Goal: Task Accomplishment & Management: Use online tool/utility

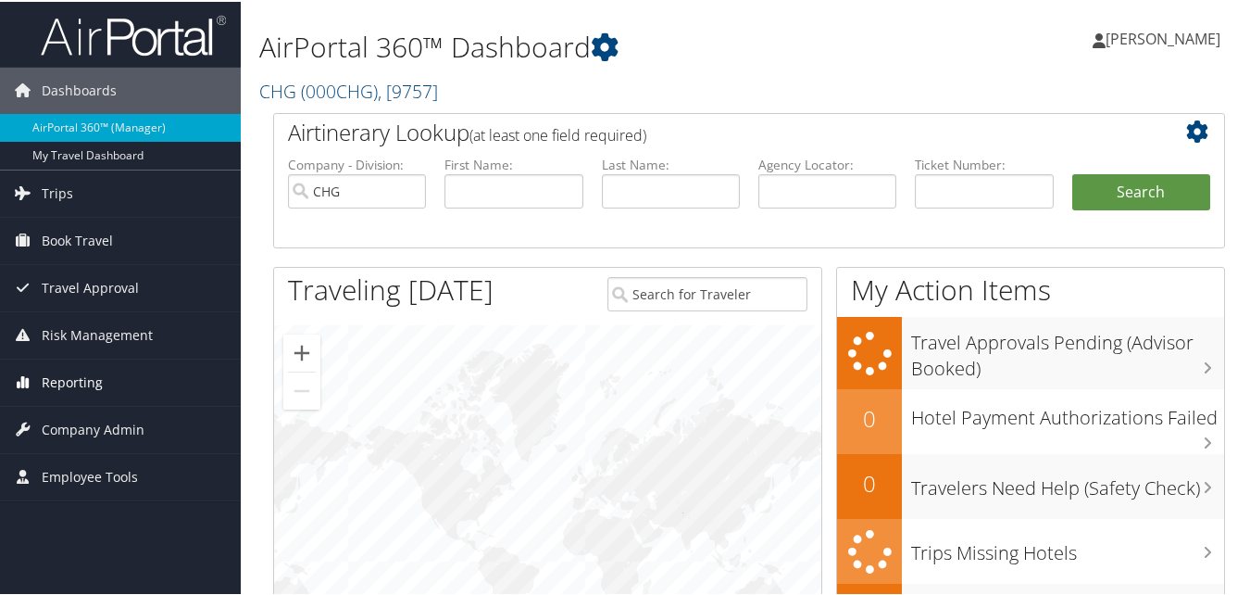
click at [98, 380] on span "Reporting" at bounding box center [72, 381] width 61 height 46
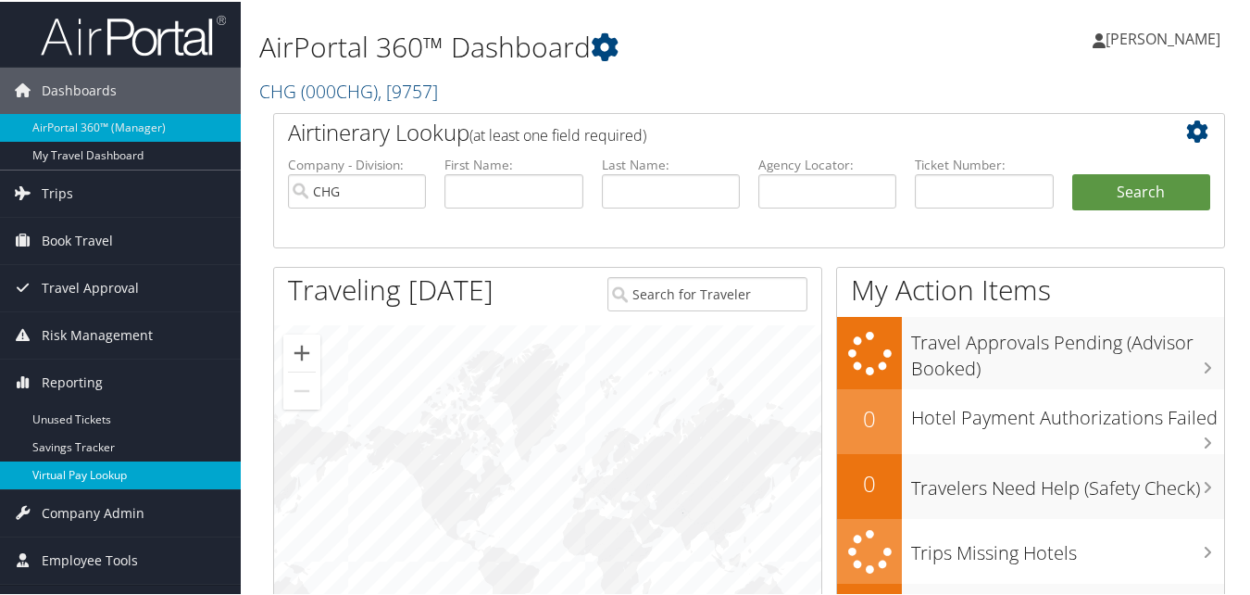
click at [104, 483] on link "Virtual Pay Lookup" at bounding box center [120, 473] width 241 height 28
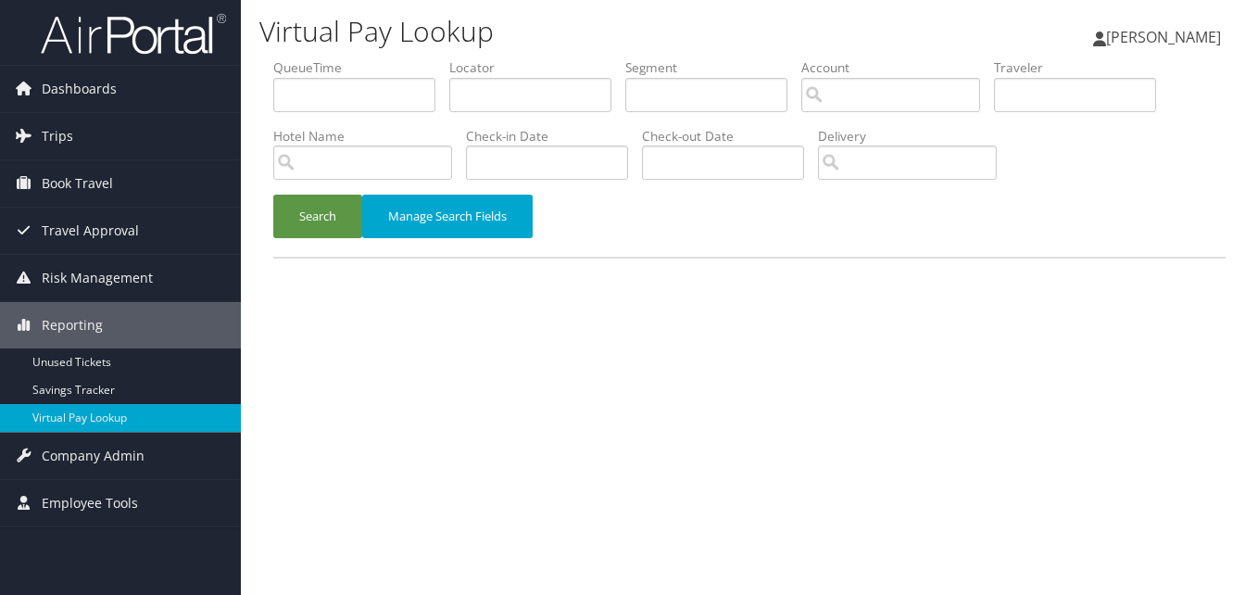
click at [481, 113] on li "Locator" at bounding box center [537, 92] width 176 height 68
click at [481, 97] on input "text" at bounding box center [530, 95] width 162 height 34
paste input "MZOARE"
type input "MZOARE"
click at [281, 228] on button "Search" at bounding box center [317, 217] width 89 height 44
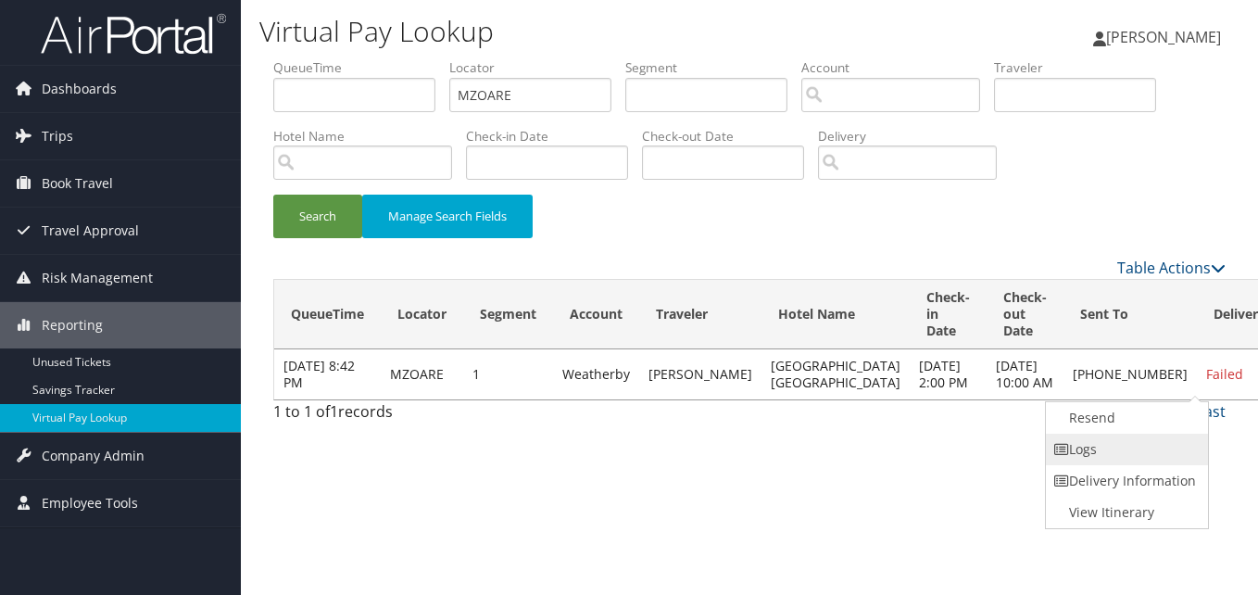
click at [1132, 462] on link "Logs" at bounding box center [1125, 448] width 158 height 31
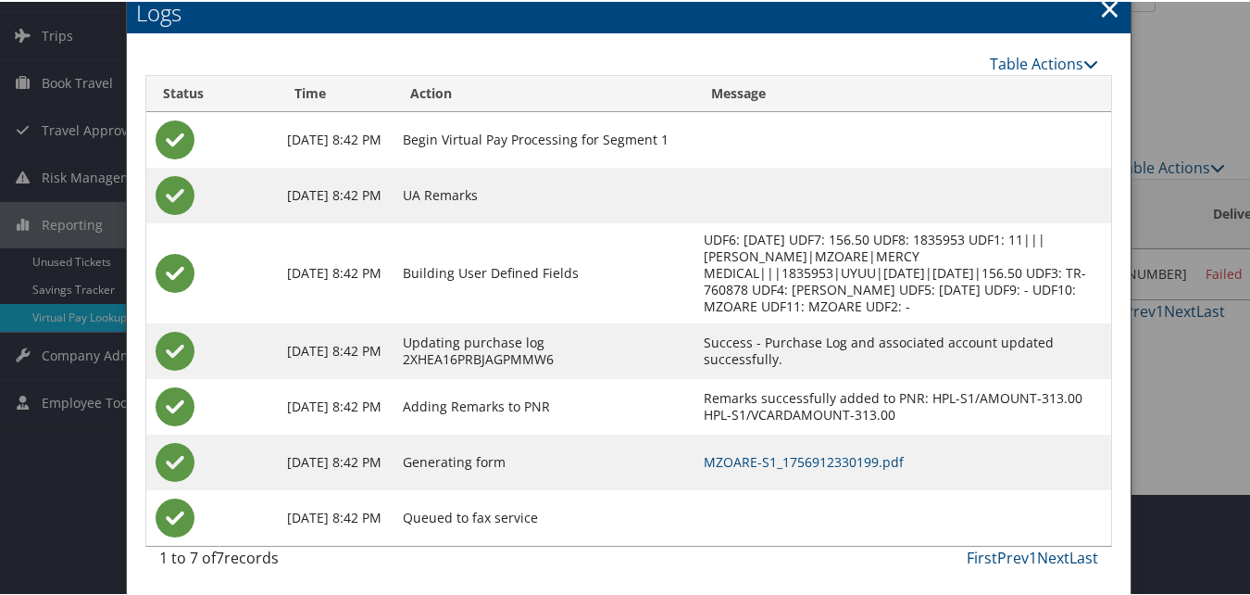
scroll to position [103, 0]
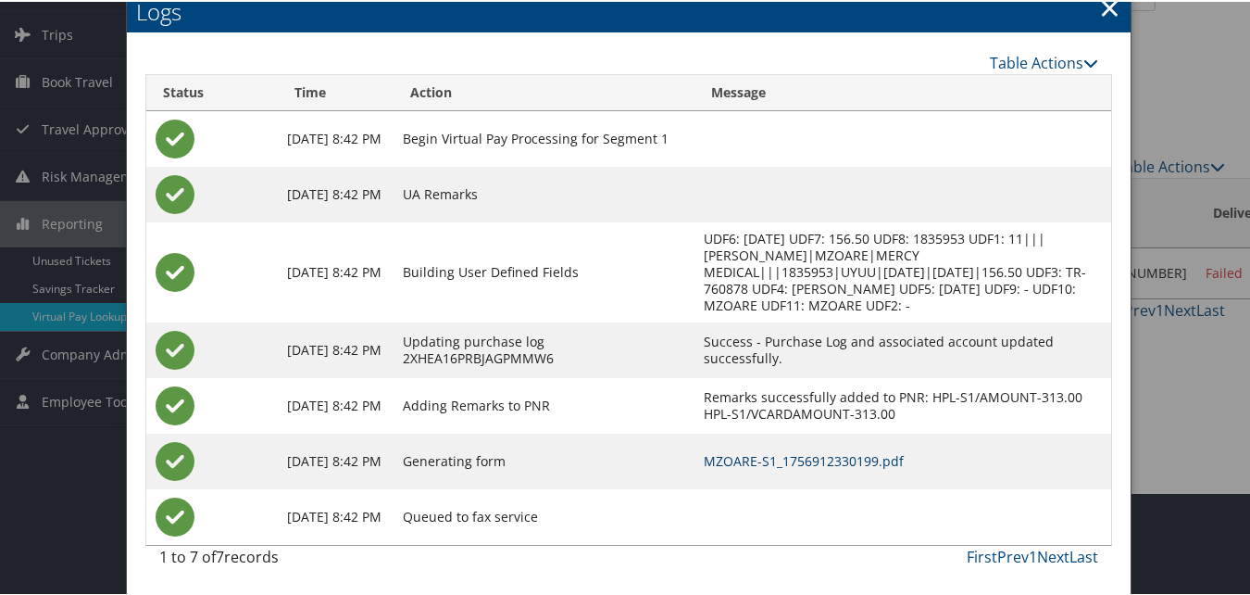
click at [808, 460] on link "MZOARE-S1_1756912330199.pdf" at bounding box center [804, 459] width 200 height 18
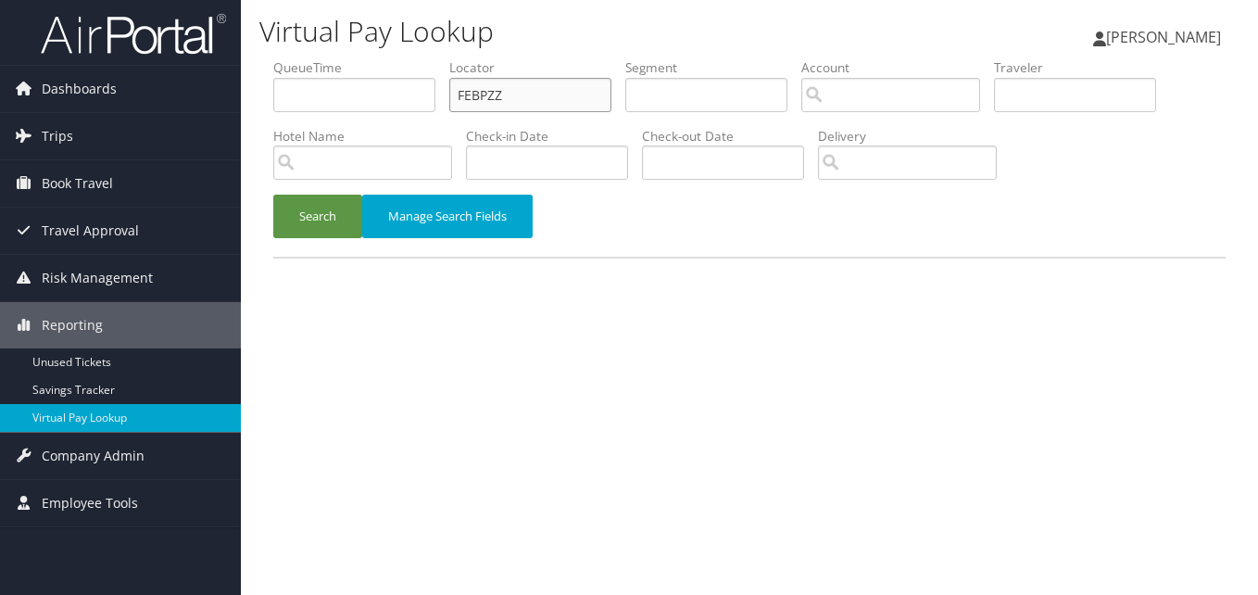
drag, startPoint x: 521, startPoint y: 91, endPoint x: 416, endPoint y: 108, distance: 107.0
click at [425, 58] on ul "QueueTime Locator FEBPZZ Segment Account Traveler Hotel Name Check-in Date Chec…" at bounding box center [749, 58] width 952 height 0
paste input "DDBXQJ"
type input "DDBXQJ"
click at [273, 195] on button "Search" at bounding box center [317, 217] width 89 height 44
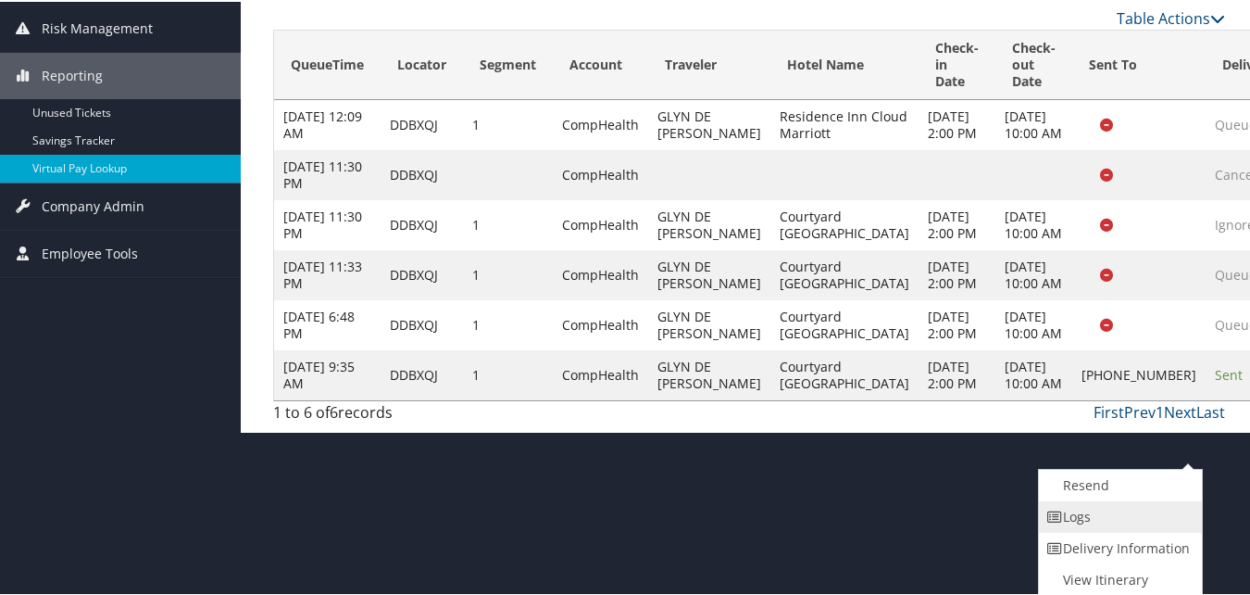
click at [1125, 516] on link "Logs" at bounding box center [1118, 514] width 158 height 31
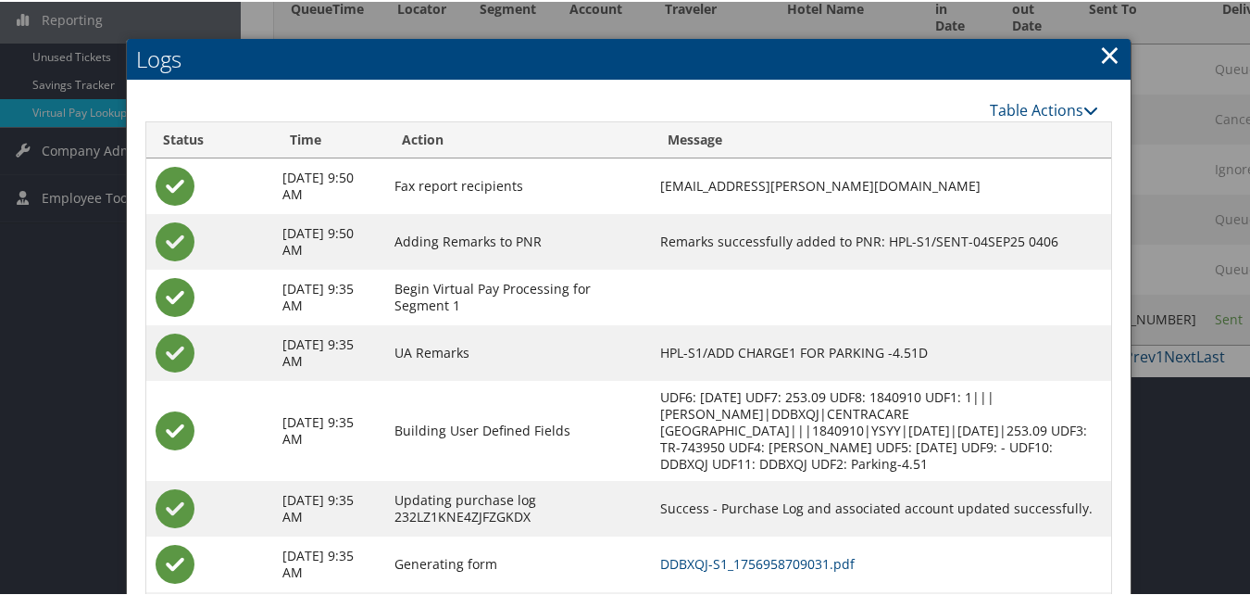
scroll to position [426, 0]
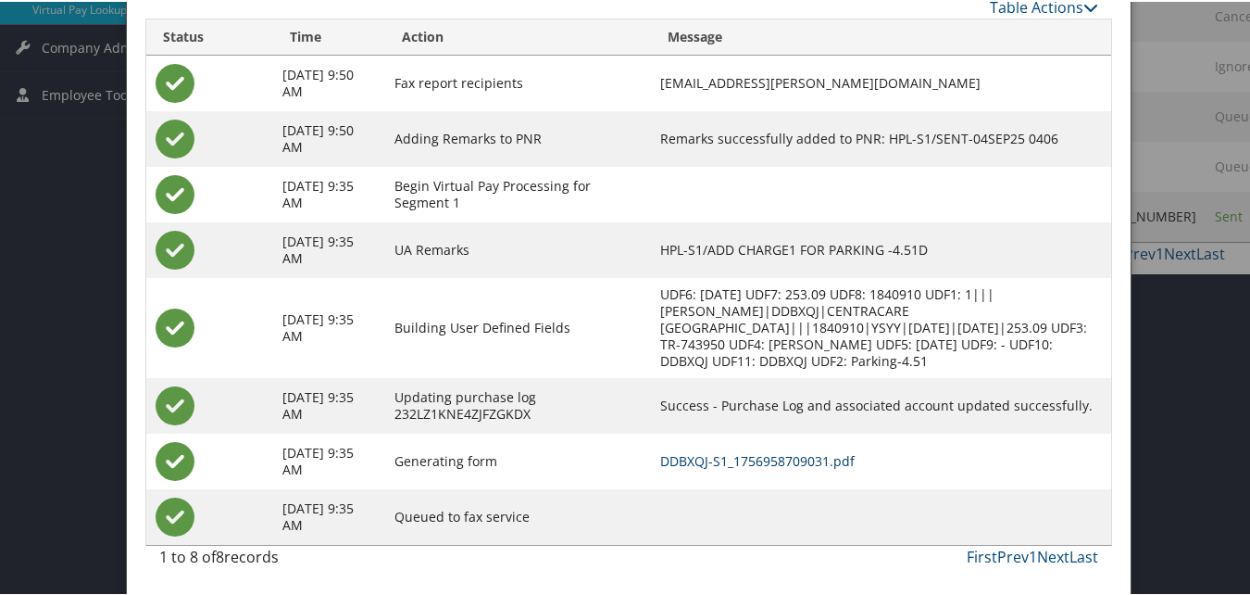
click at [827, 462] on link "DDBXQJ-S1_1756958709031.pdf" at bounding box center [757, 459] width 195 height 18
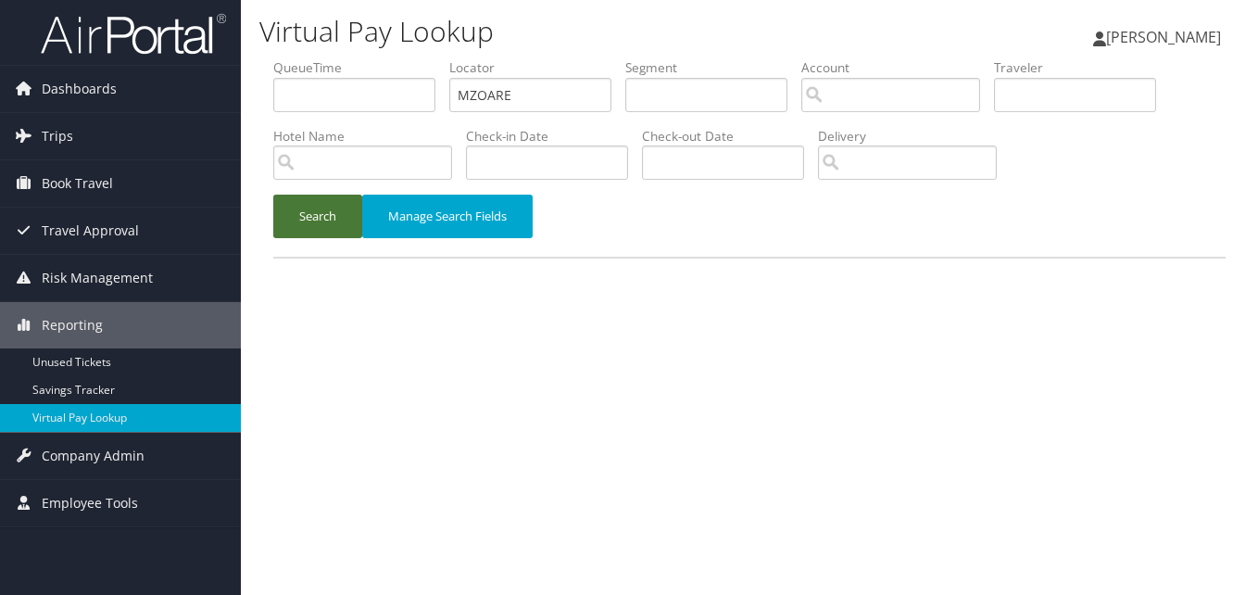
click at [341, 207] on button "Search" at bounding box center [317, 217] width 89 height 44
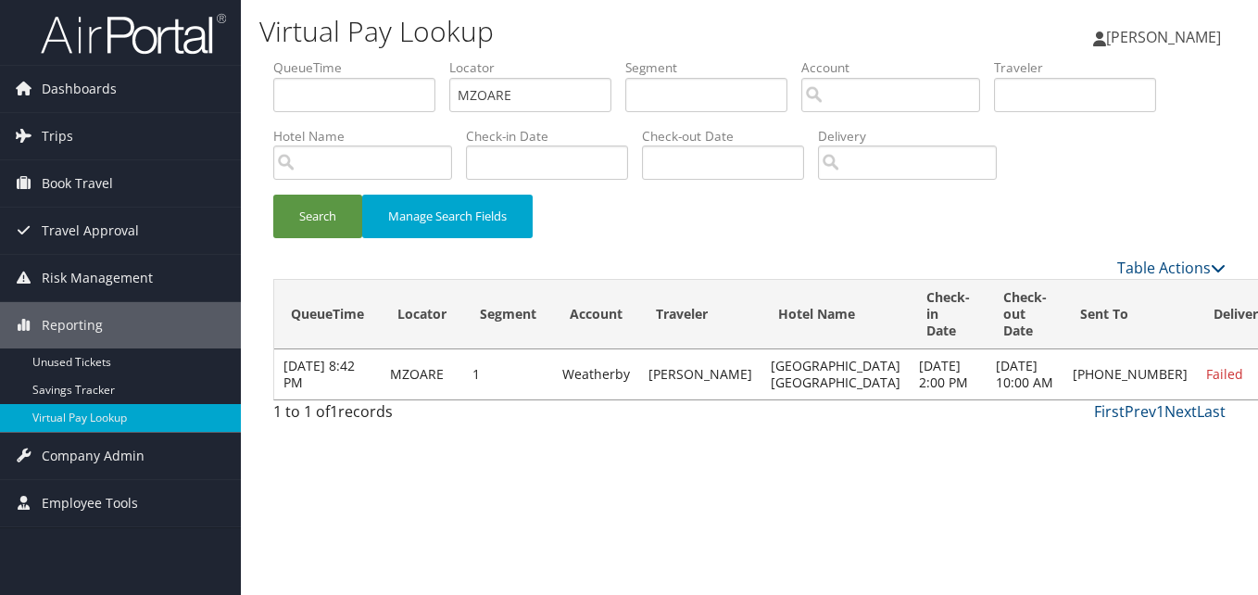
click at [1100, 425] on link "Resend" at bounding box center [1125, 417] width 158 height 31
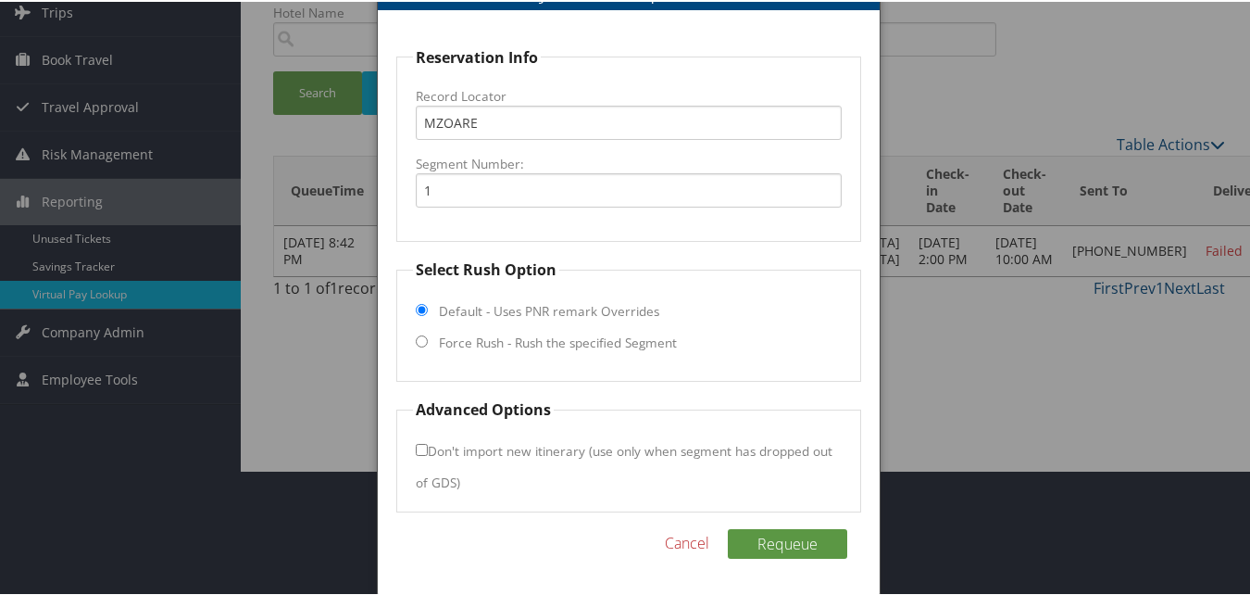
click at [450, 335] on label "Force Rush - Rush the specified Segment" at bounding box center [558, 341] width 238 height 19
click at [428, 335] on input "Force Rush - Rush the specified Segment" at bounding box center [422, 339] width 12 height 12
radio input "true"
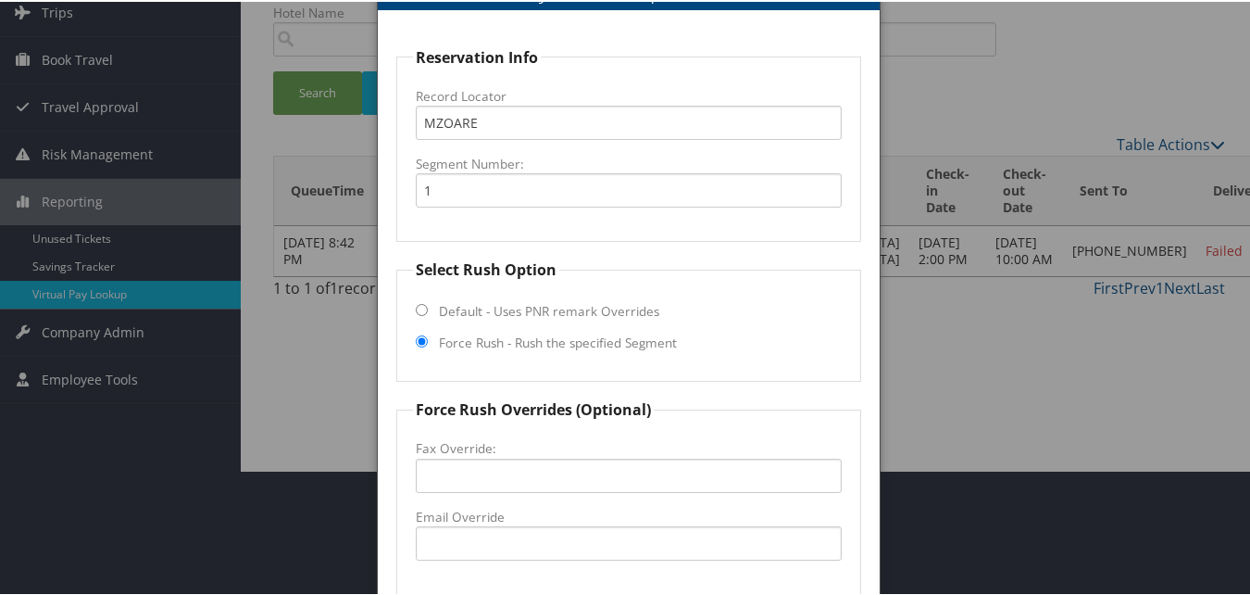
scroll to position [338, 0]
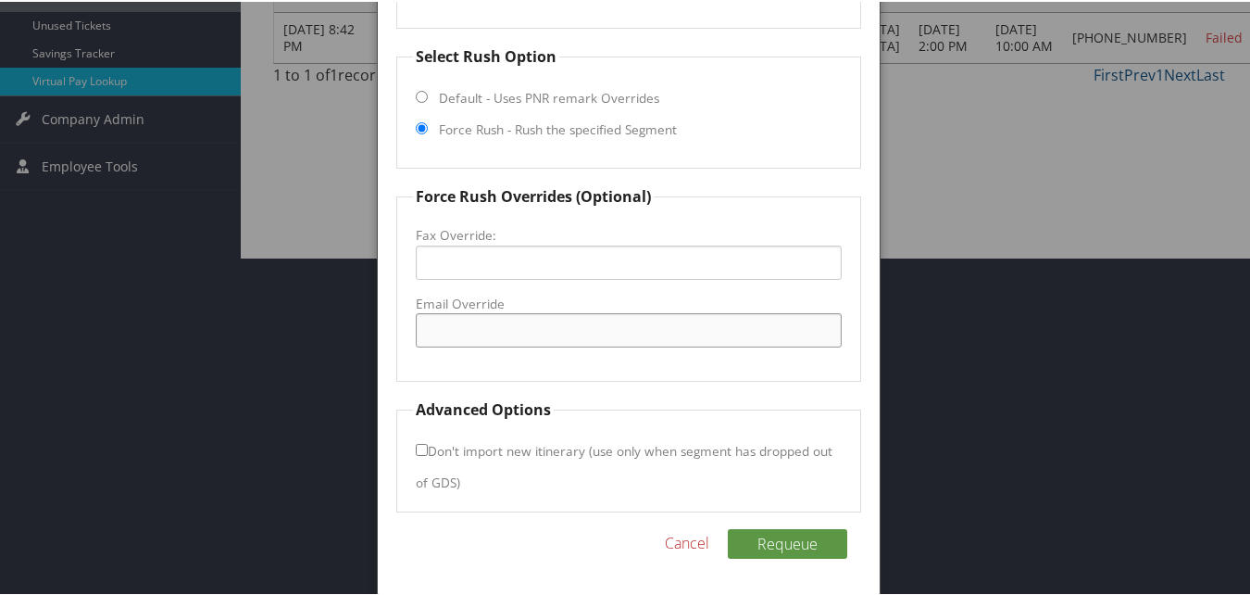
click at [445, 335] on input "Email Override" at bounding box center [628, 328] width 425 height 34
click at [685, 541] on link "Cancel" at bounding box center [687, 541] width 44 height 22
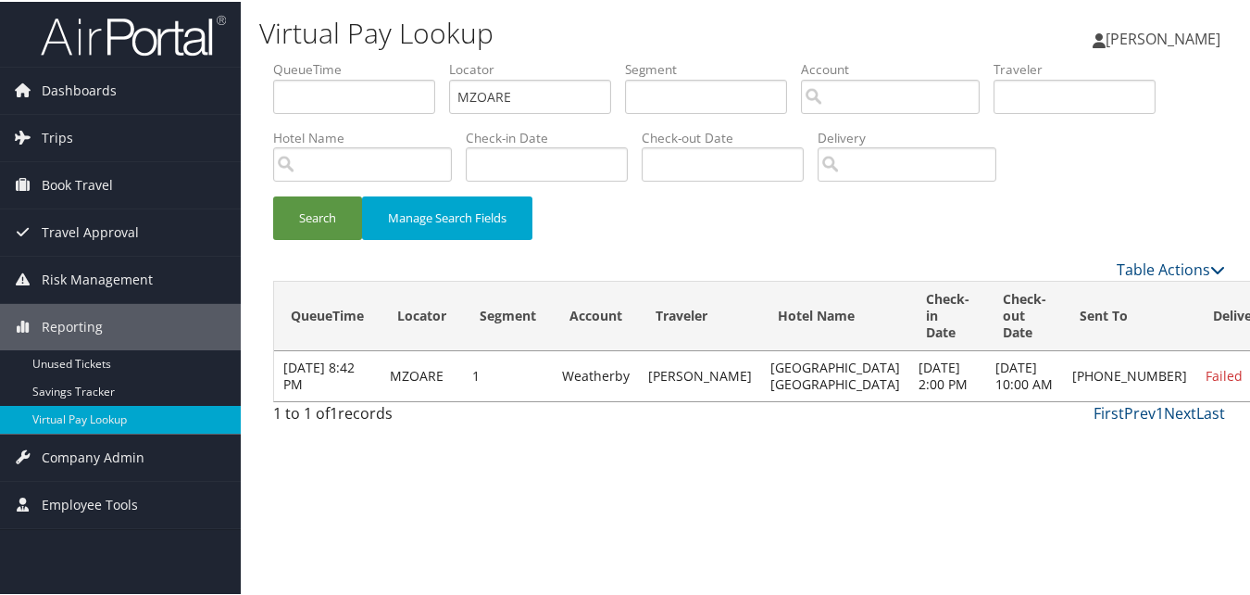
scroll to position [0, 0]
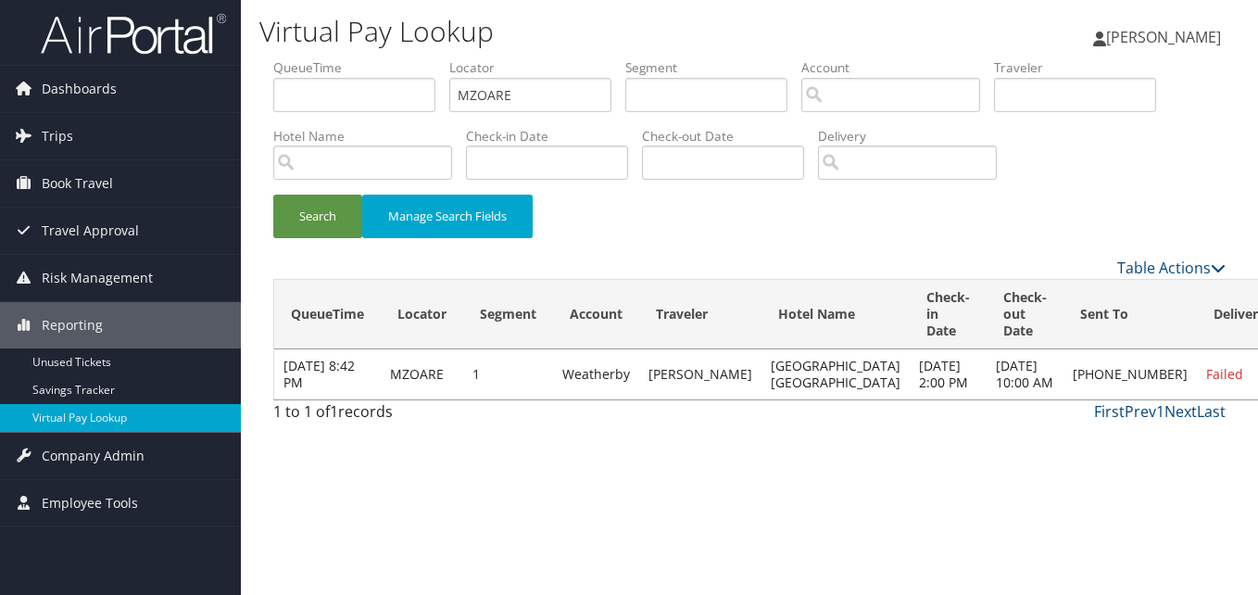
click at [1115, 417] on link "Resend" at bounding box center [1125, 417] width 158 height 31
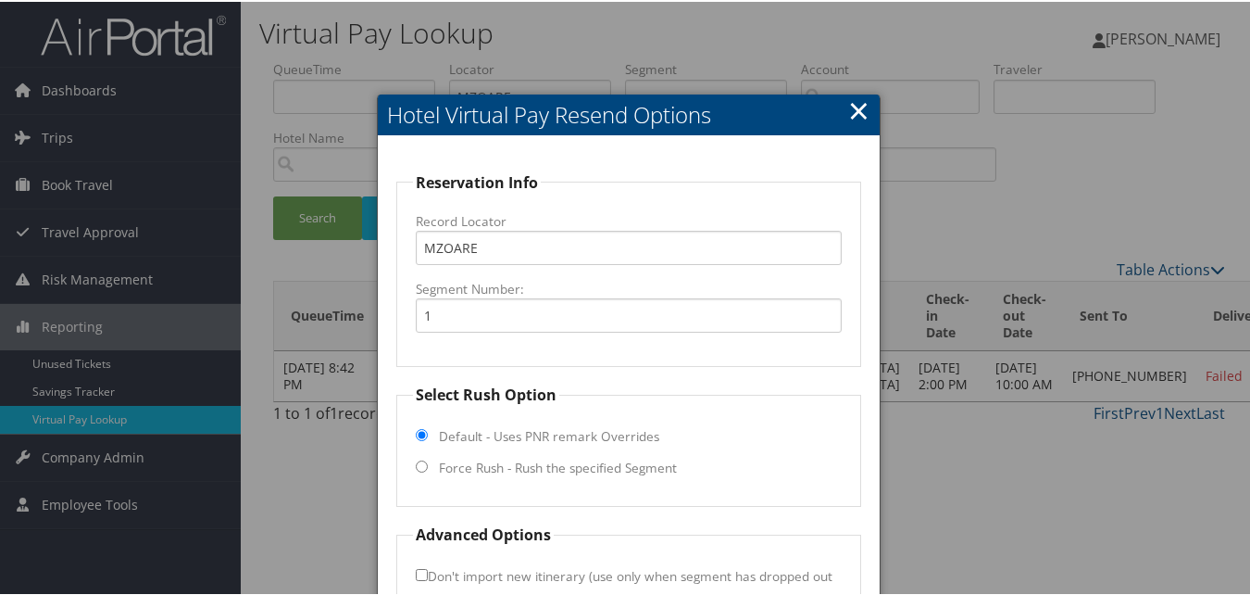
scroll to position [125, 0]
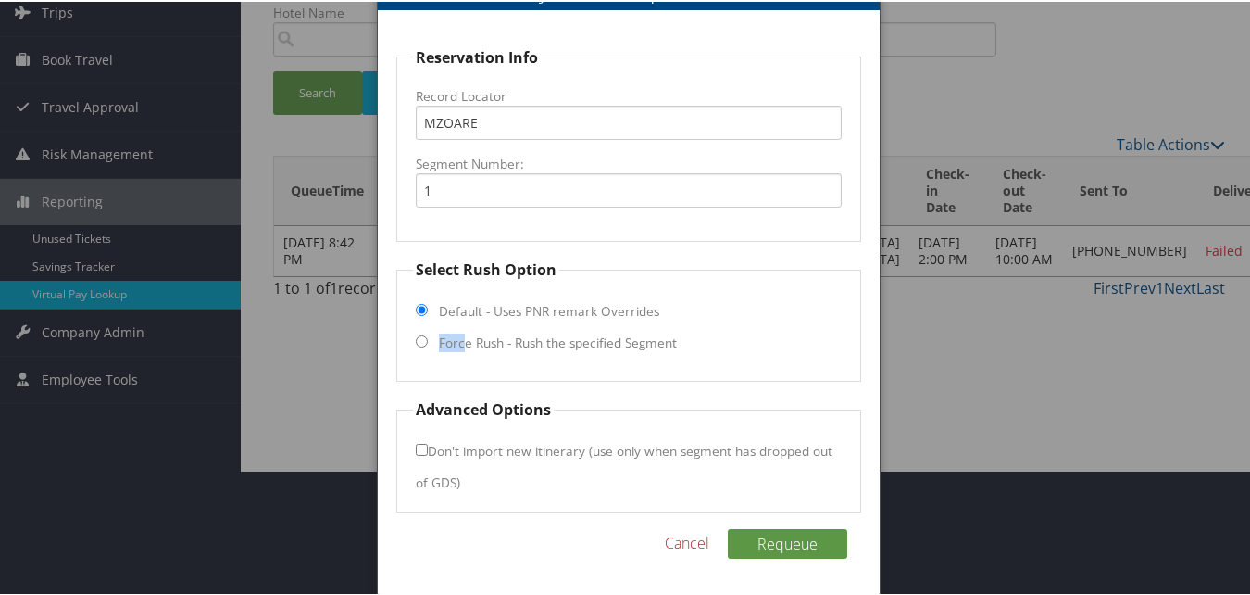
click at [463, 331] on fieldset "Select Rush Option Default - Uses PNR remark Overrides Force Rush - Rush the sp…" at bounding box center [628, 318] width 464 height 123
click at [480, 343] on label "Force Rush - Rush the specified Segment" at bounding box center [558, 341] width 238 height 19
click at [428, 343] on input "Force Rush - Rush the specified Segment" at bounding box center [422, 339] width 12 height 12
radio input "true"
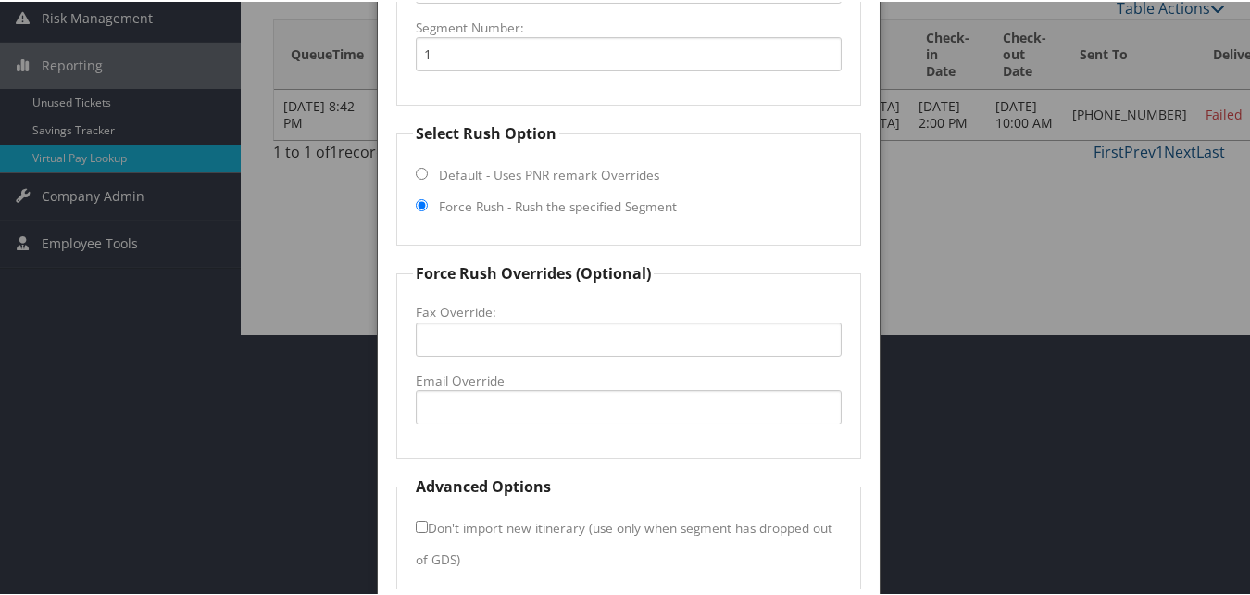
scroll to position [338, 0]
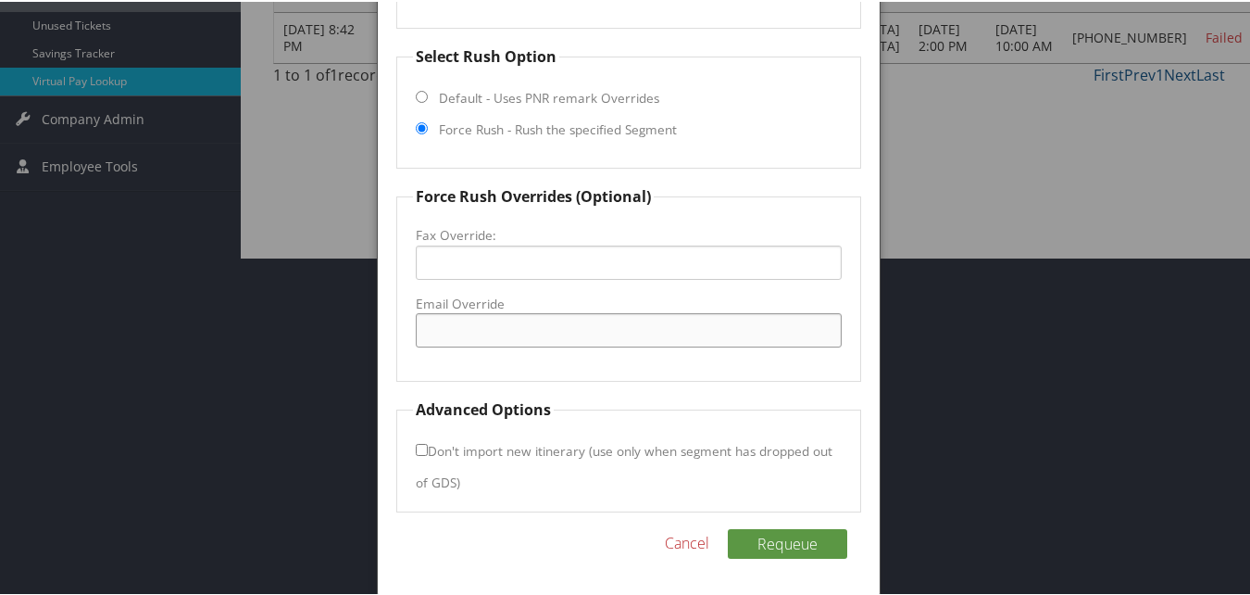
click at [480, 343] on input "Email Override" at bounding box center [628, 328] width 425 height 34
type input "residenceinncr.south@gmail.com"
click at [772, 542] on button "Requeue" at bounding box center [787, 542] width 119 height 30
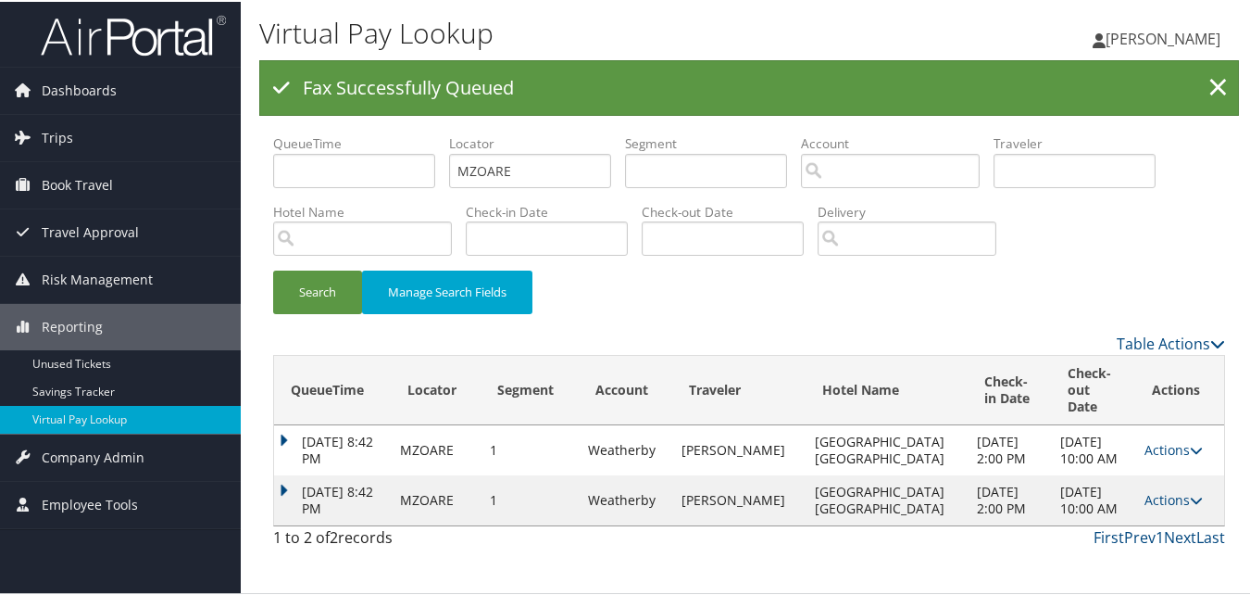
scroll to position [0, 0]
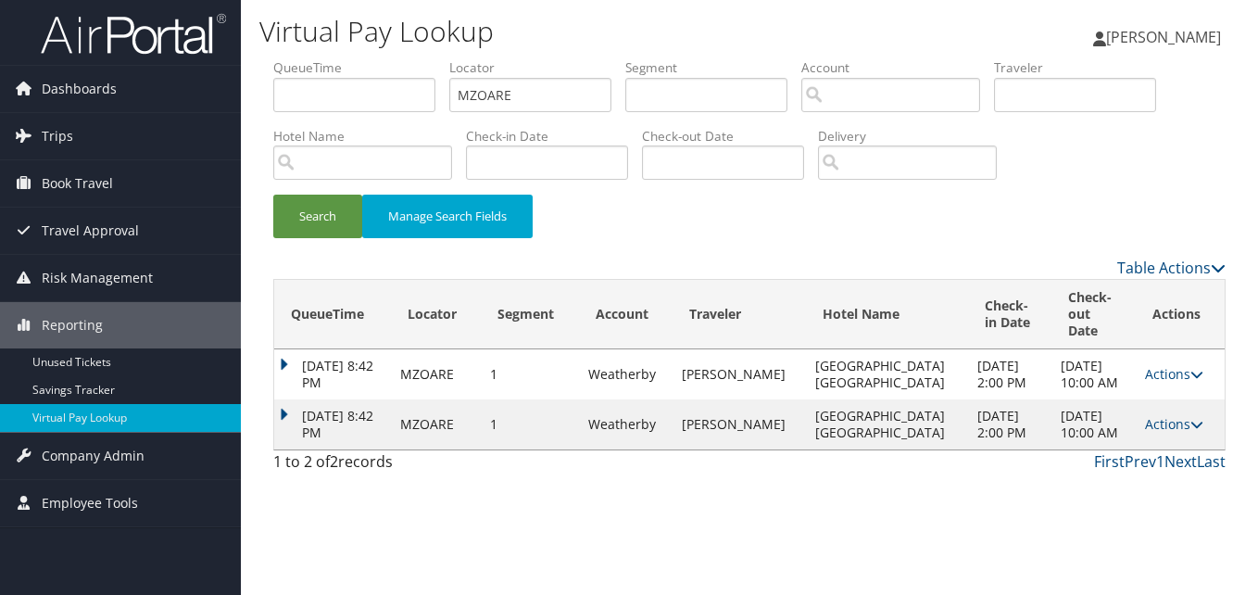
click at [294, 421] on td "Sep 4, 2025 8:42 PM" at bounding box center [332, 424] width 117 height 50
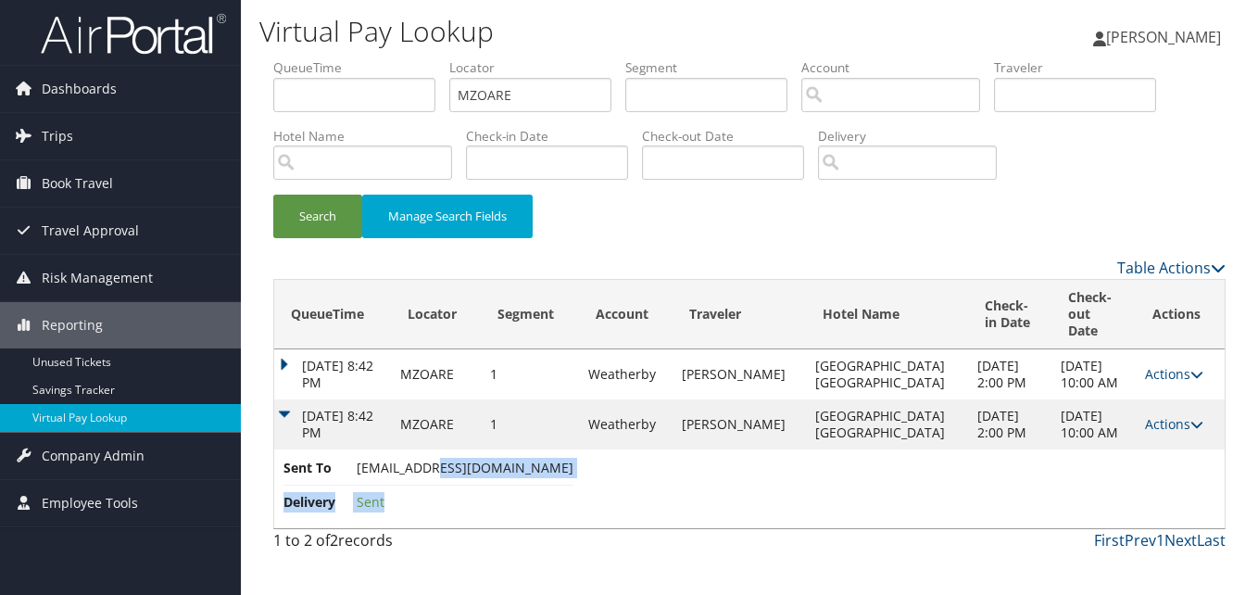
drag, startPoint x: 553, startPoint y: 484, endPoint x: 423, endPoint y: 481, distance: 129.7
click at [423, 481] on td "Sent To residenceinncr.south@gmail.com Delivery Sent" at bounding box center [749, 488] width 950 height 79
drag, startPoint x: 423, startPoint y: 481, endPoint x: 328, endPoint y: 489, distance: 95.8
click at [328, 478] on span "Sent To" at bounding box center [317, 468] width 69 height 20
drag, startPoint x: 347, startPoint y: 482, endPoint x: 552, endPoint y: 492, distance: 205.0
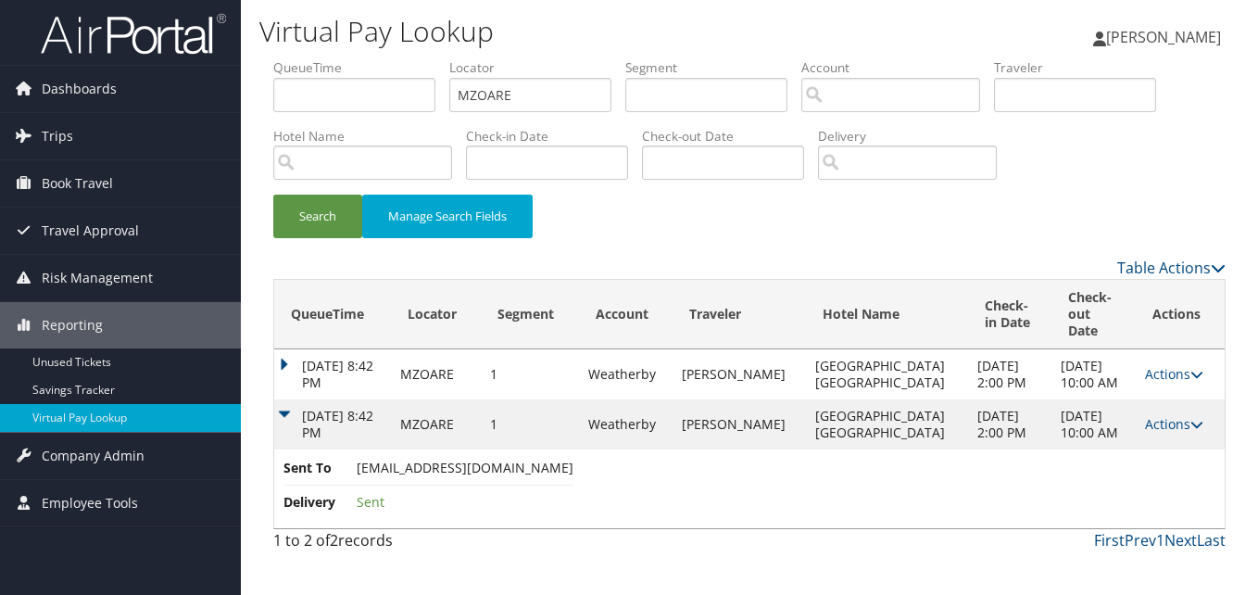
click at [552, 485] on li "Sent To residenceinncr.south@gmail.com" at bounding box center [428, 472] width 290 height 28
copy li "residenceinncr.south@gmail.com"
click at [1164, 433] on link "Actions" at bounding box center [1174, 424] width 58 height 18
click at [1144, 485] on link "Logs" at bounding box center [1129, 490] width 117 height 31
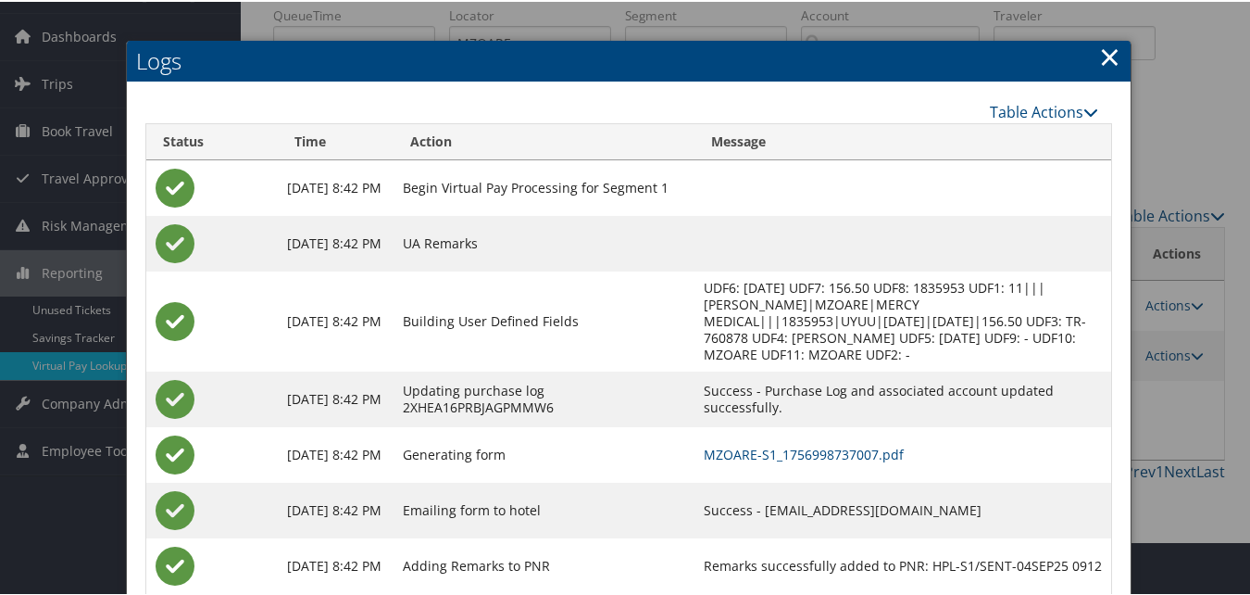
scroll to position [103, 0]
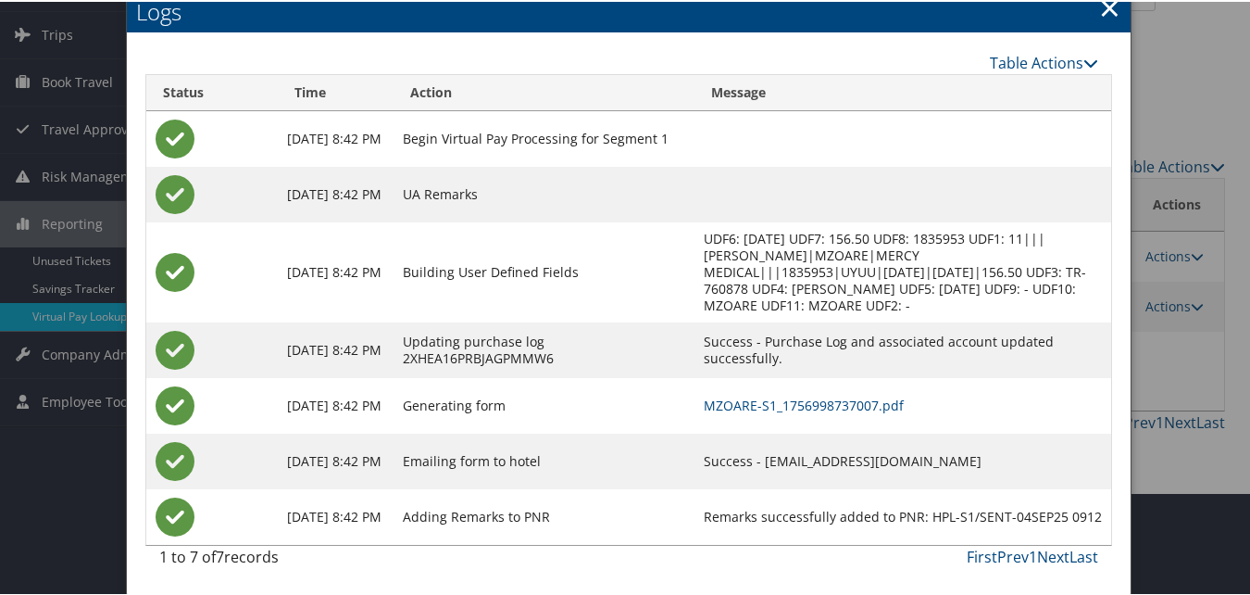
click at [847, 389] on td "MZOARE-S1_1756998737007.pdf" at bounding box center [903, 404] width 417 height 56
click at [850, 404] on link "MZOARE-S1_1756998737007.pdf" at bounding box center [804, 404] width 200 height 18
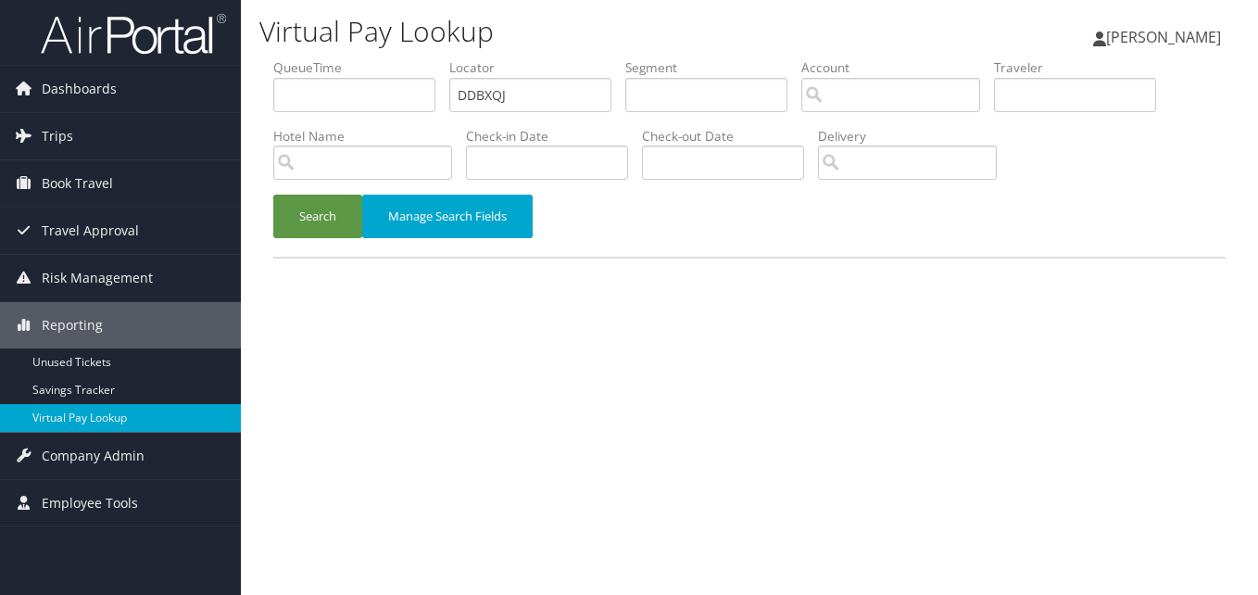
click at [317, 213] on button "Search" at bounding box center [317, 217] width 89 height 44
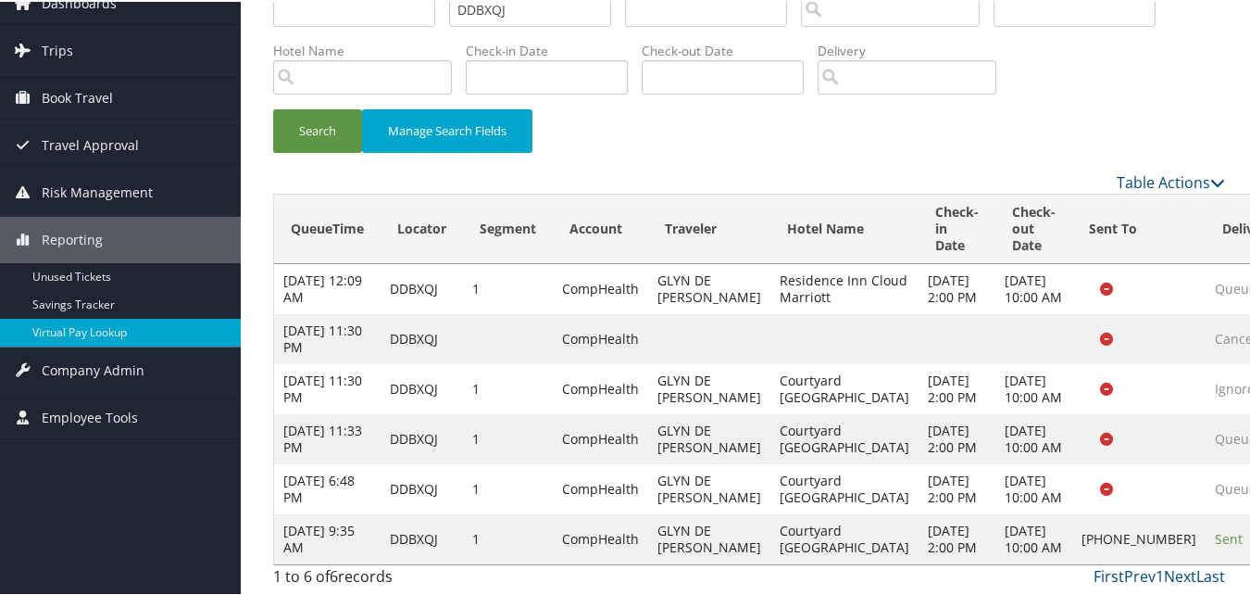
scroll to position [187, 0]
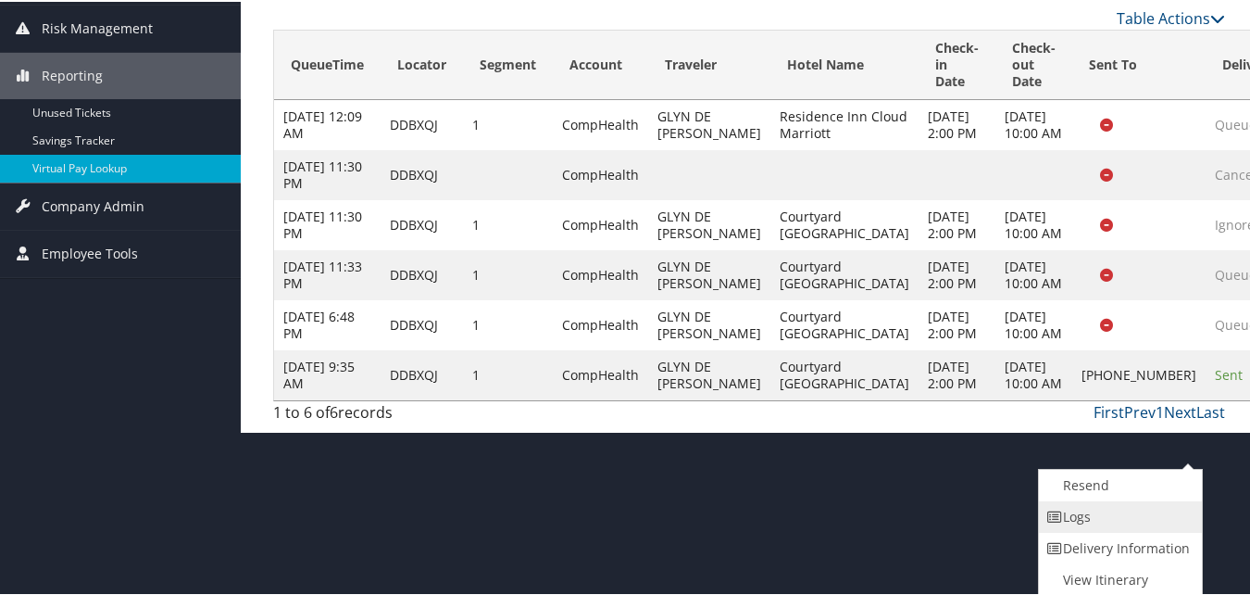
click at [1134, 520] on link "Logs" at bounding box center [1118, 514] width 158 height 31
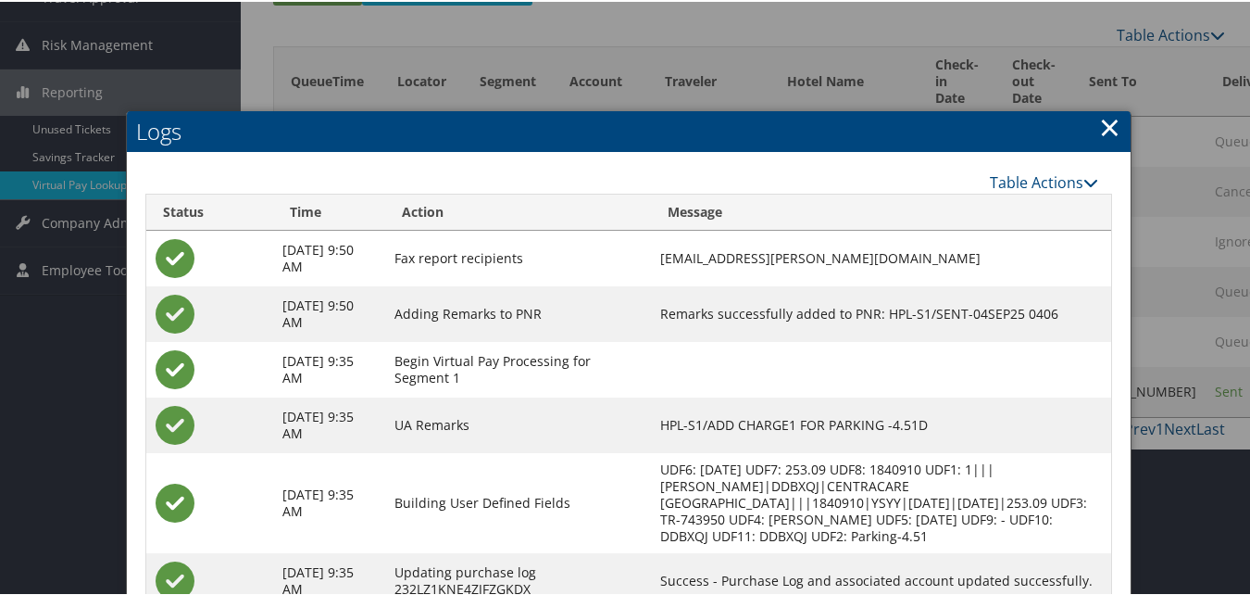
scroll to position [0, 0]
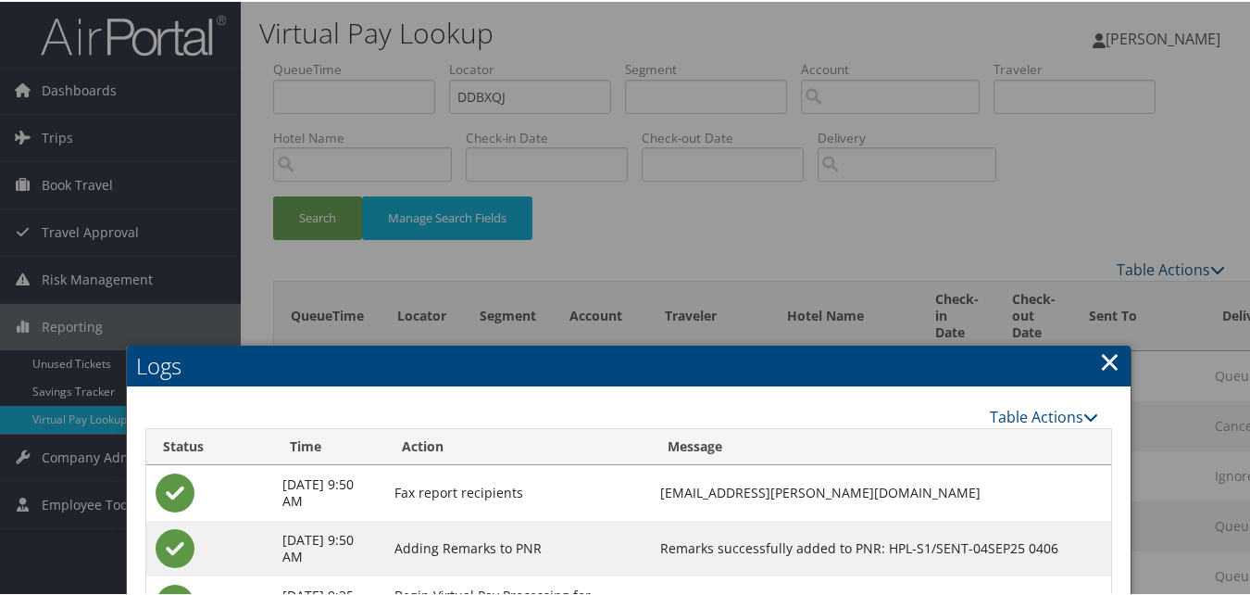
click at [1099, 364] on link "×" at bounding box center [1109, 359] width 21 height 37
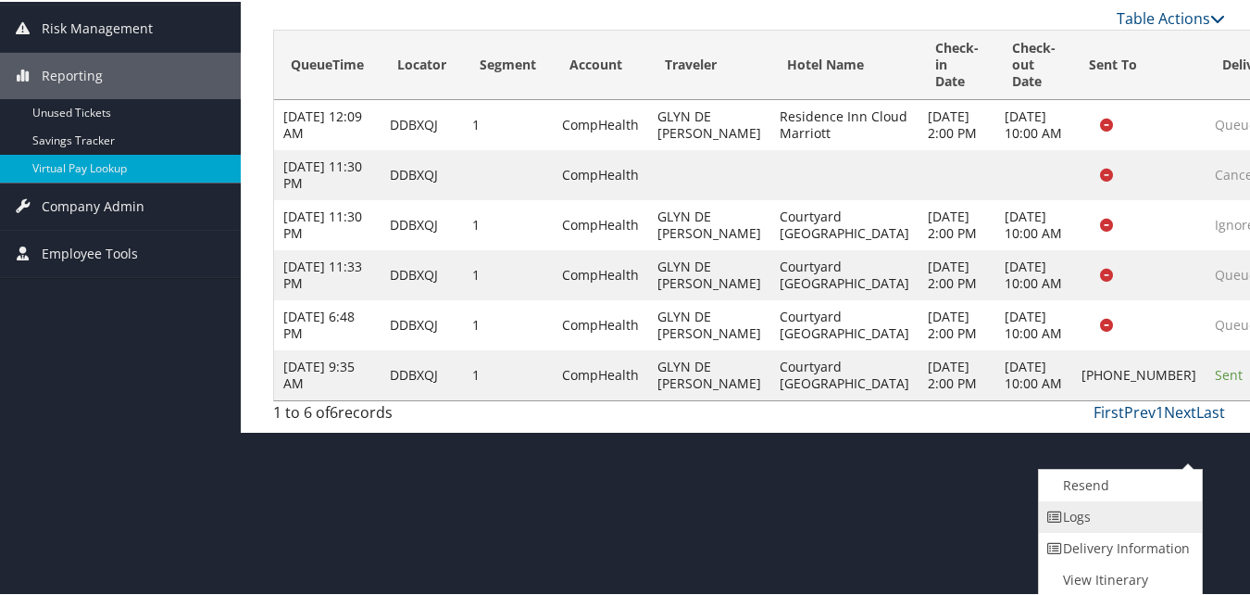
click at [1112, 518] on link "Logs" at bounding box center [1118, 514] width 158 height 31
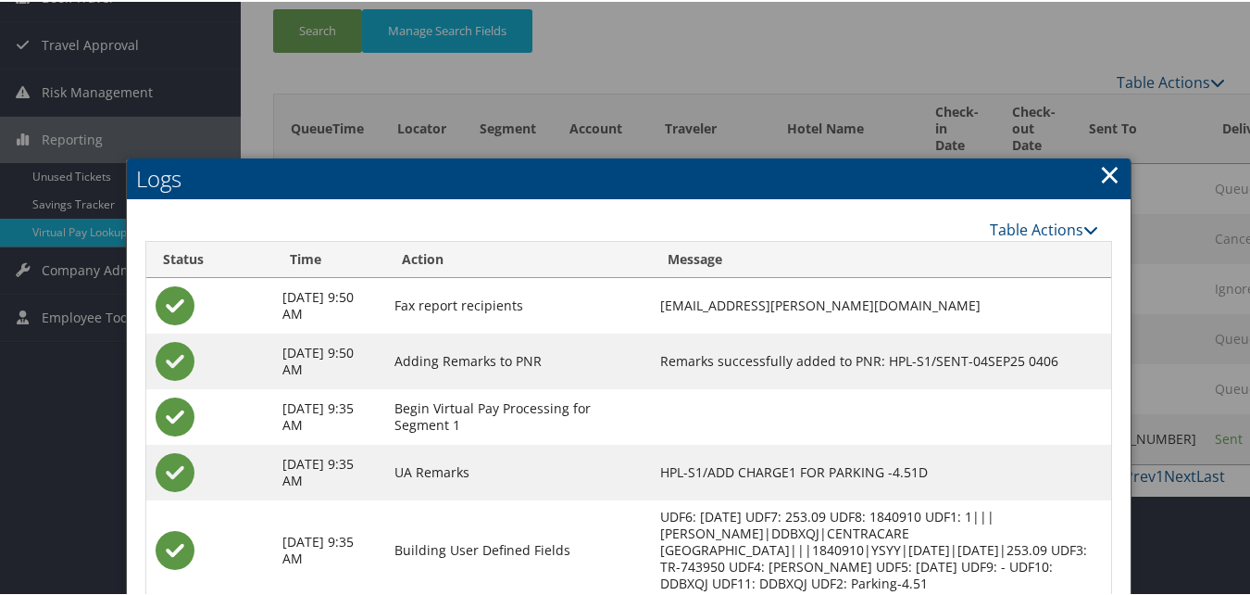
scroll to position [426, 0]
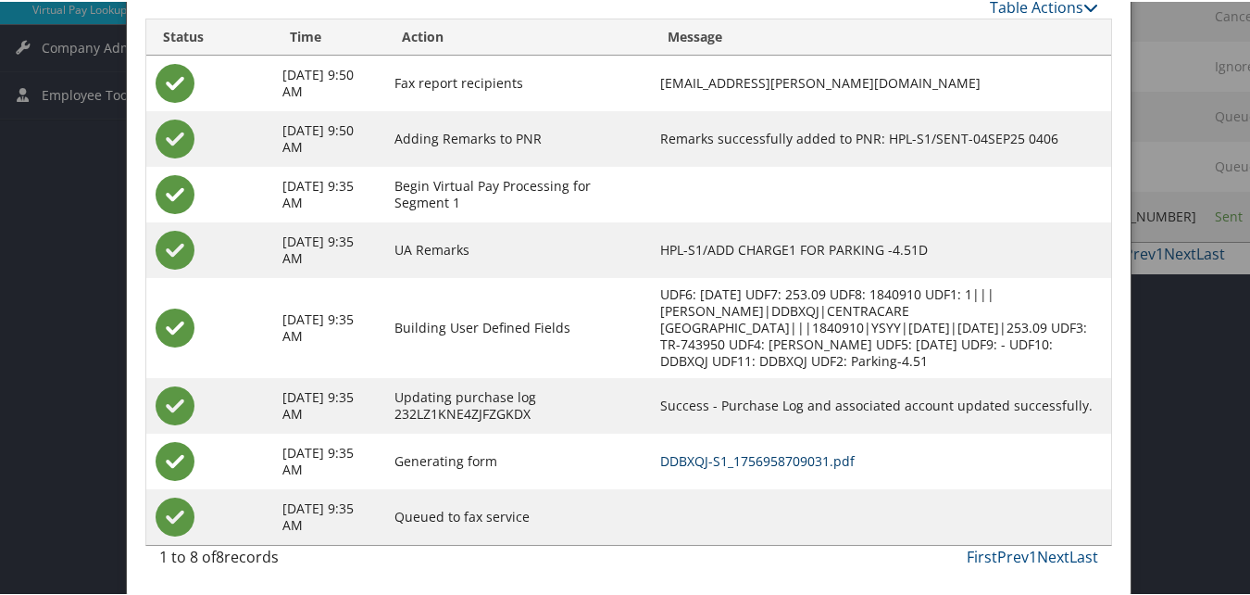
click at [842, 456] on link "DDBXQJ-S1_1756958709031.pdf" at bounding box center [757, 459] width 195 height 18
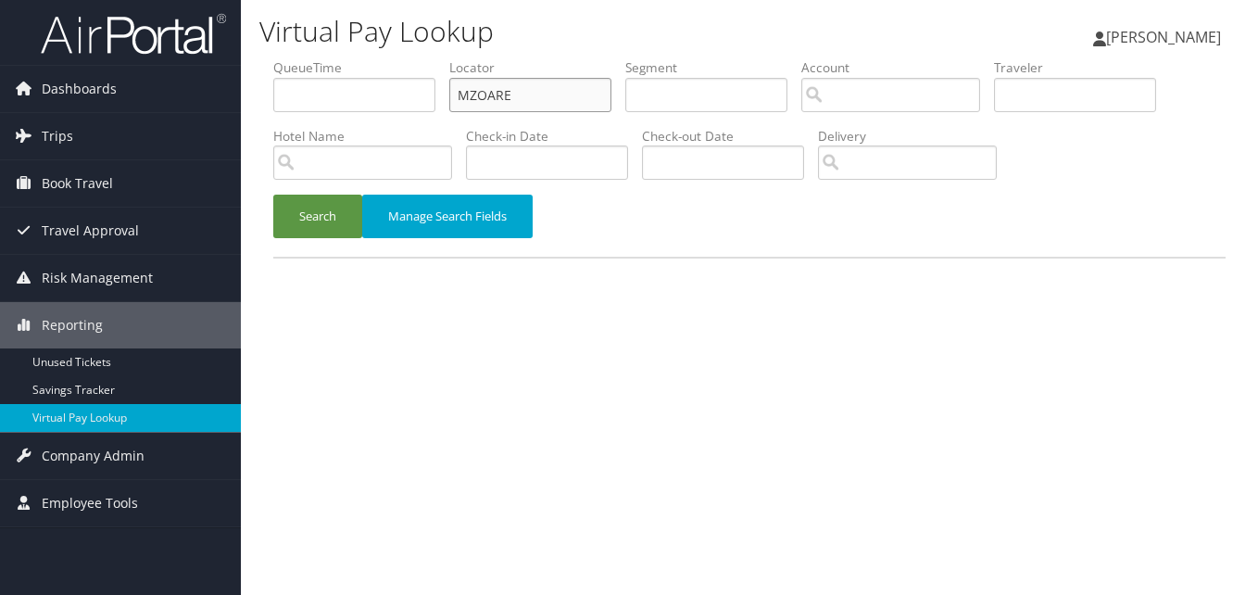
paste input "JNQSUO"
drag, startPoint x: 482, startPoint y: 102, endPoint x: 365, endPoint y: 103, distance: 116.7
click at [365, 58] on ul "QueueTime Locator JNQSUO Segment Account Traveler Hotel Name Check-in Date Chec…" at bounding box center [749, 58] width 952 height 0
type input "JNQSUO"
click at [273, 195] on button "Search" at bounding box center [317, 217] width 89 height 44
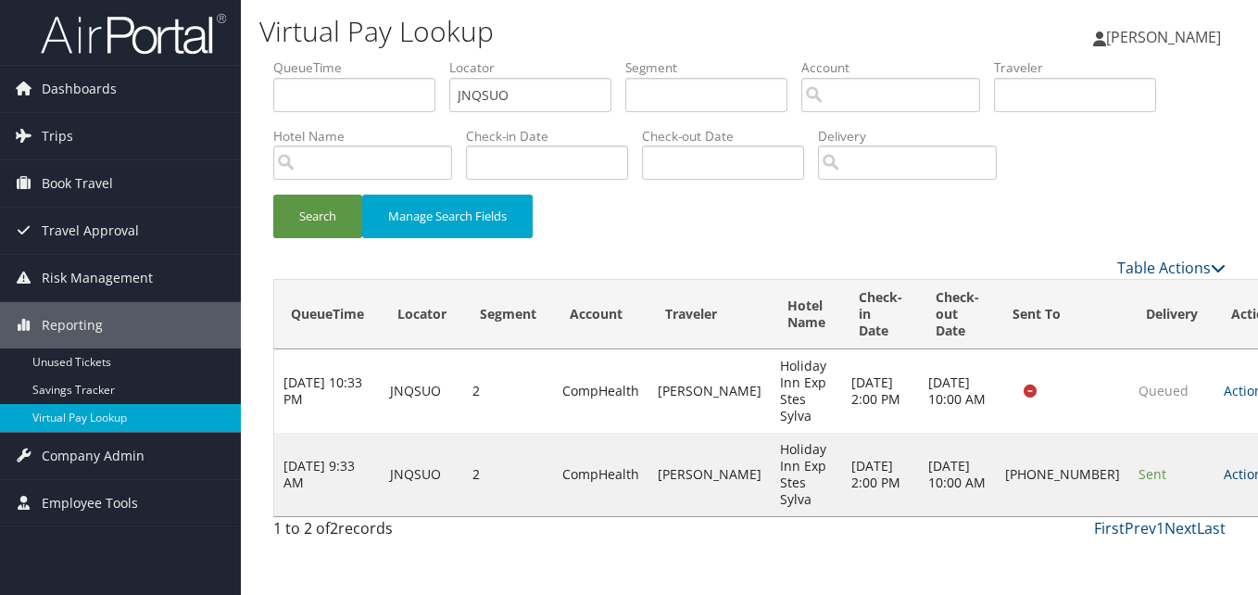
click at [1224, 477] on link "Actions" at bounding box center [1253, 474] width 58 height 18
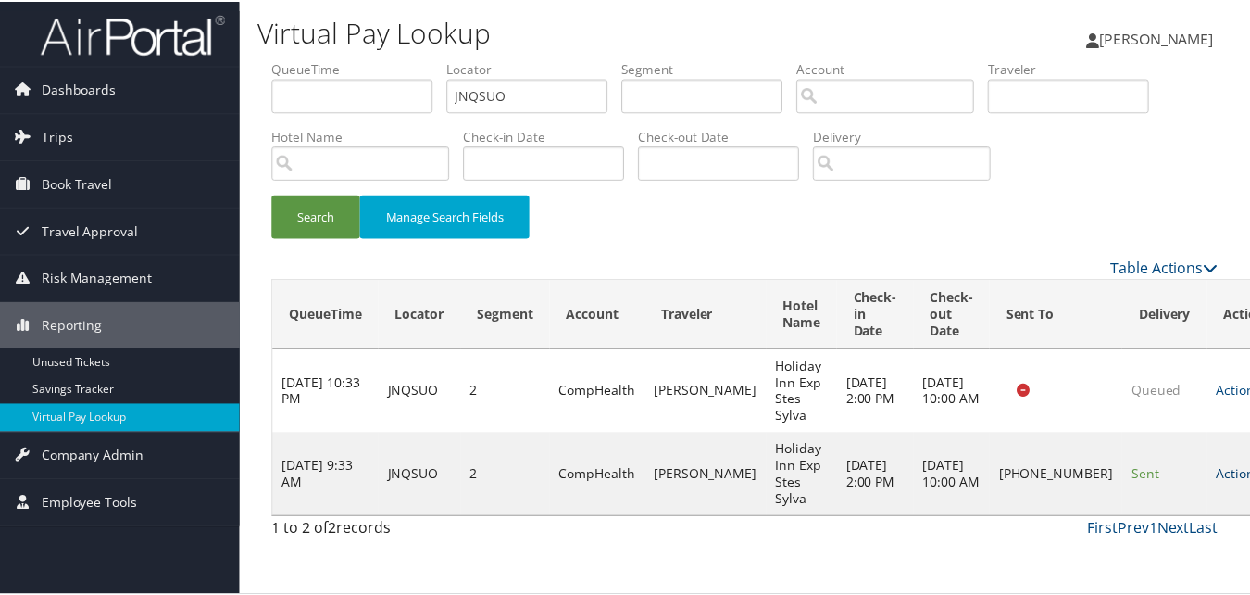
scroll to position [18, 0]
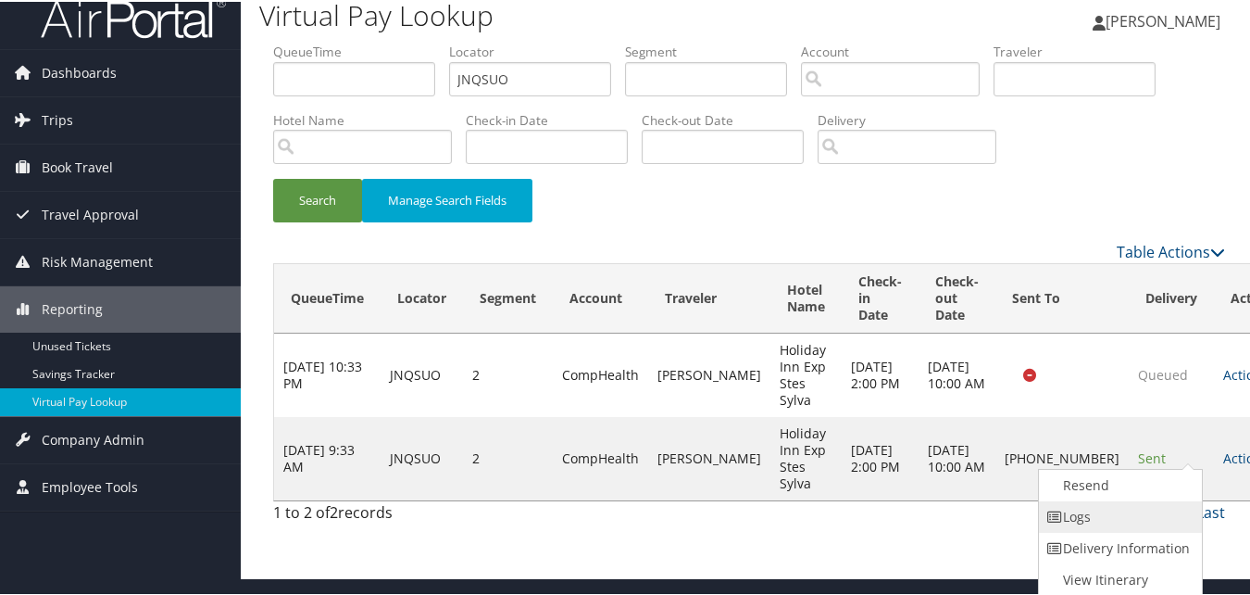
click at [1152, 513] on link "Logs" at bounding box center [1118, 514] width 158 height 31
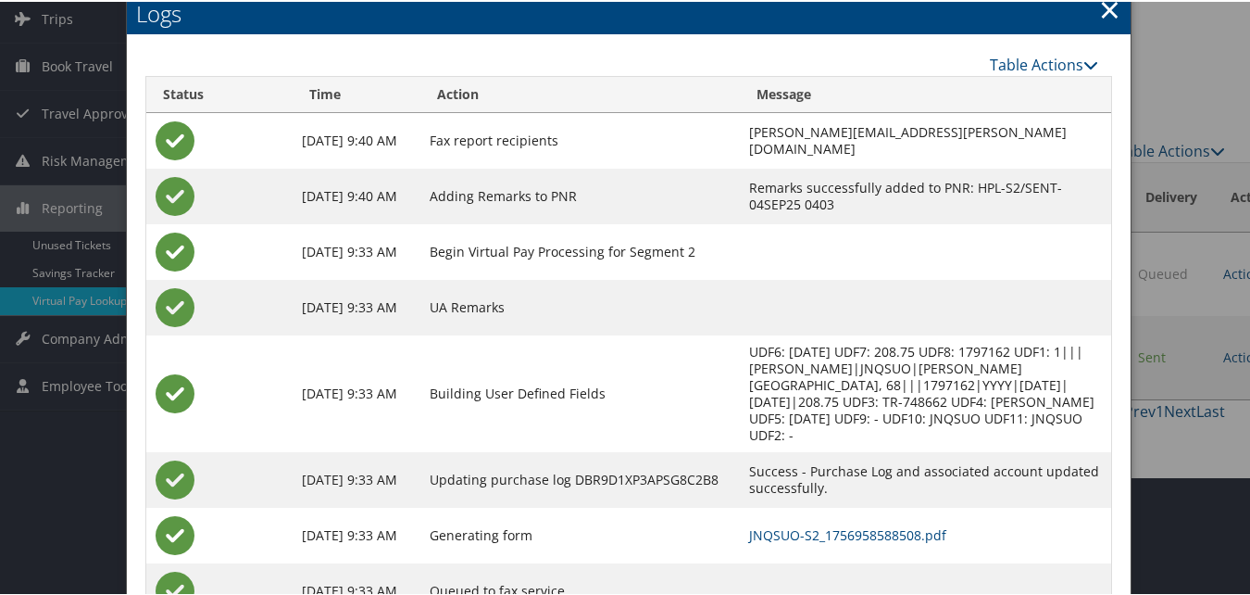
scroll to position [176, 0]
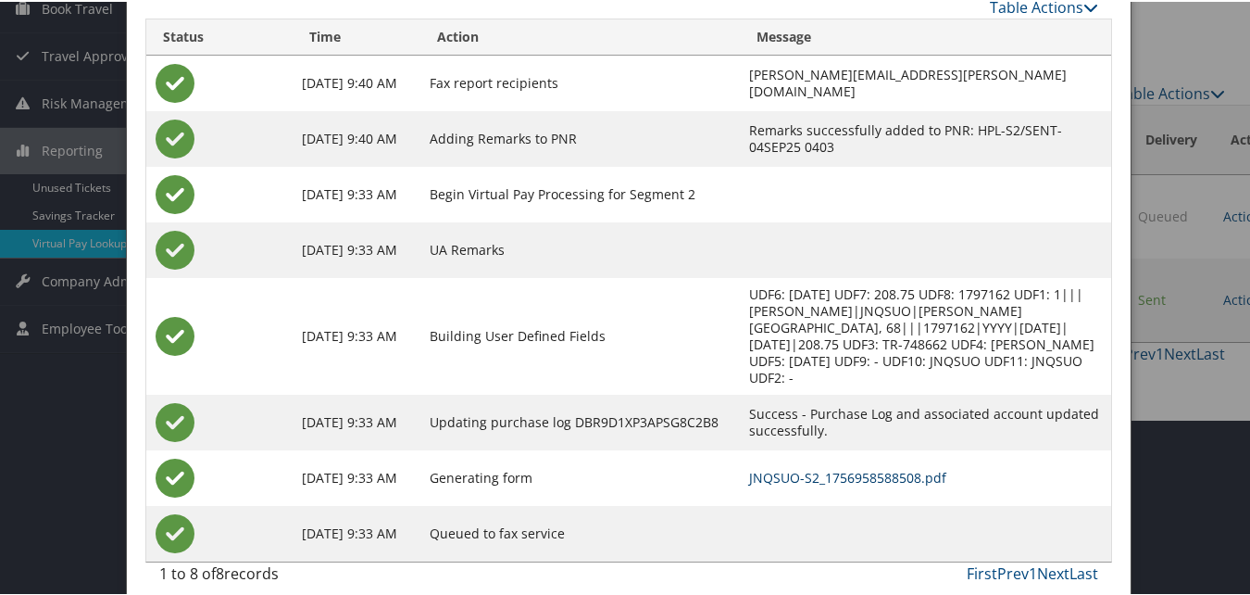
click at [826, 467] on link "JNQSUO-S2_1756958588508.pdf" at bounding box center [847, 476] width 197 height 18
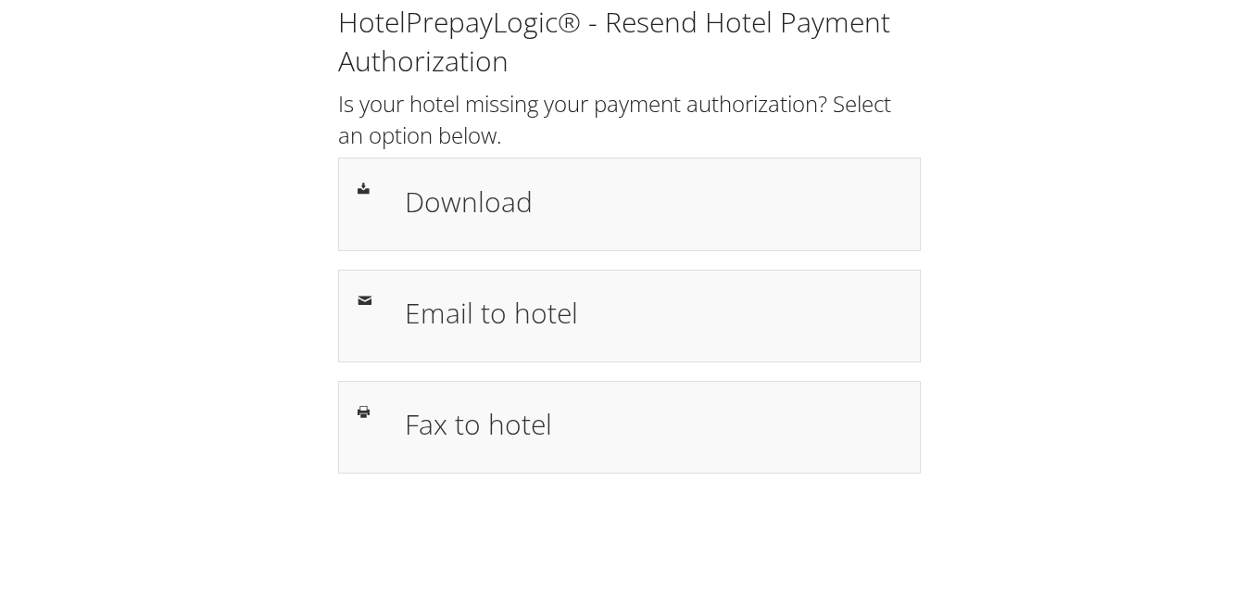
click at [484, 182] on h1 "Download" at bounding box center [653, 202] width 496 height 42
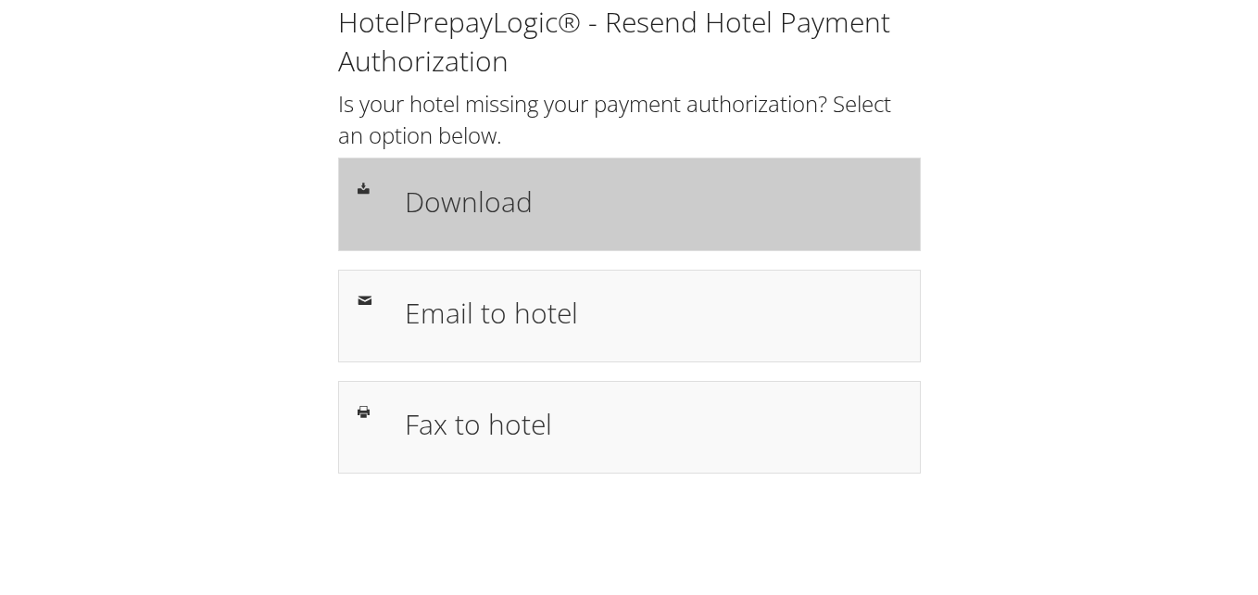
click at [574, 194] on h1 "Download" at bounding box center [653, 202] width 496 height 42
click at [476, 184] on h1 "Download" at bounding box center [653, 202] width 496 height 42
click at [469, 195] on h1 "Download" at bounding box center [653, 202] width 496 height 42
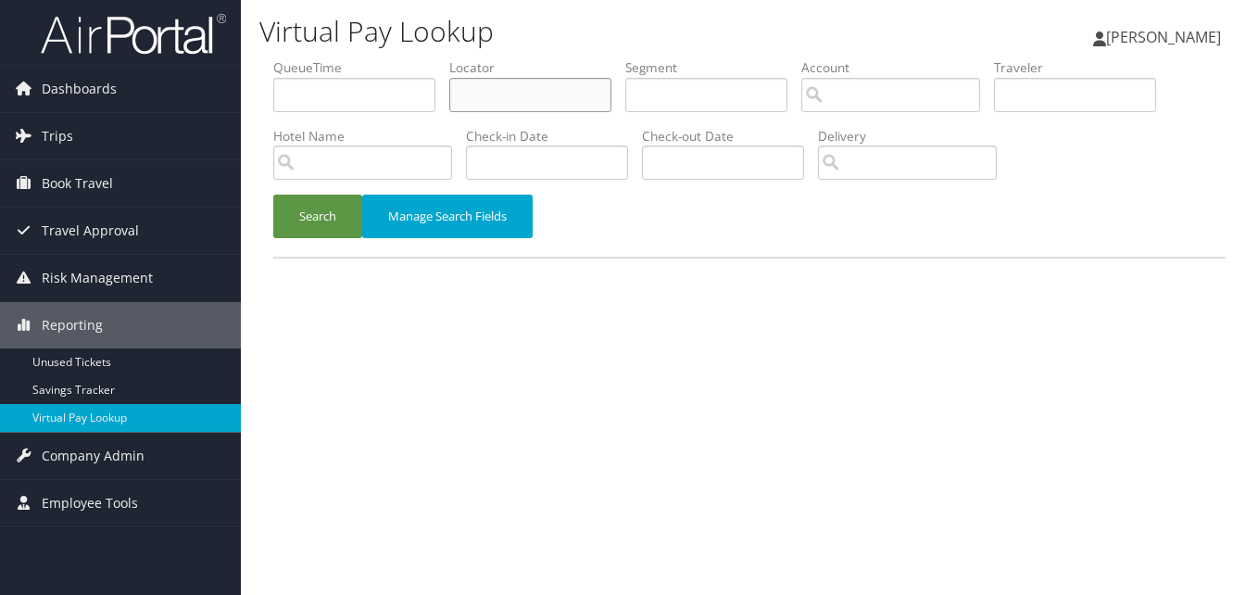
click at [470, 79] on input "text" at bounding box center [530, 95] width 162 height 34
paste input "WKJCKD"
click at [312, 220] on button "Search" at bounding box center [317, 217] width 89 height 44
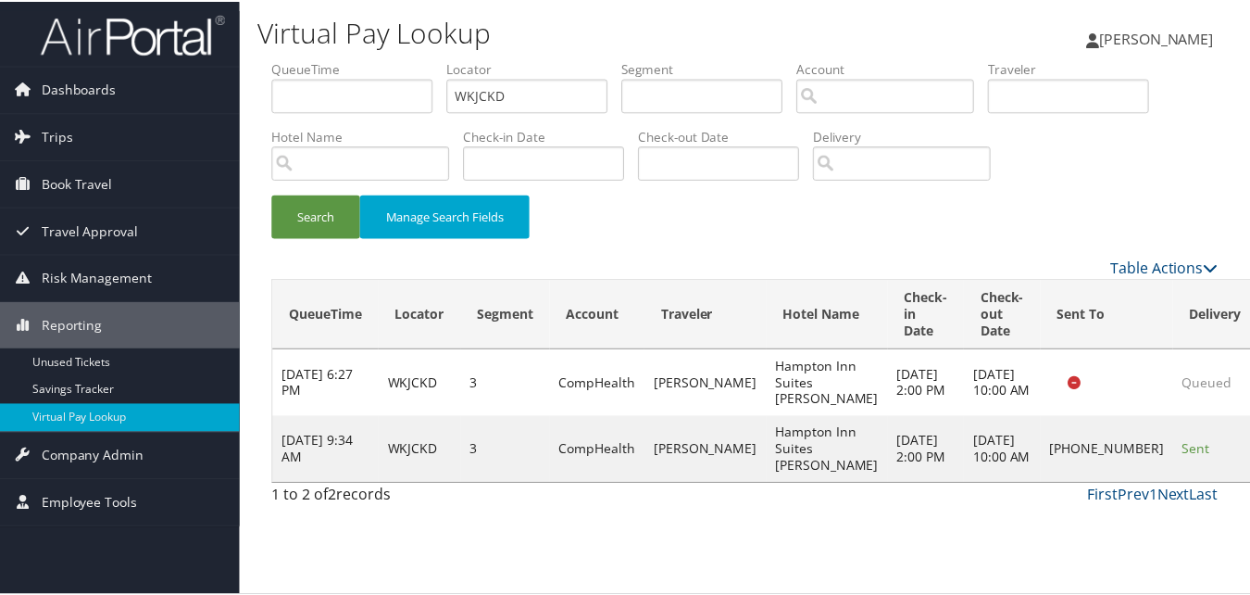
scroll to position [18, 0]
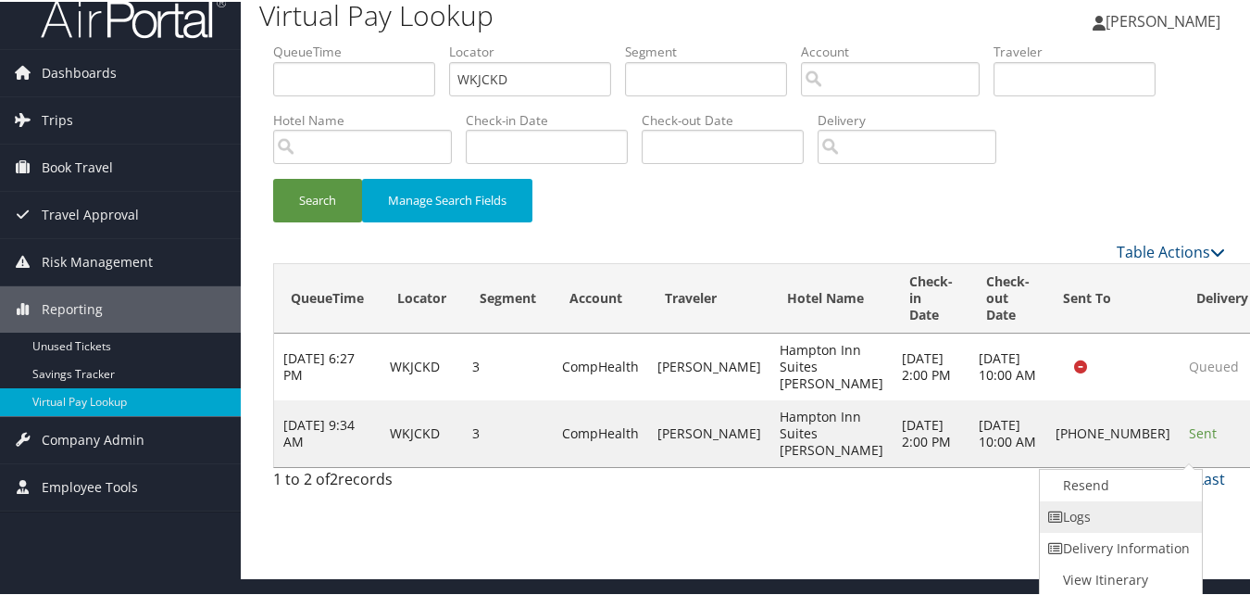
click at [1138, 512] on link "Logs" at bounding box center [1119, 514] width 158 height 31
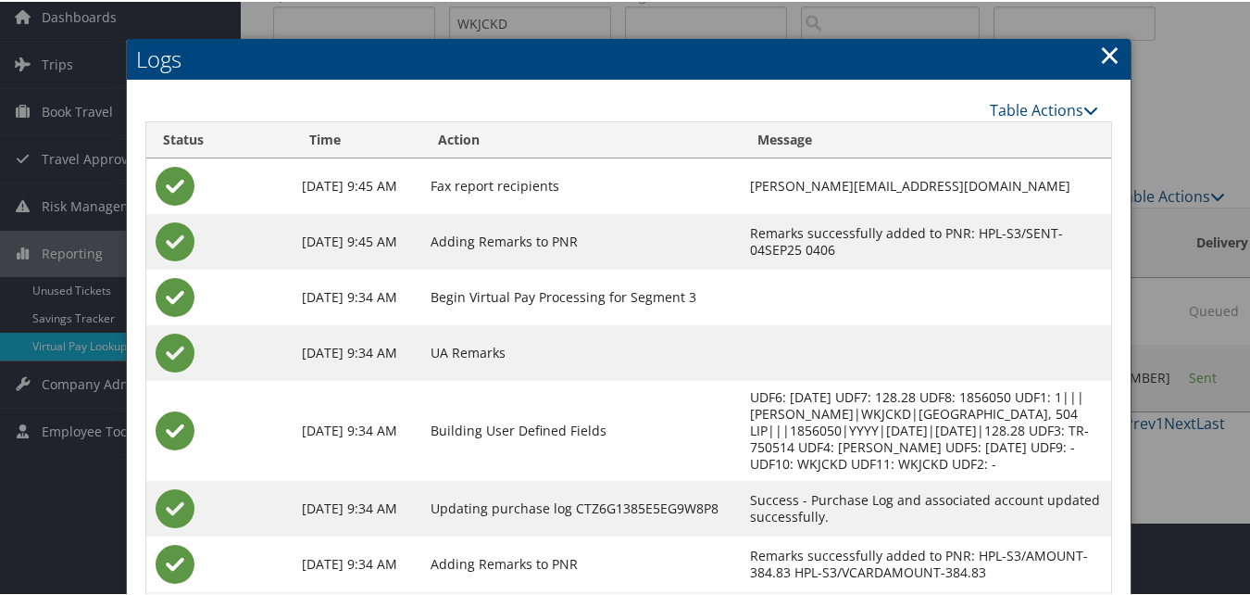
scroll to position [0, 0]
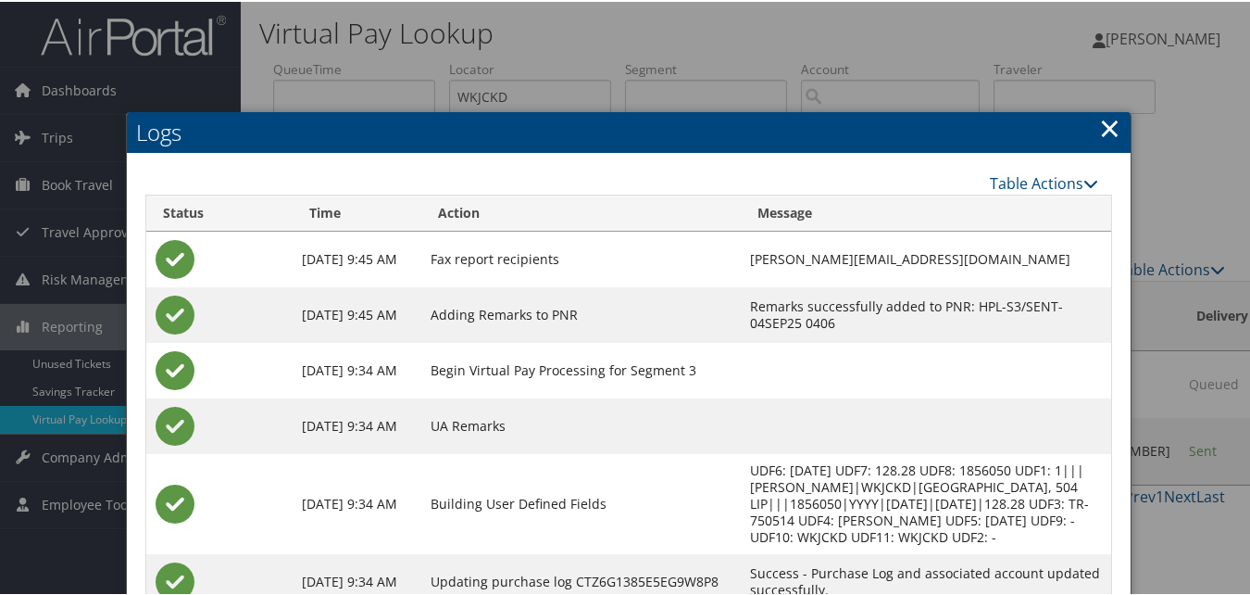
click at [1099, 129] on link "×" at bounding box center [1109, 125] width 21 height 37
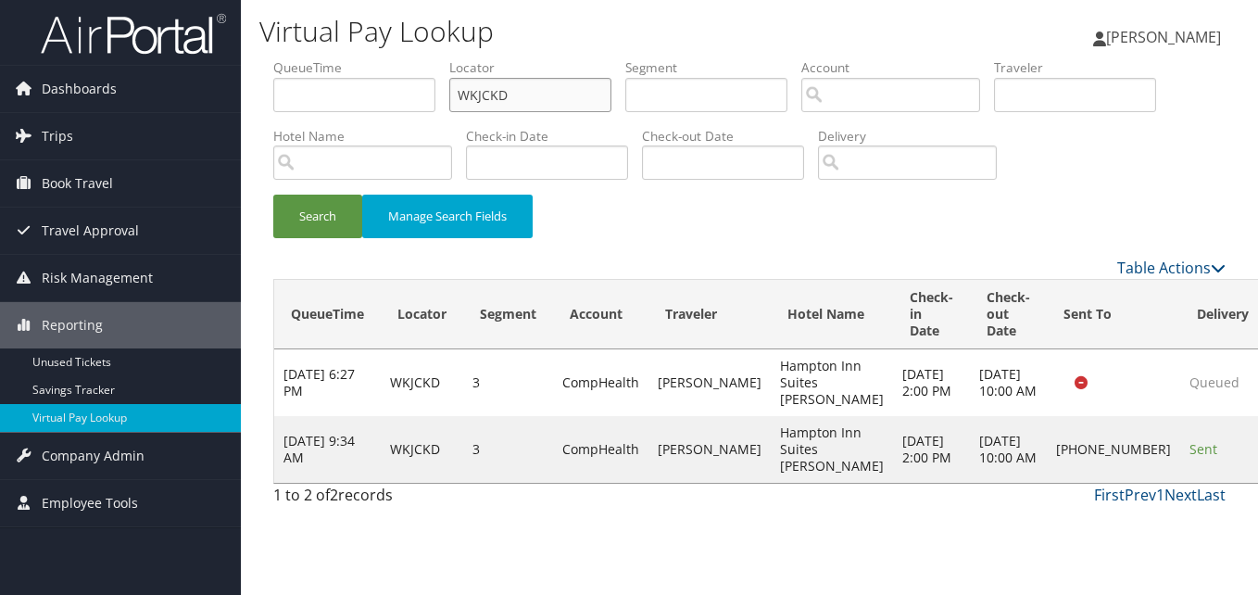
paste input "JXBNVQ"
drag, startPoint x: 534, startPoint y: 95, endPoint x: 382, endPoint y: 127, distance: 155.1
click at [382, 58] on ul "QueueTime Locator JXBNVQ Segment Account Traveler Hotel Name Check-in Date Chec…" at bounding box center [749, 58] width 952 height 0
type input "JXBNVQ"
click at [321, 211] on button "Search" at bounding box center [317, 217] width 89 height 44
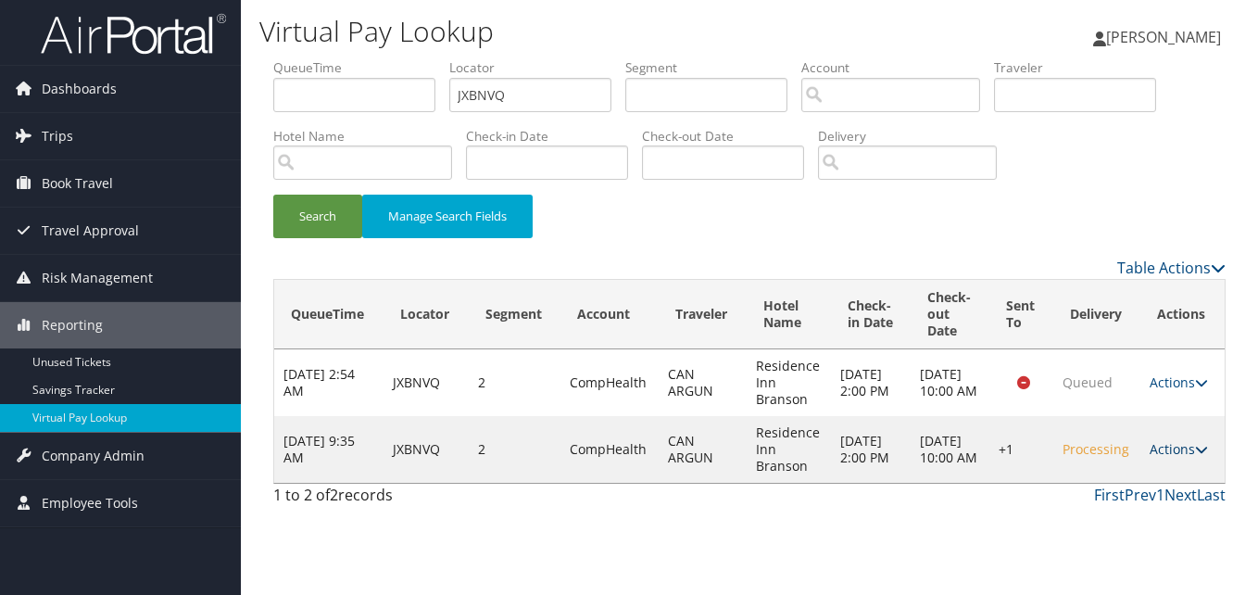
click at [1194, 456] on link "Actions" at bounding box center [1178, 449] width 58 height 18
drag, startPoint x: 1140, startPoint y: 505, endPoint x: 1061, endPoint y: 446, distance: 98.6
click at [1139, 503] on link "Logs" at bounding box center [1126, 507] width 158 height 31
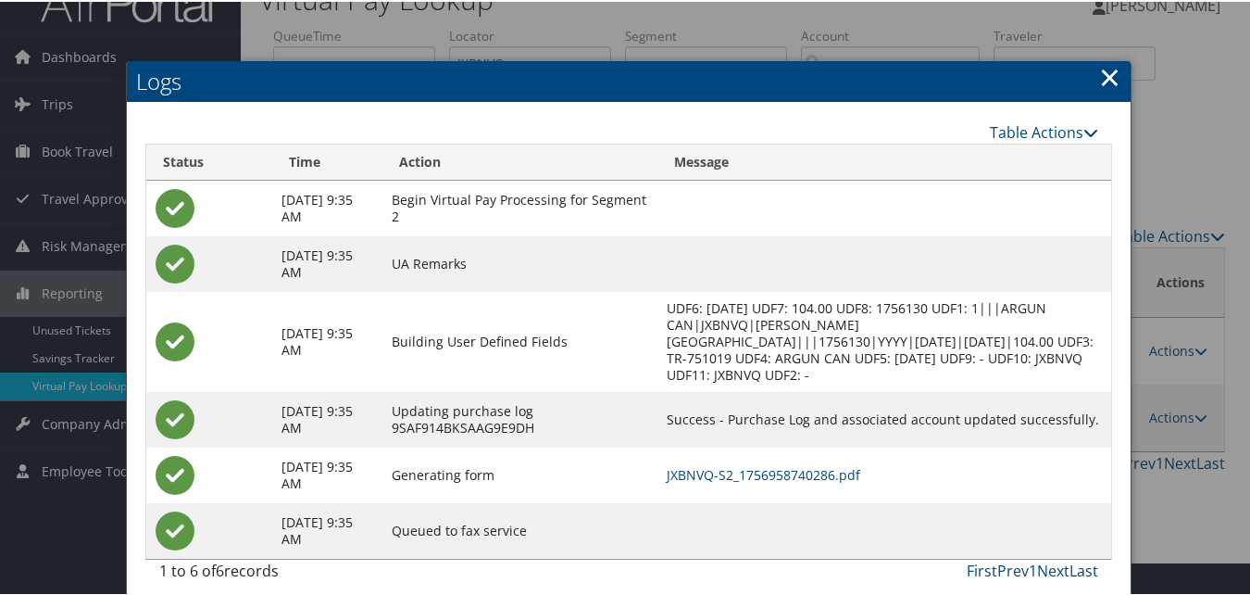
scroll to position [47, 0]
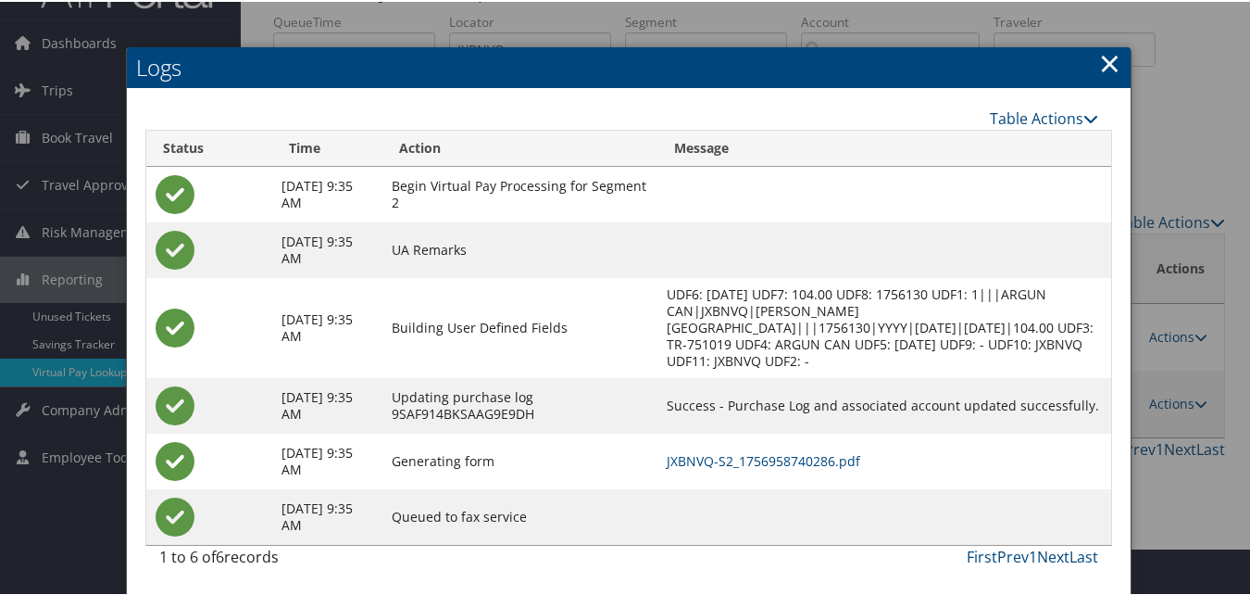
click at [785, 472] on td "JXBNVQ-S2_1756958740286.pdf" at bounding box center [885, 460] width 455 height 56
click at [789, 458] on link "JXBNVQ-S2_1756958740286.pdf" at bounding box center [764, 459] width 194 height 18
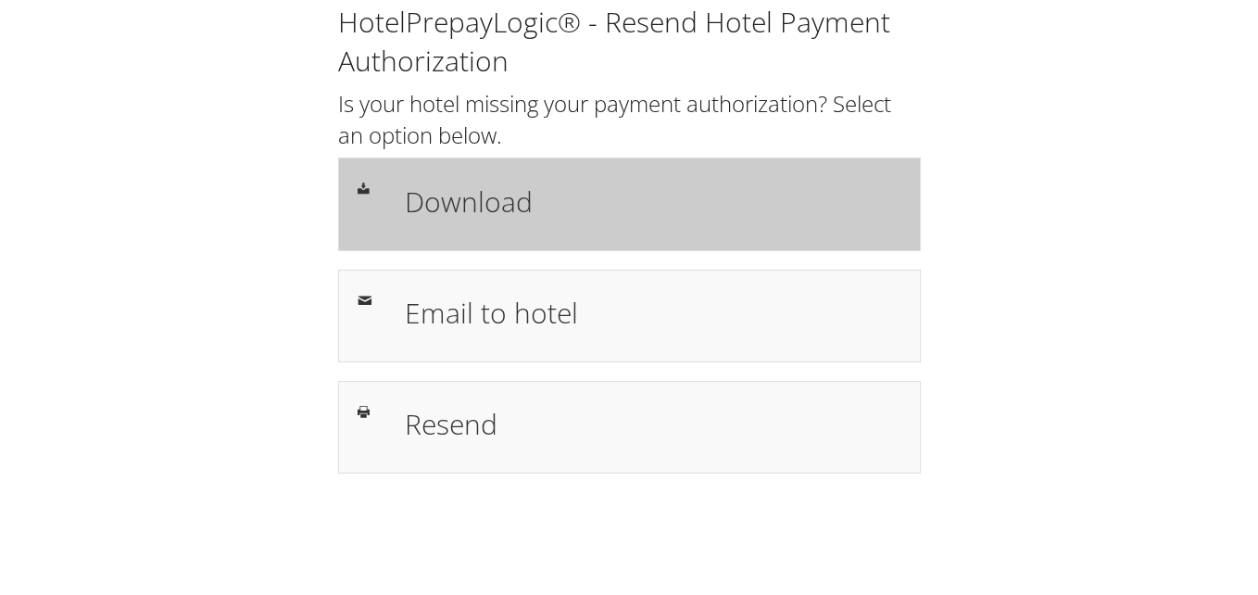
click at [594, 214] on h1 "Download" at bounding box center [653, 202] width 496 height 42
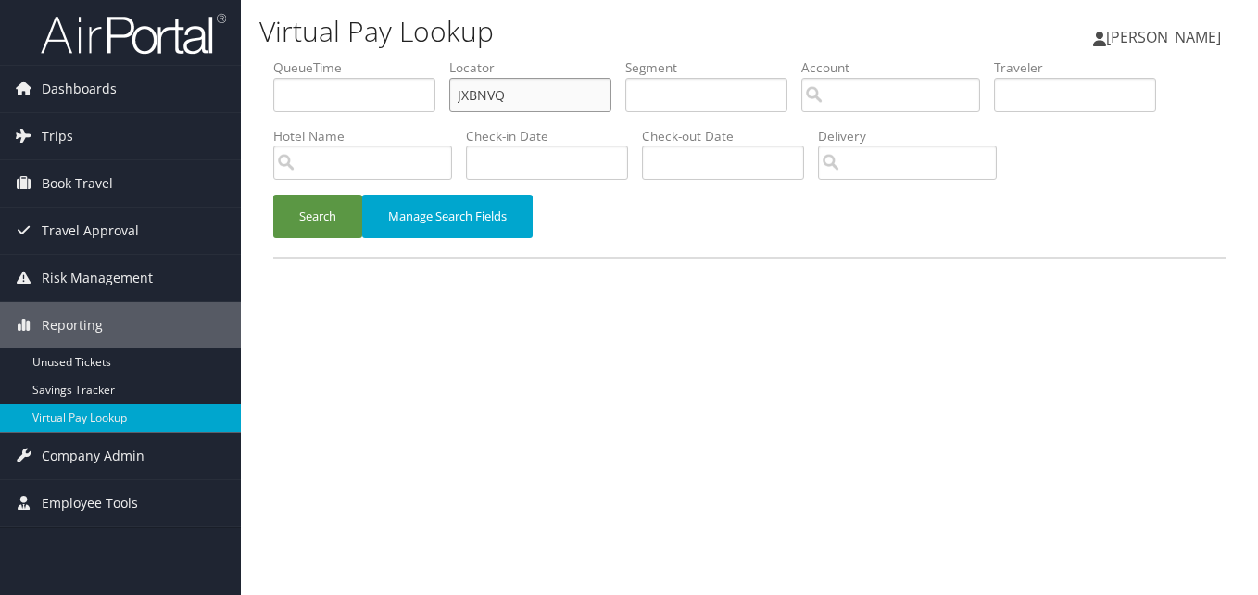
paste input "CIGZDS"
drag, startPoint x: 335, startPoint y: 122, endPoint x: 312, endPoint y: 130, distance: 24.3
click at [312, 58] on ul "QueueTime Locator CIGZDS Segment Account Traveler Hotel Name Check-in Date Chec…" at bounding box center [749, 58] width 952 height 0
click at [273, 195] on button "Search" at bounding box center [317, 217] width 89 height 44
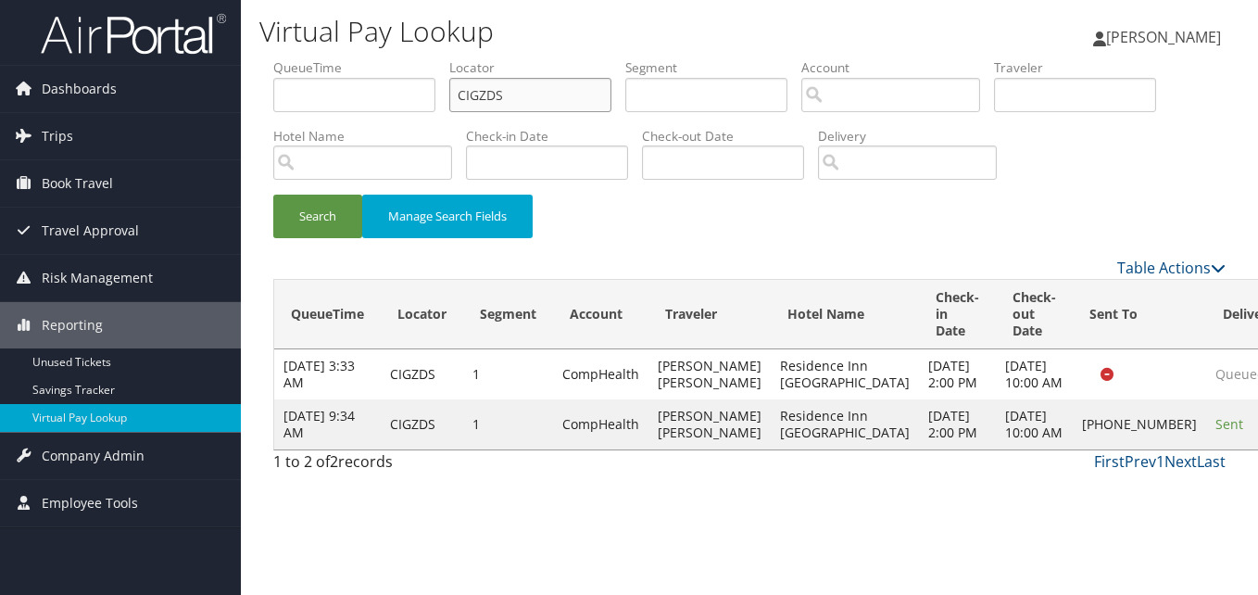
drag, startPoint x: 513, startPoint y: 98, endPoint x: 253, endPoint y: 161, distance: 267.8
click at [208, 128] on div "Dashboards AirPortal 360™ (Manager) My Travel Dashboard Trips Airtinerary® Look…" at bounding box center [629, 297] width 1258 height 595
paste input "KECHND"
type input "KECHND"
click at [306, 221] on button "Search" at bounding box center [317, 217] width 89 height 44
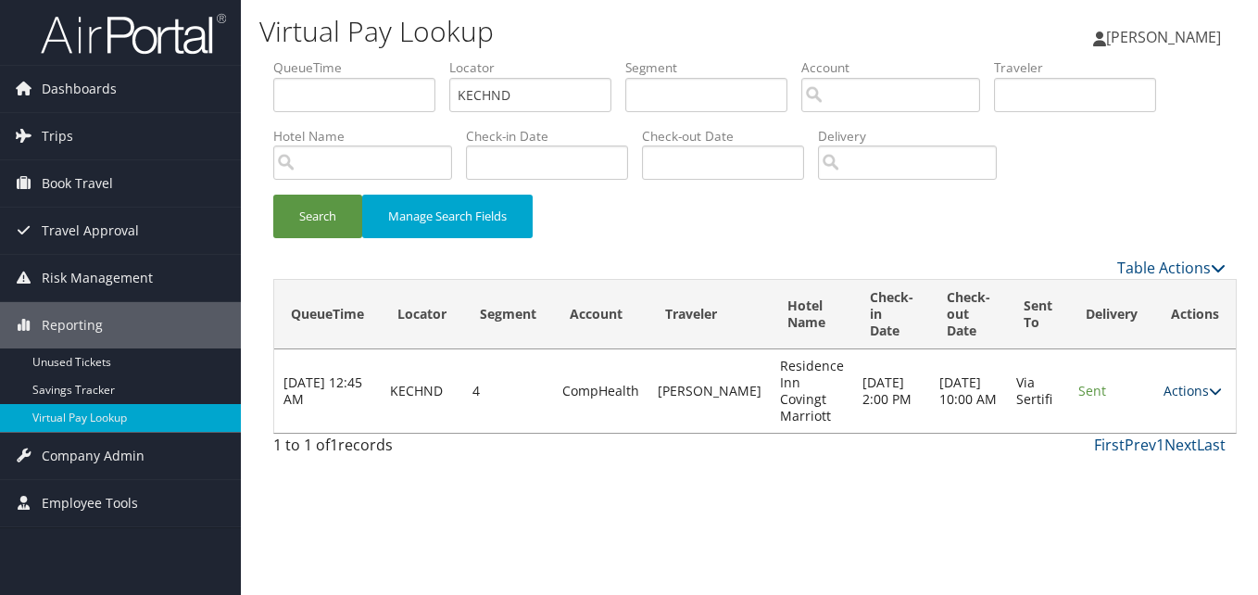
click at [1164, 393] on link "Actions" at bounding box center [1192, 391] width 58 height 18
click at [1099, 447] on icon at bounding box center [1104, 449] width 17 height 13
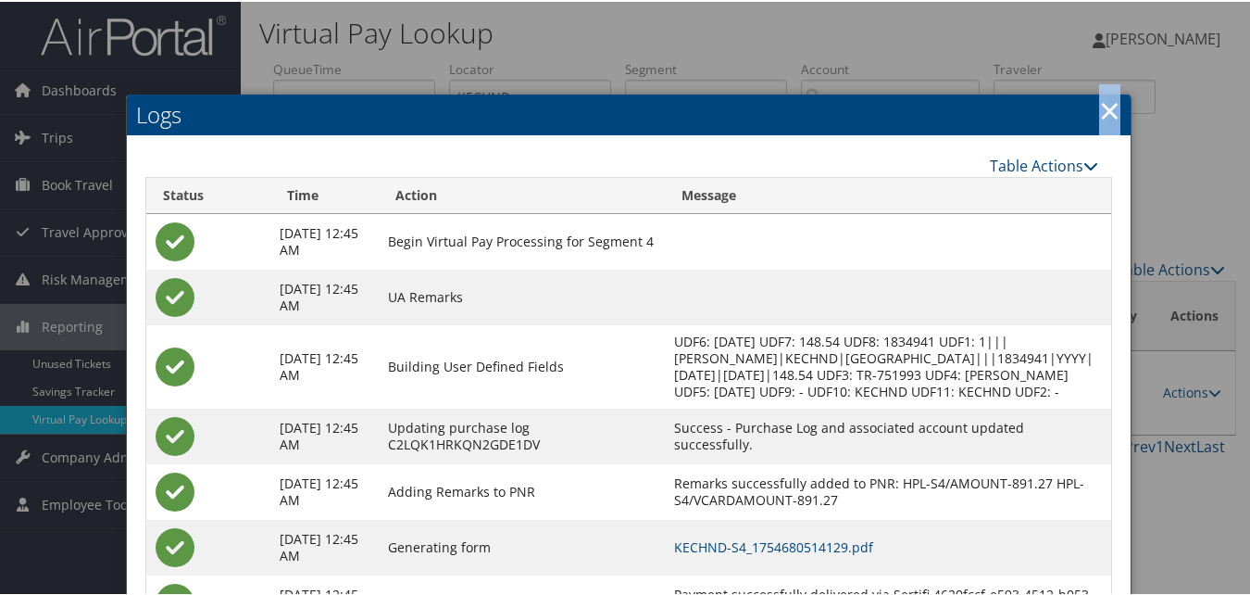
click at [1108, 107] on link "×" at bounding box center [1109, 108] width 21 height 37
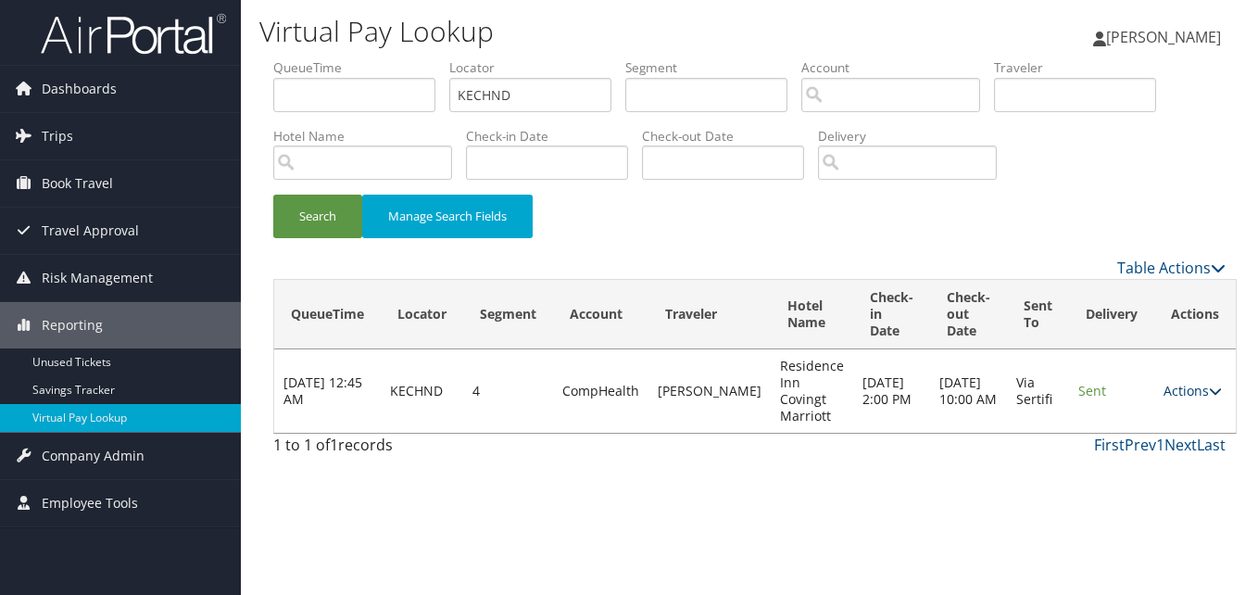
click at [1163, 388] on link "Actions" at bounding box center [1192, 391] width 58 height 18
click at [1111, 444] on icon at bounding box center [1104, 449] width 17 height 13
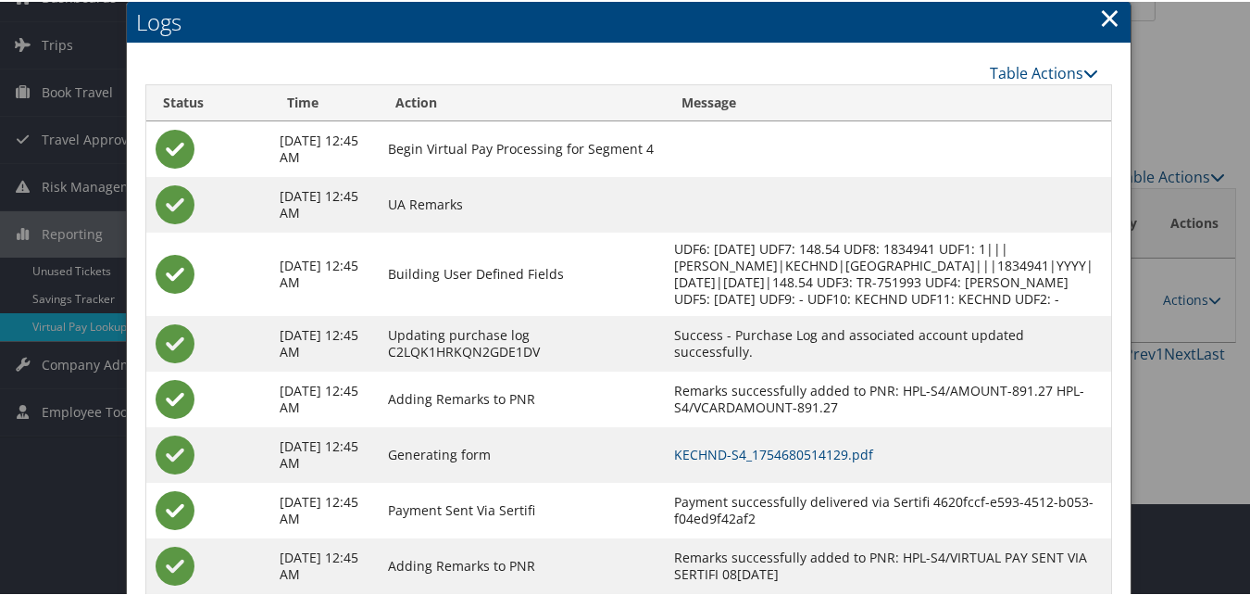
scroll to position [158, 0]
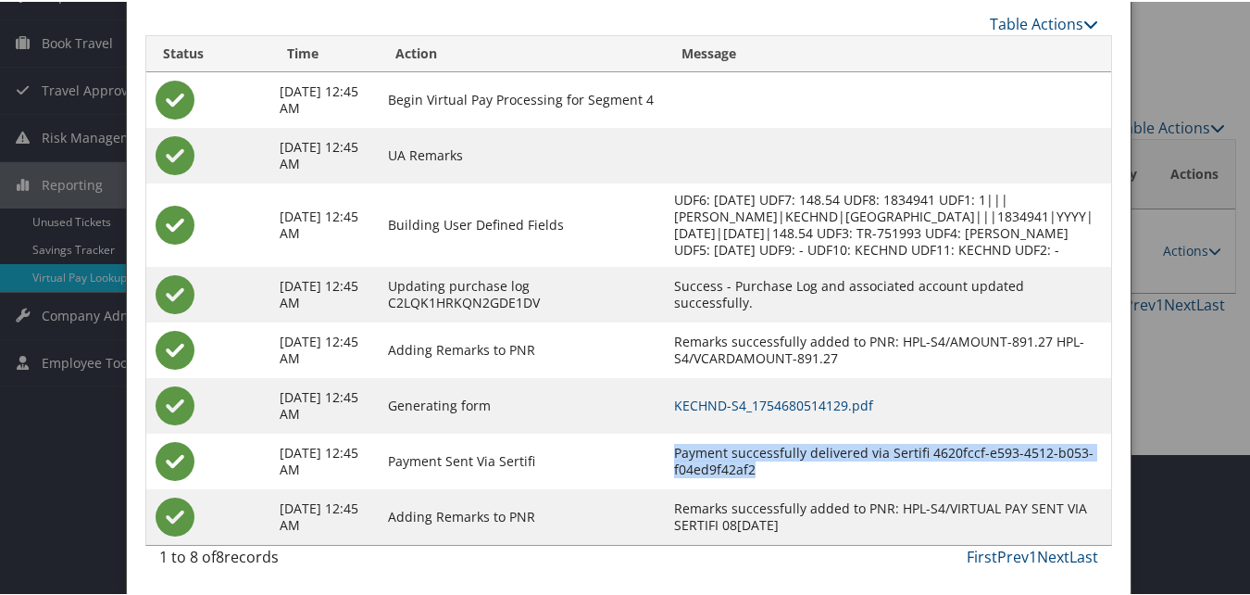
drag, startPoint x: 888, startPoint y: 471, endPoint x: 727, endPoint y: 450, distance: 162.5
click at [727, 450] on td "Payment successfully delivered via Sertifi 4620fccf-e593-4512-b053-f04ed9f42af2" at bounding box center [888, 460] width 447 height 56
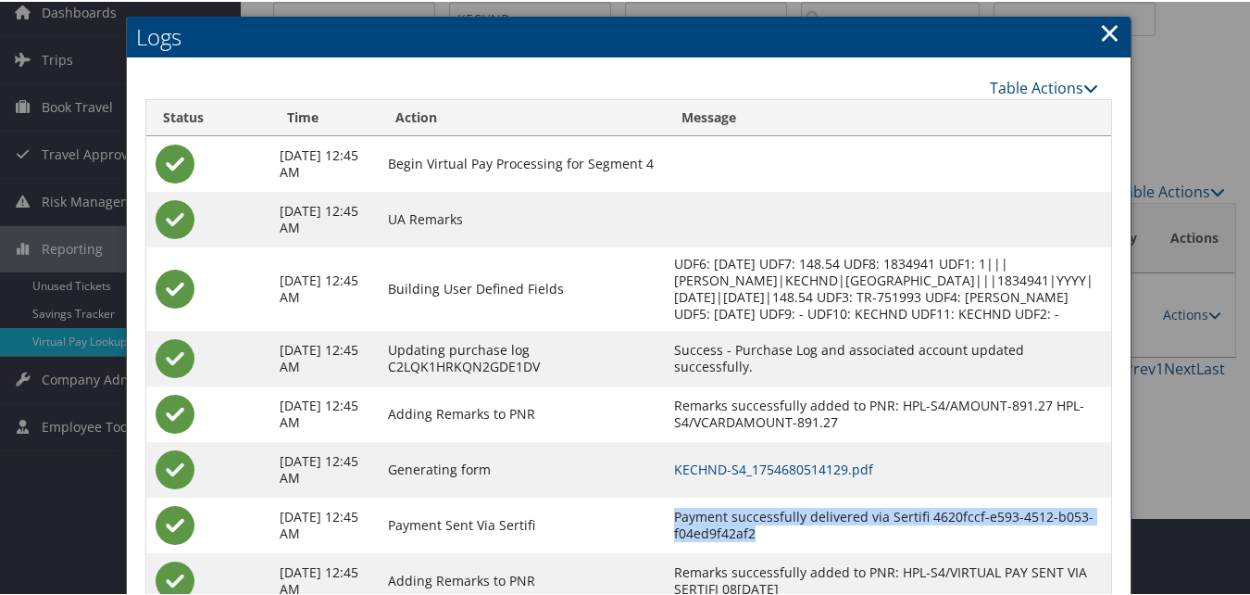
scroll to position [0, 0]
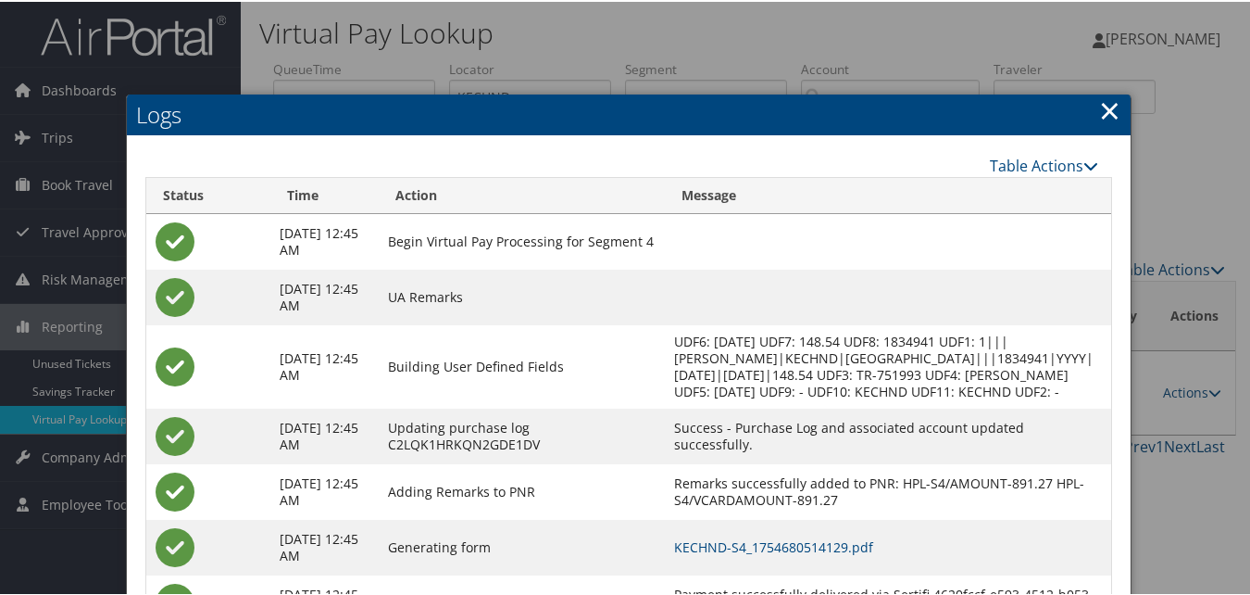
click at [1114, 97] on h2 "Logs" at bounding box center [629, 113] width 1004 height 41
click at [1103, 103] on link "×" at bounding box center [1109, 108] width 21 height 37
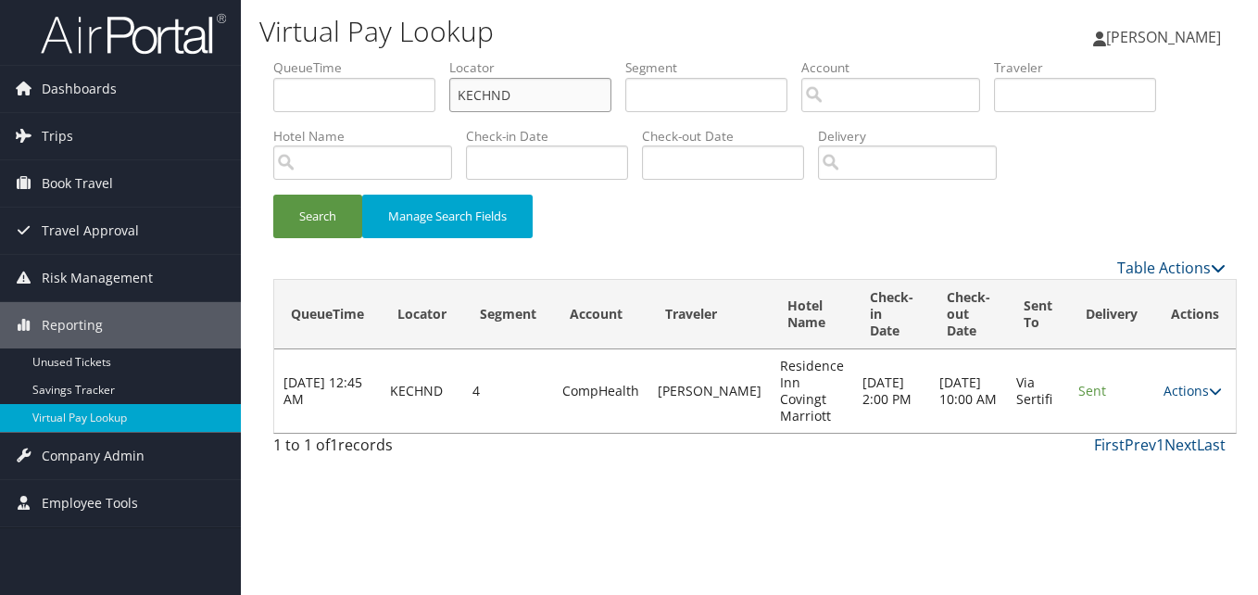
drag, startPoint x: 513, startPoint y: 94, endPoint x: 457, endPoint y: 100, distance: 56.8
click at [457, 100] on input "KECHND" at bounding box center [530, 95] width 162 height 34
click at [477, 132] on label "Check-in Date" at bounding box center [554, 136] width 176 height 19
drag, startPoint x: 517, startPoint y: 95, endPoint x: 460, endPoint y: 101, distance: 56.8
click at [460, 101] on input "KECHND" at bounding box center [530, 95] width 162 height 34
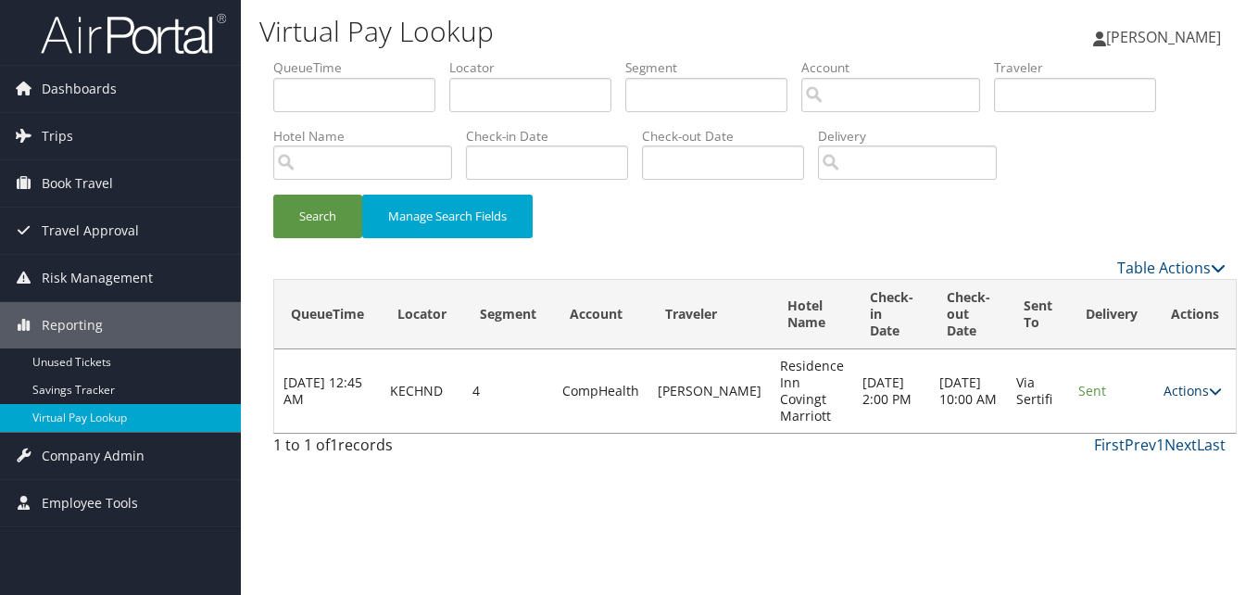
click at [1163, 396] on link "Actions" at bounding box center [1192, 391] width 58 height 18
click at [1091, 442] on link "Logs" at bounding box center [1146, 448] width 117 height 31
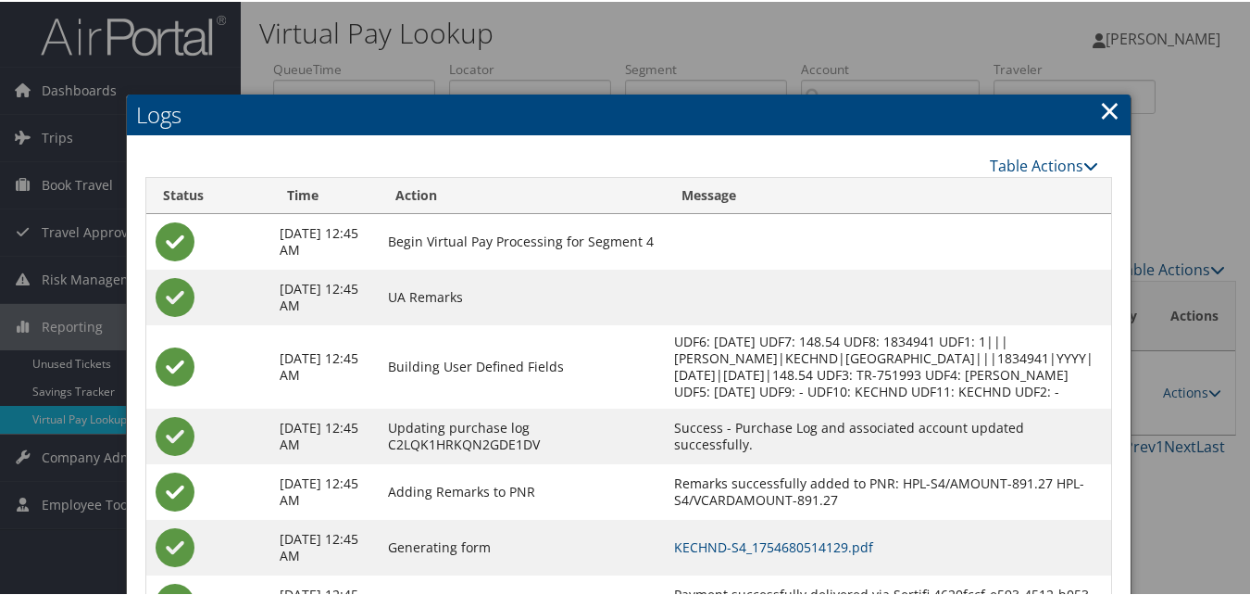
click at [1090, 103] on h2 "Logs" at bounding box center [629, 113] width 1004 height 41
click at [1112, 108] on link "×" at bounding box center [1109, 108] width 21 height 37
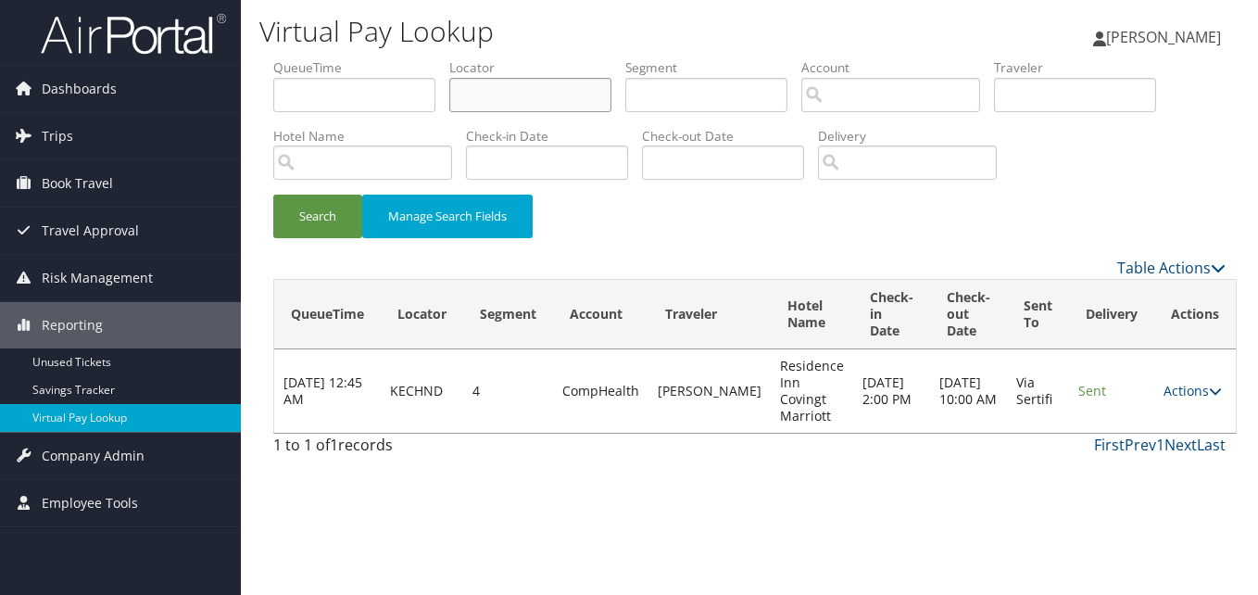
click at [468, 85] on input "text" at bounding box center [530, 95] width 162 height 34
paste input "WVCTQC"
click at [273, 195] on button "Search" at bounding box center [317, 217] width 89 height 44
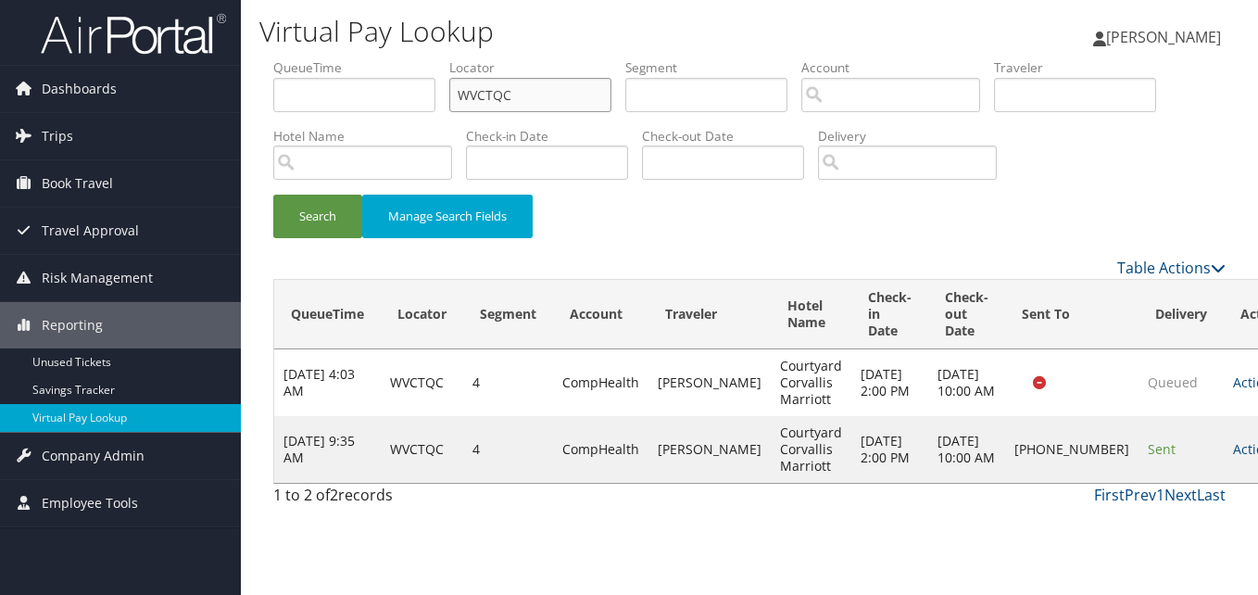
drag, startPoint x: 510, startPoint y: 100, endPoint x: 294, endPoint y: 182, distance: 231.6
click at [277, 58] on ul "QueueTime Locator WVCTQC Segment Account Traveler Hotel Name Check-in Date Chec…" at bounding box center [749, 58] width 952 height 0
paste input "FTZUNL"
click at [311, 207] on button "Search" at bounding box center [317, 217] width 89 height 44
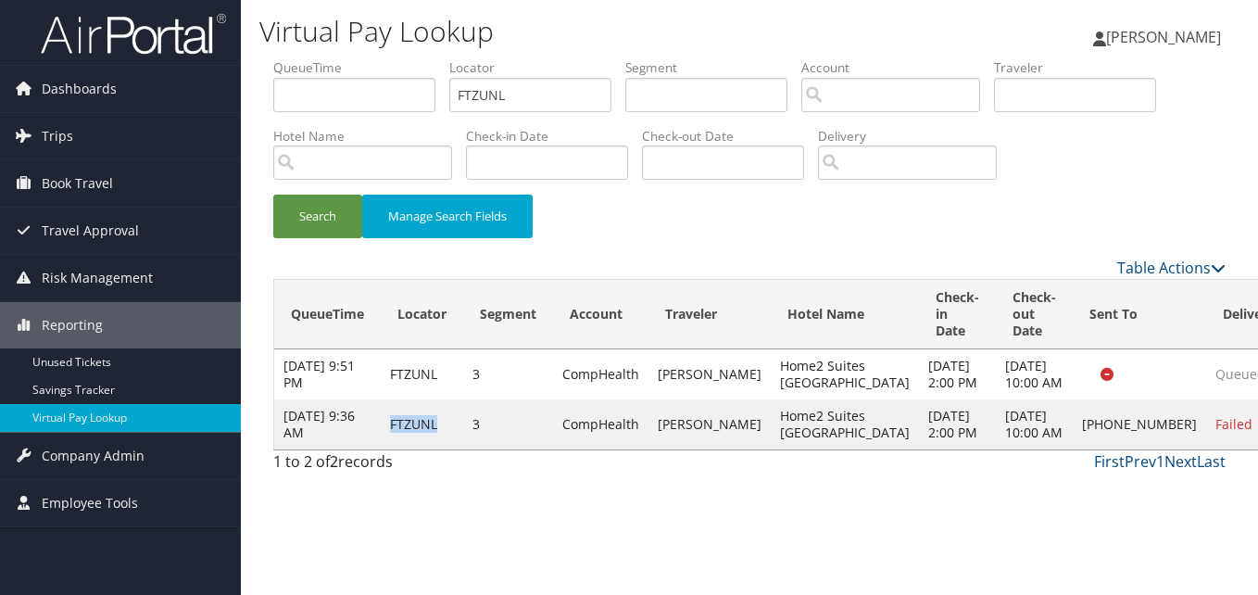
drag, startPoint x: 387, startPoint y: 457, endPoint x: 441, endPoint y: 458, distance: 53.8
click at [441, 449] on td "FTZUNL" at bounding box center [422, 424] width 82 height 50
drag, startPoint x: 441, startPoint y: 458, endPoint x: 443, endPoint y: 487, distance: 28.8
click at [443, 449] on td "FTZUNL" at bounding box center [422, 424] width 82 height 50
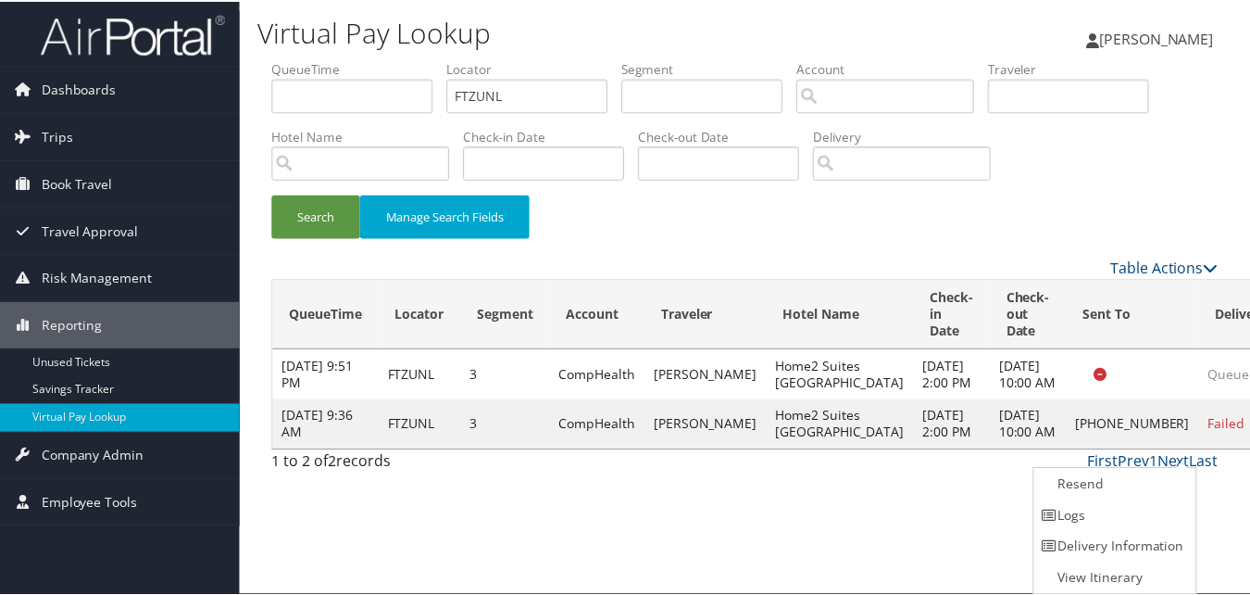
scroll to position [1, 0]
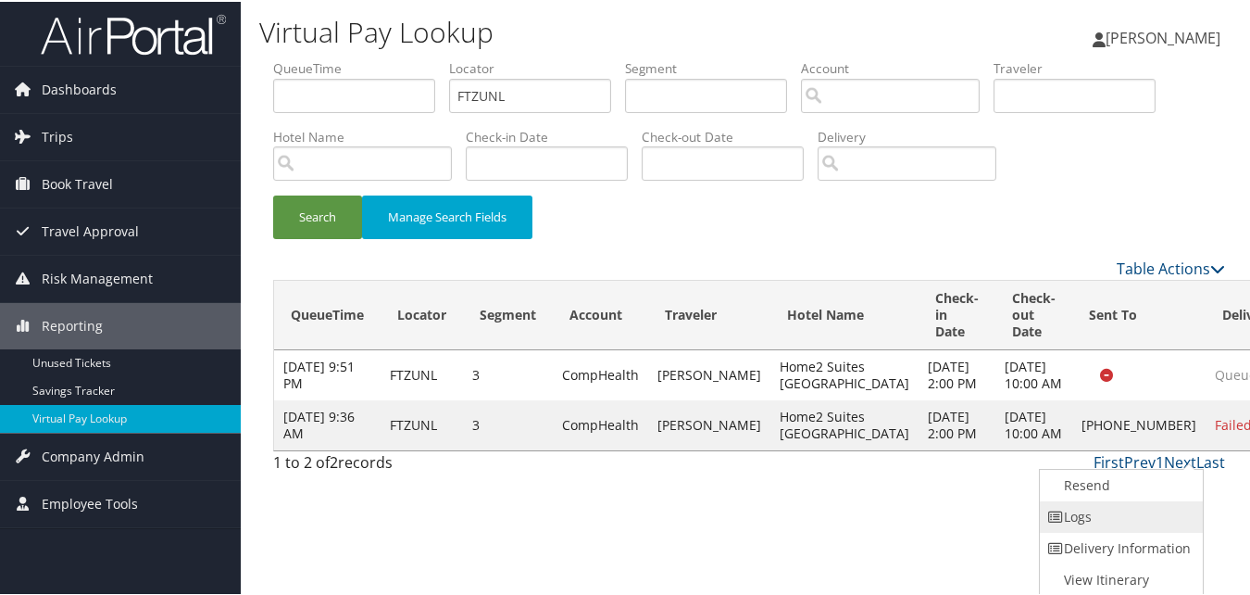
click at [1081, 519] on link "Logs" at bounding box center [1119, 514] width 158 height 31
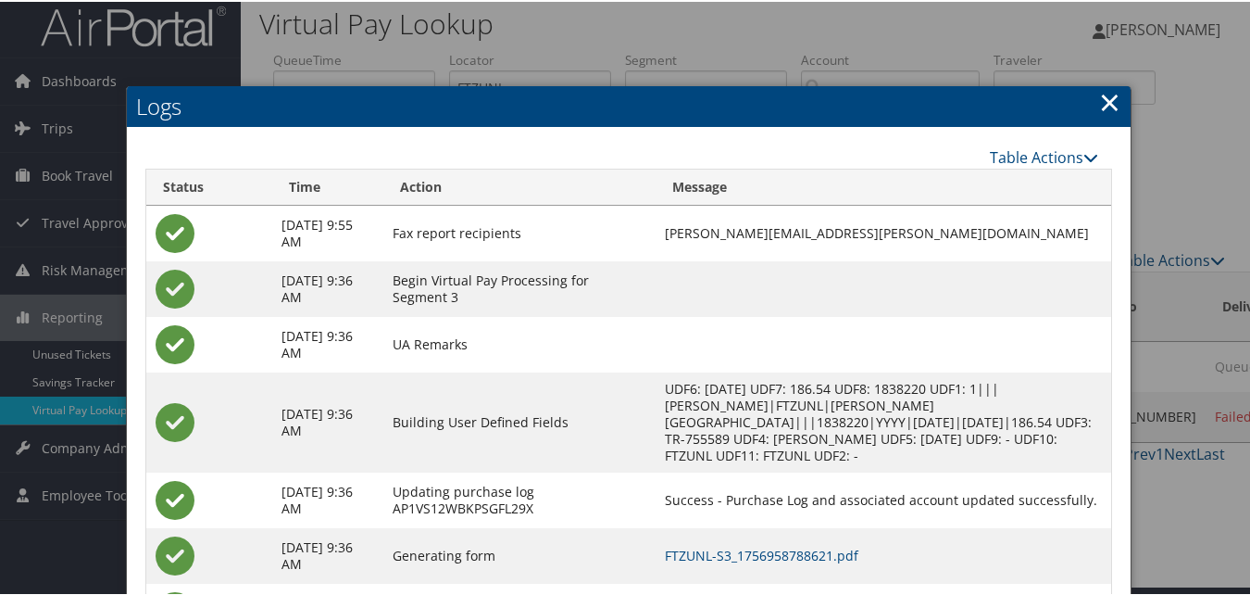
scroll to position [0, 0]
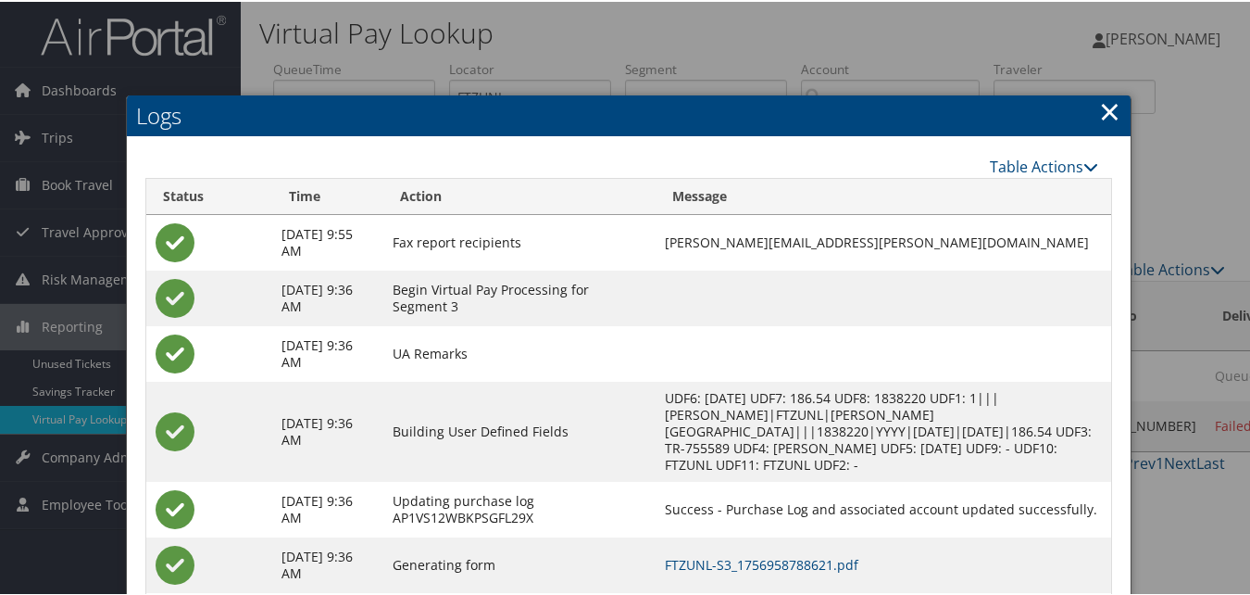
drag, startPoint x: 1106, startPoint y: 115, endPoint x: 1076, endPoint y: 112, distance: 29.8
click at [1106, 114] on link "×" at bounding box center [1109, 109] width 21 height 37
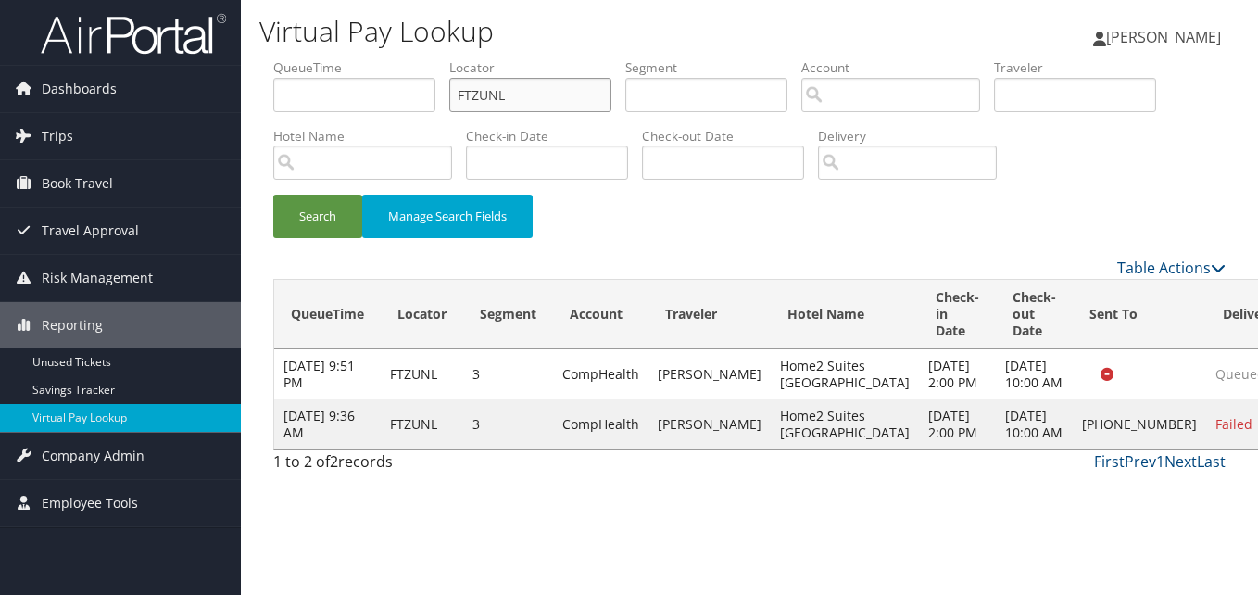
drag, startPoint x: 504, startPoint y: 88, endPoint x: 312, endPoint y: 149, distance: 201.2
click at [310, 58] on ul "QueueTime Locator FTZUNL Segment Account Traveler Hotel Name Check-in Date Chec…" at bounding box center [749, 58] width 952 height 0
paste input "WPQVCJ"
type input "WPQVCJ"
click at [297, 224] on button "Search" at bounding box center [317, 217] width 89 height 44
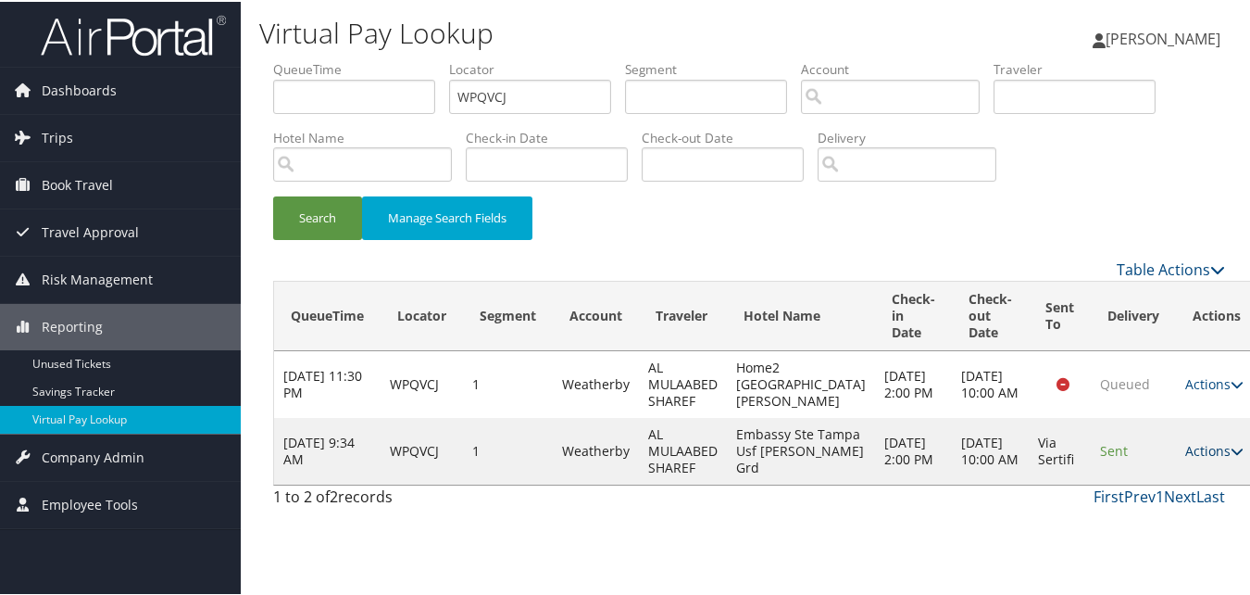
click at [1186, 458] on link "Actions" at bounding box center [1215, 449] width 58 height 18
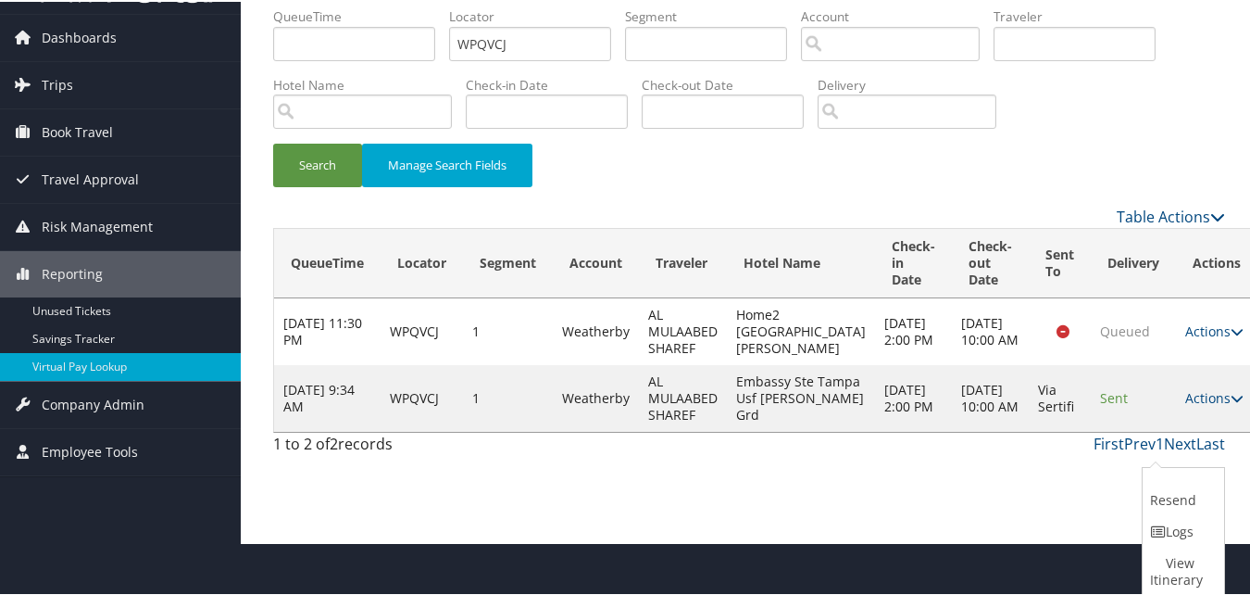
drag, startPoint x: 1156, startPoint y: 521, endPoint x: 902, endPoint y: 393, distance: 284.2
click at [1156, 520] on link "Logs" at bounding box center [1181, 529] width 77 height 31
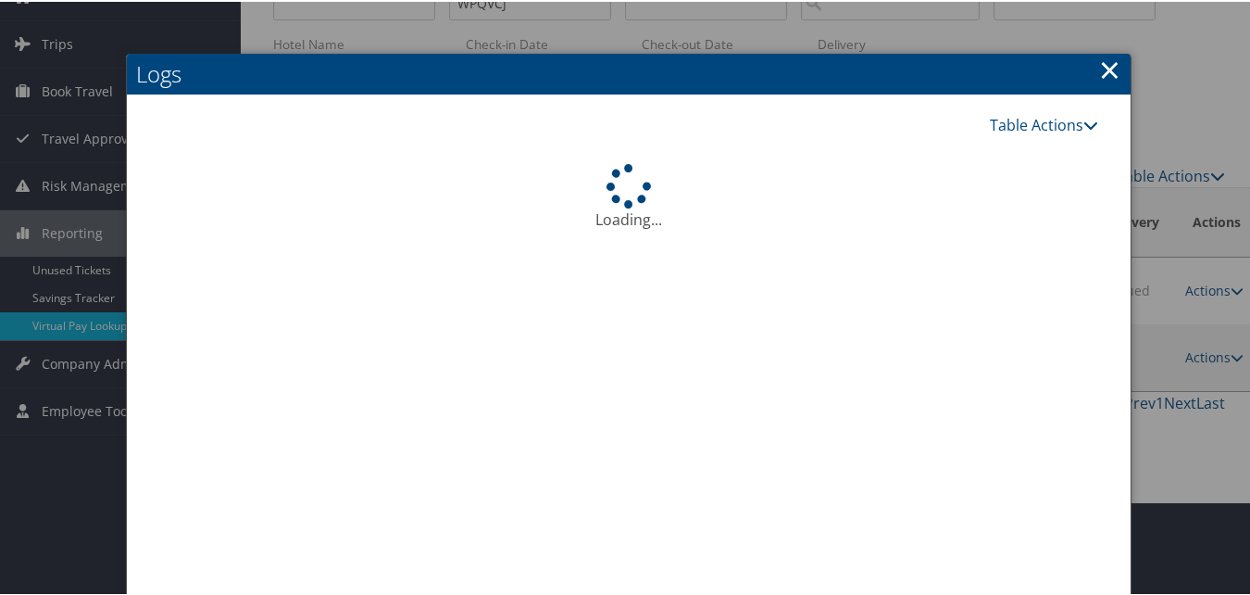
scroll to position [156, 0]
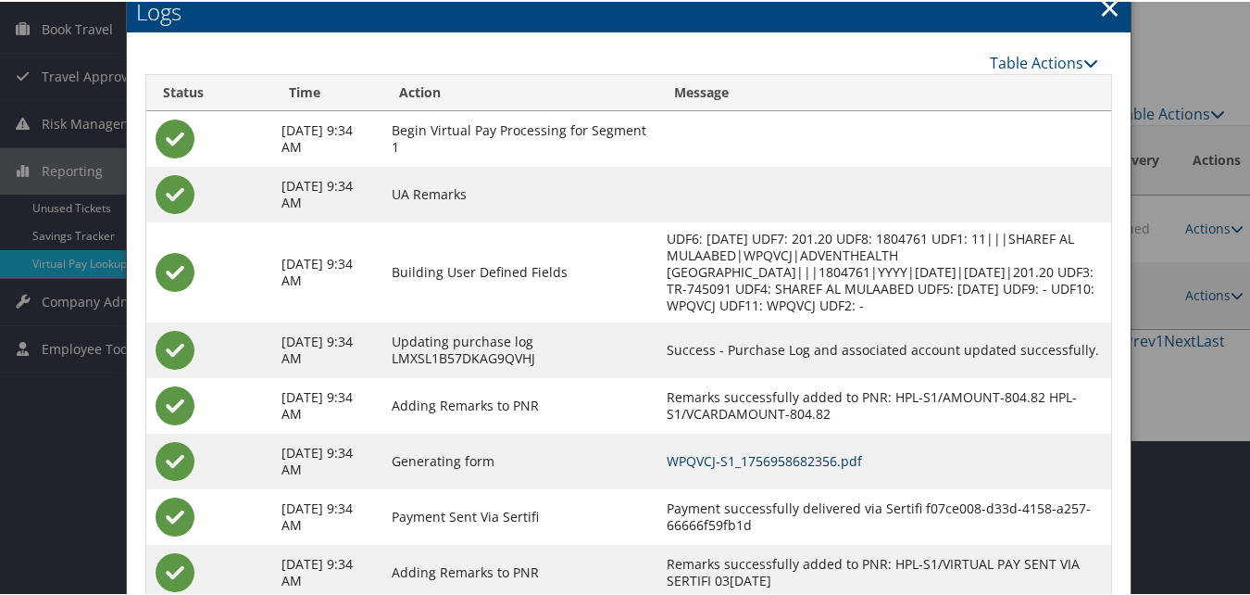
click at [729, 458] on link "WPQVCJ-S1_1756958682356.pdf" at bounding box center [764, 459] width 195 height 18
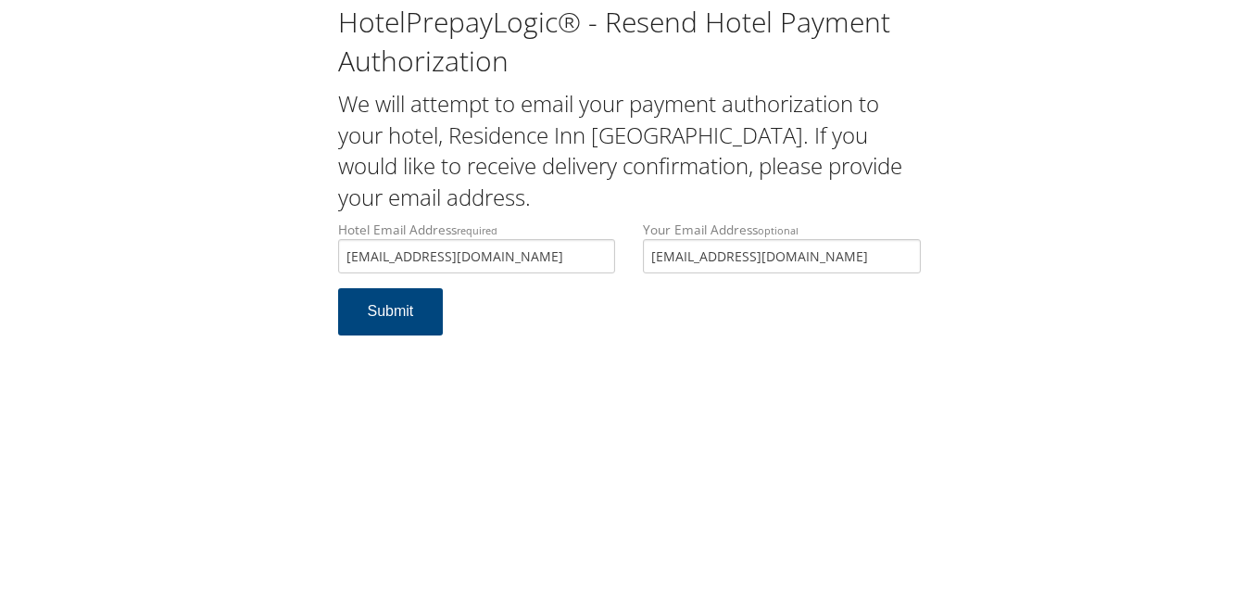
type input "[EMAIL_ADDRESS][DOMAIN_NAME]"
click at [520, 201] on h2 "We will attempt to email your payment authorization to your hotel, Residence In…" at bounding box center [629, 150] width 583 height 124
click at [416, 332] on button "Submit" at bounding box center [391, 311] width 106 height 47
drag, startPoint x: 559, startPoint y: 251, endPoint x: 334, endPoint y: 271, distance: 226.0
click at [334, 271] on div "Hotel Email Address required [EMAIL_ADDRESS][DOMAIN_NAME] Hotel email address i…" at bounding box center [477, 254] width 306 height 68
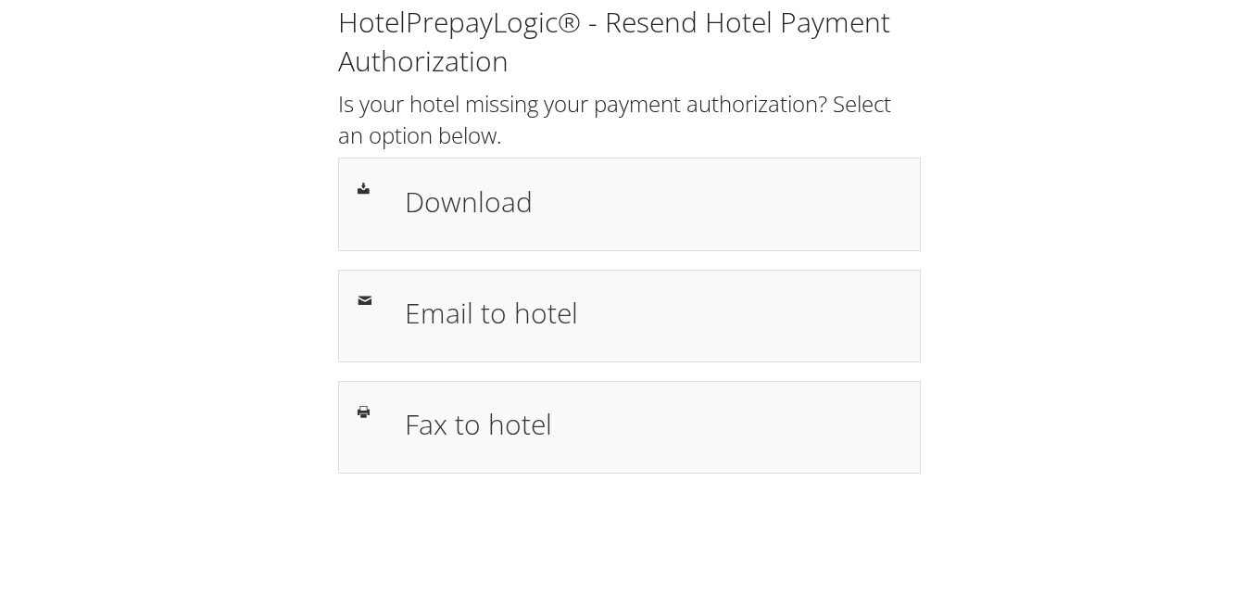
click at [549, 173] on div "Download" at bounding box center [629, 203] width 583 height 93
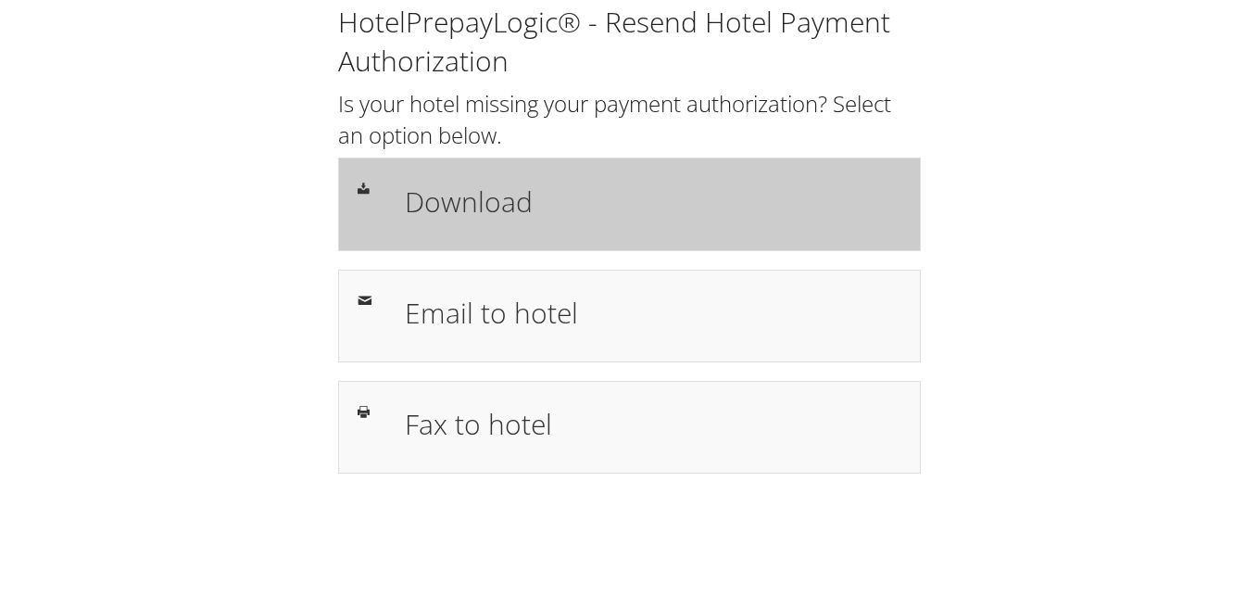
click at [451, 207] on h1 "Download" at bounding box center [653, 202] width 496 height 42
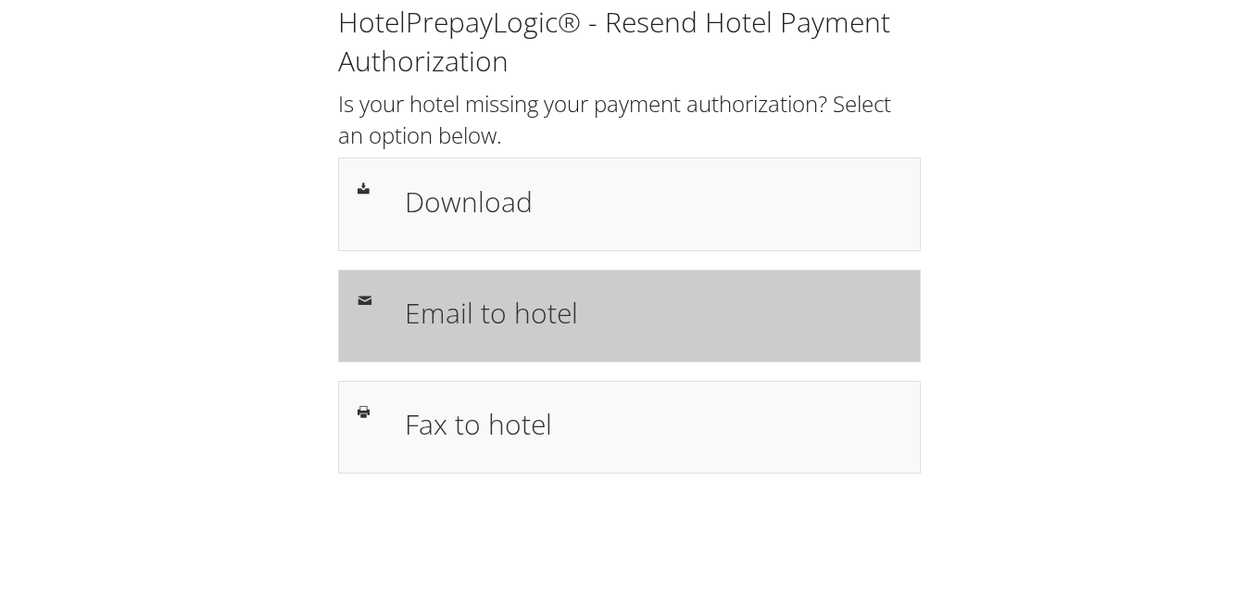
click at [502, 348] on div "Email to hotel" at bounding box center [629, 316] width 583 height 93
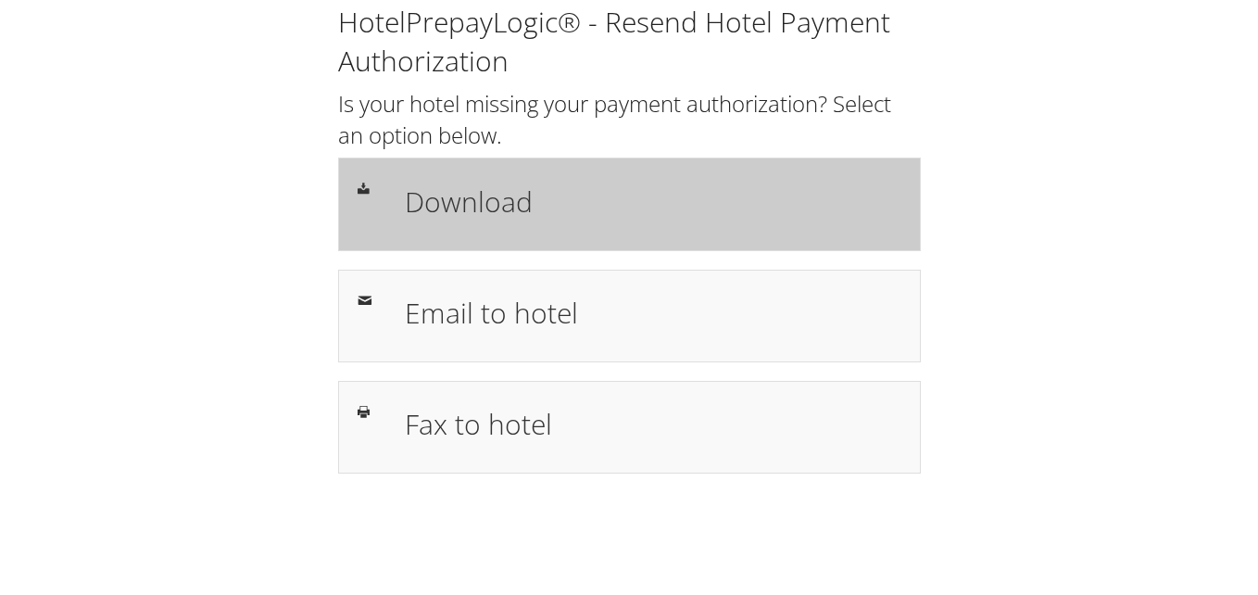
click at [572, 208] on h1 "Download" at bounding box center [653, 202] width 496 height 42
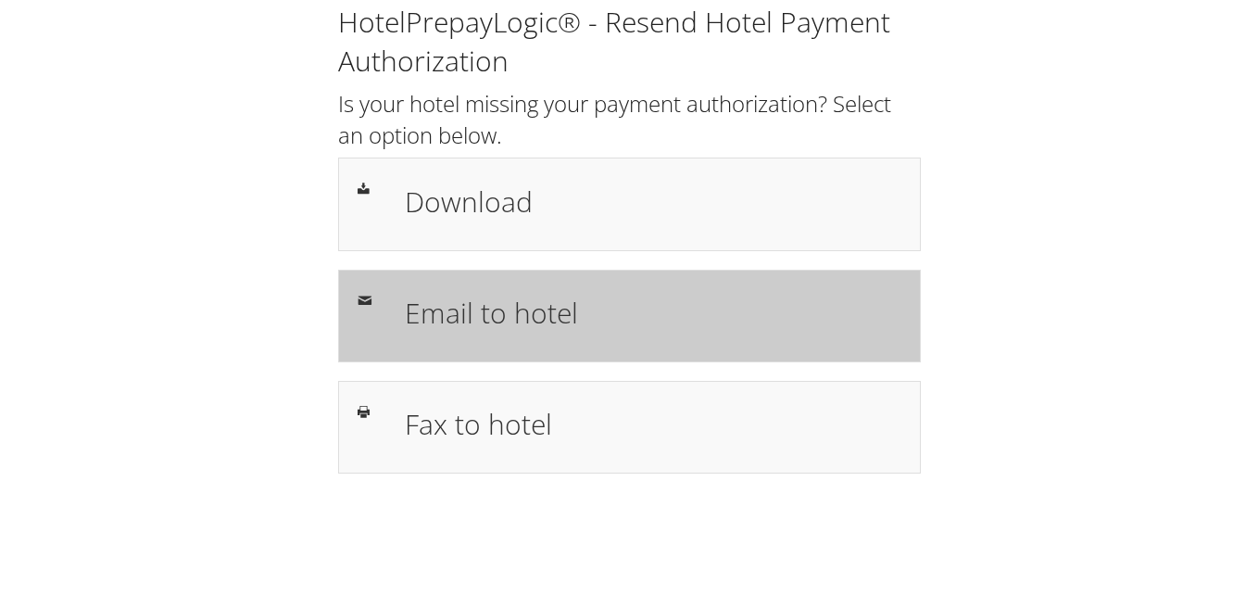
click at [442, 302] on h1 "Email to hotel" at bounding box center [653, 313] width 496 height 42
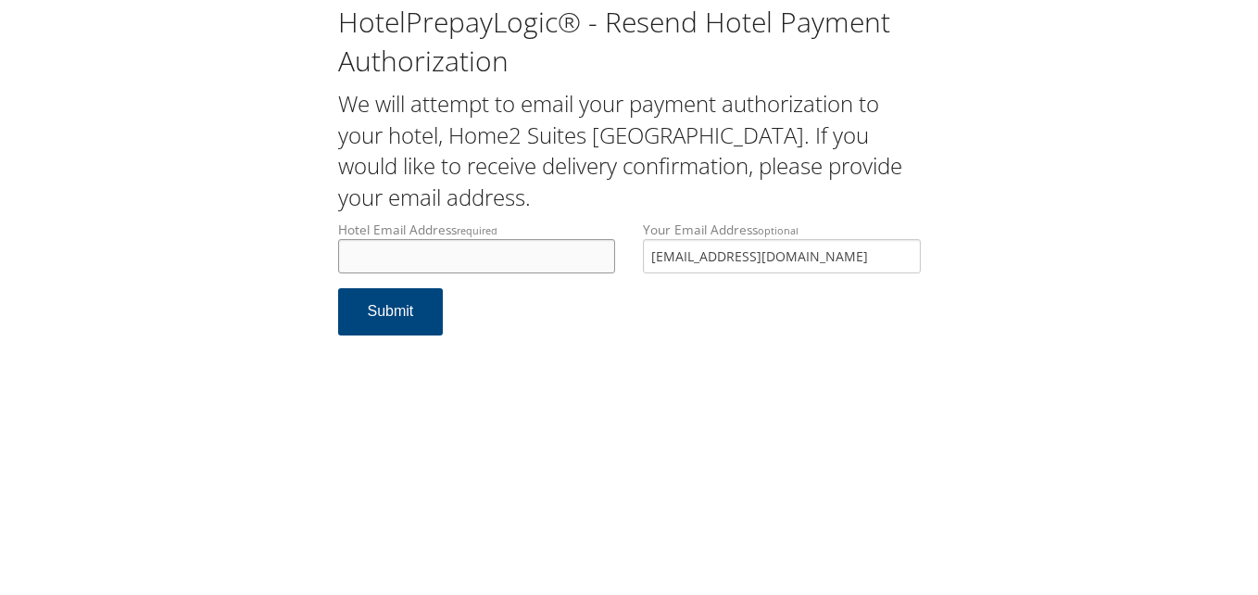
click at [371, 253] on input "Hotel Email Address required" at bounding box center [477, 256] width 278 height 34
type input "[EMAIL_ADDRESS][DOMAIN_NAME]"
click at [414, 332] on button "Submit" at bounding box center [391, 311] width 106 height 47
drag, startPoint x: 539, startPoint y: 260, endPoint x: 320, endPoint y: 260, distance: 219.5
click at [320, 260] on div "HotelPrepayLogic® - Resend Hotel Payment Authorization We will attempt to email…" at bounding box center [629, 177] width 1221 height 354
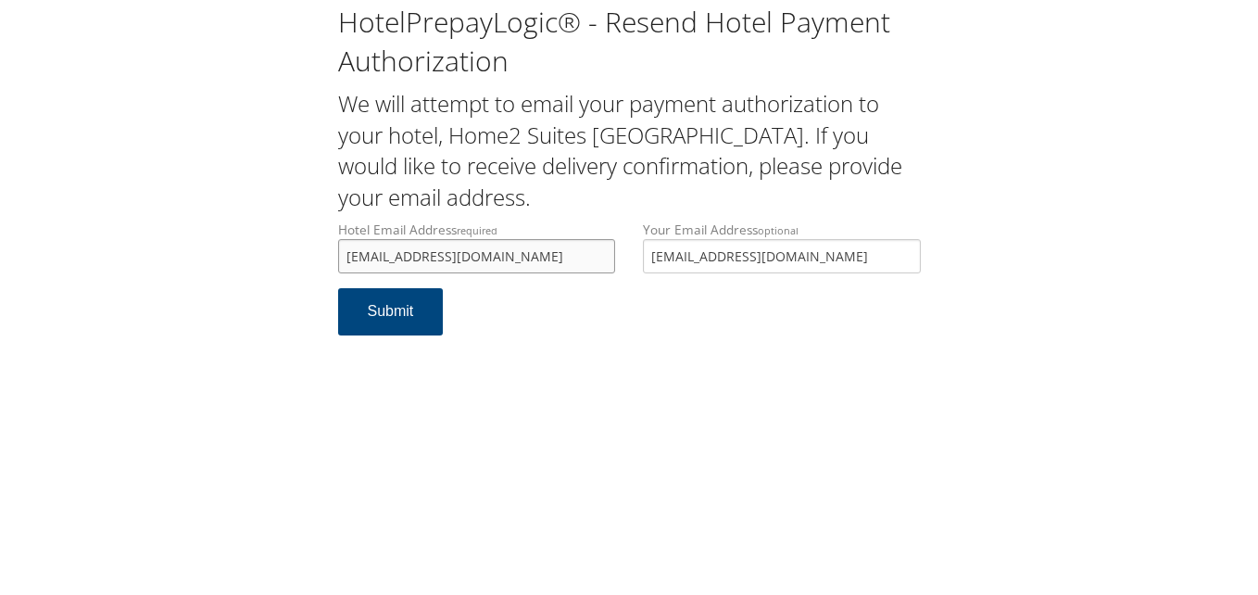
click at [537, 261] on input "[EMAIL_ADDRESS][DOMAIN_NAME]" at bounding box center [477, 256] width 278 height 34
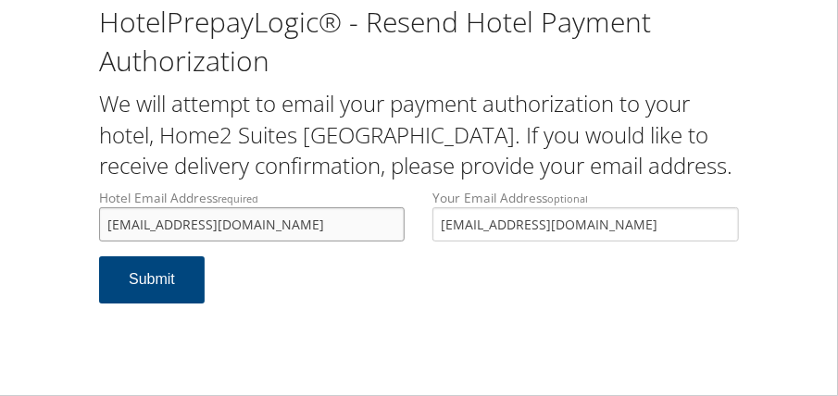
click at [233, 226] on input "[EMAIL_ADDRESS][DOMAIN_NAME]" at bounding box center [252, 224] width 306 height 34
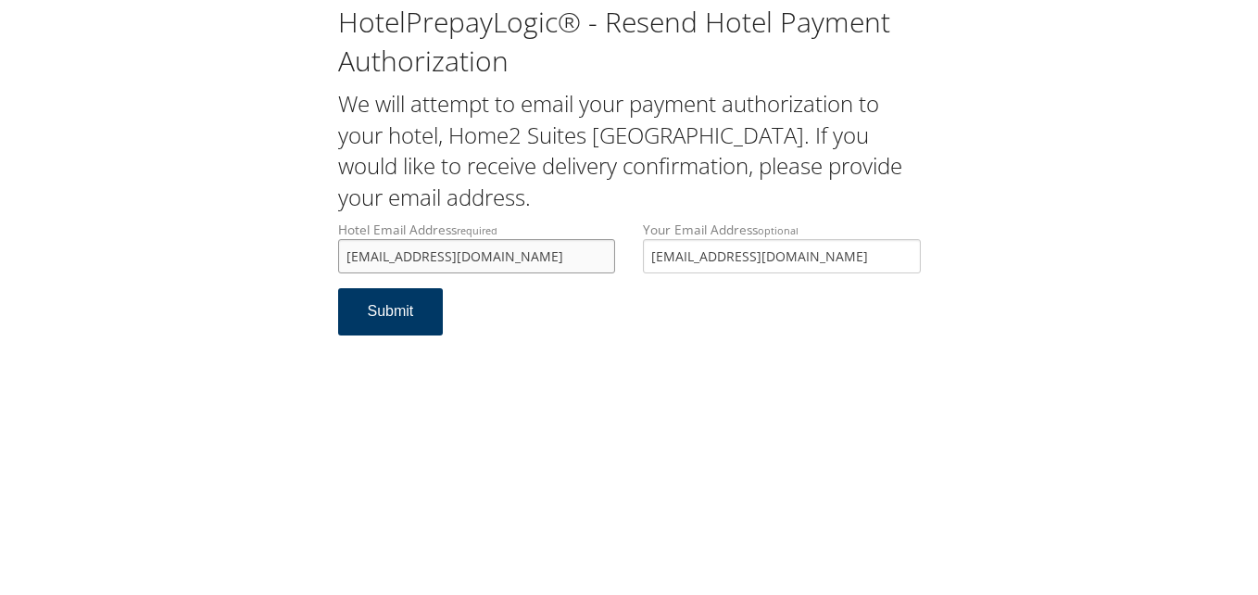
type input "gsr.sacro@jacksonhm.com"
click at [397, 308] on button "Submit" at bounding box center [391, 311] width 106 height 47
type input "homewood.warrington@gmail.com"
click at [396, 312] on button "Submit" at bounding box center [391, 311] width 106 height 47
drag, startPoint x: 562, startPoint y: 259, endPoint x: 335, endPoint y: 260, distance: 226.9
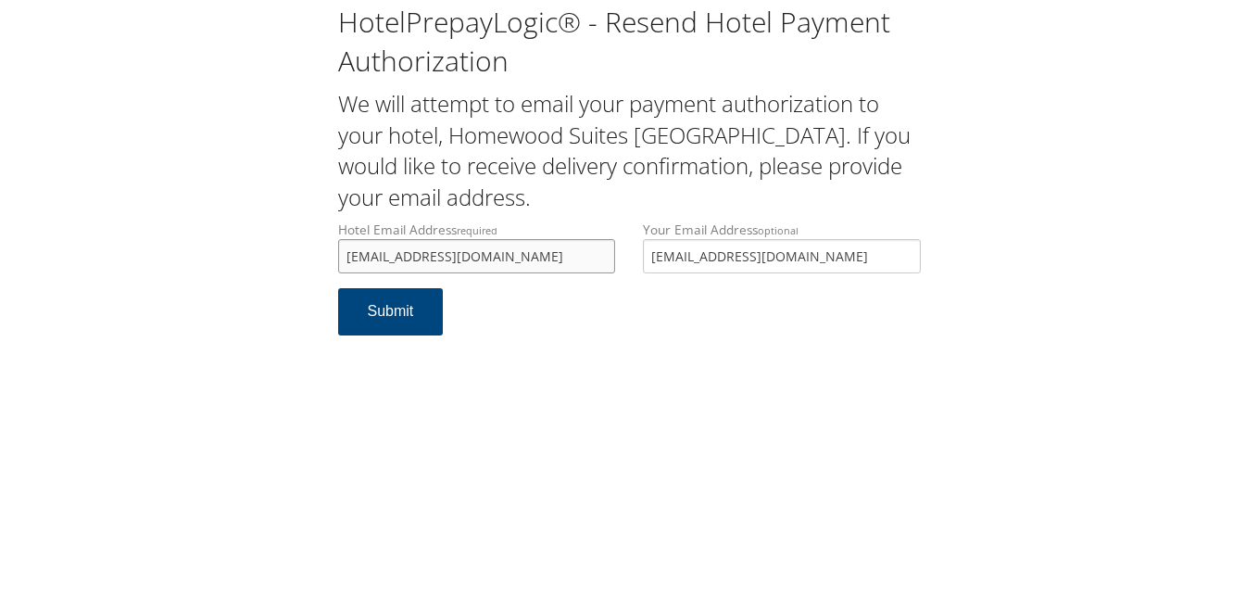
click at [335, 260] on div "Hotel Email Address required [EMAIL_ADDRESS][DOMAIN_NAME] Hotel email address i…" at bounding box center [477, 254] width 306 height 68
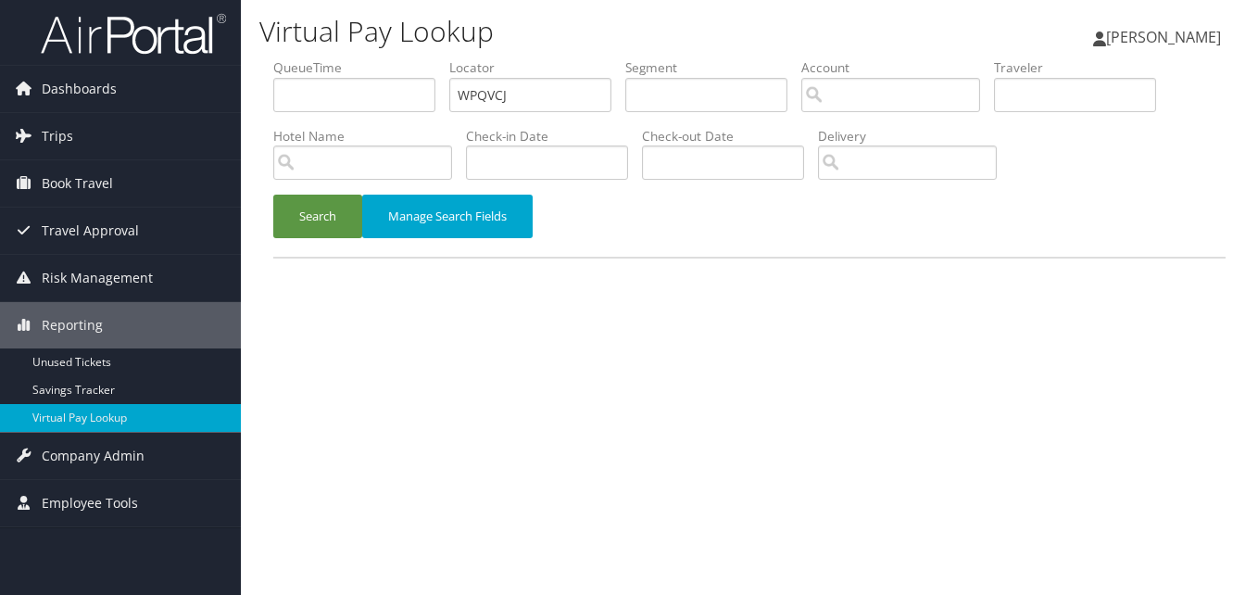
click at [355, 58] on ul "QueueTime Locator WPQVCJ Segment Account Traveler Hotel Name Check-in Date Chec…" at bounding box center [749, 58] width 952 height 0
click at [318, 214] on button "Search" at bounding box center [317, 217] width 89 height 44
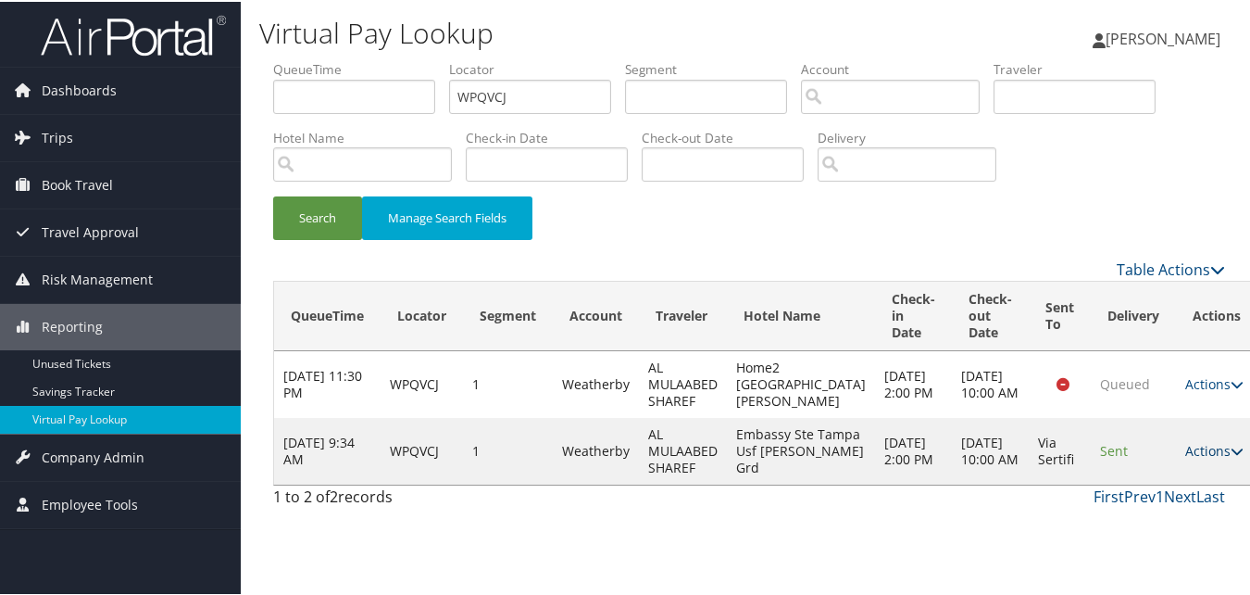
click at [1231, 456] on icon at bounding box center [1237, 449] width 13 height 13
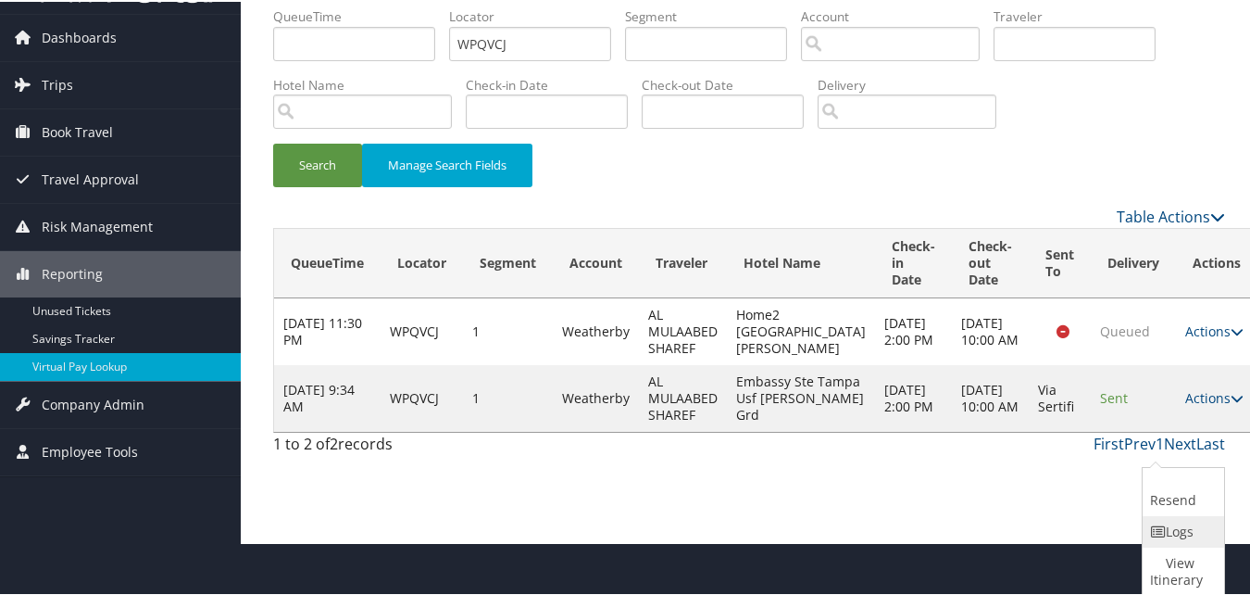
click at [1162, 538] on link "Logs" at bounding box center [1181, 529] width 77 height 31
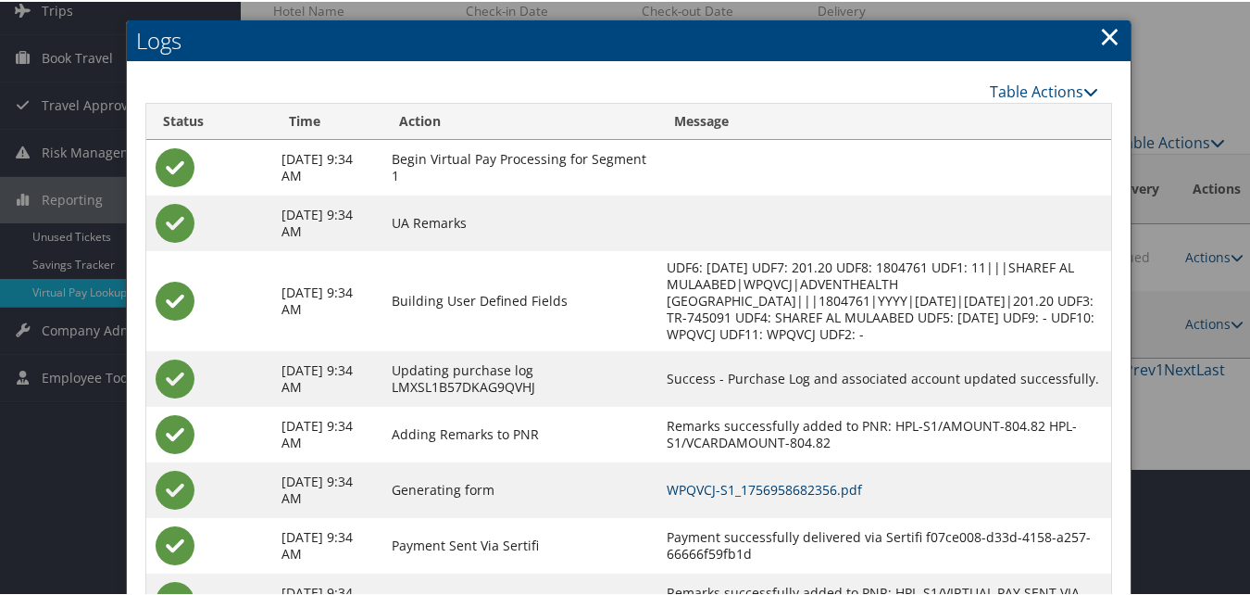
scroll to position [211, 0]
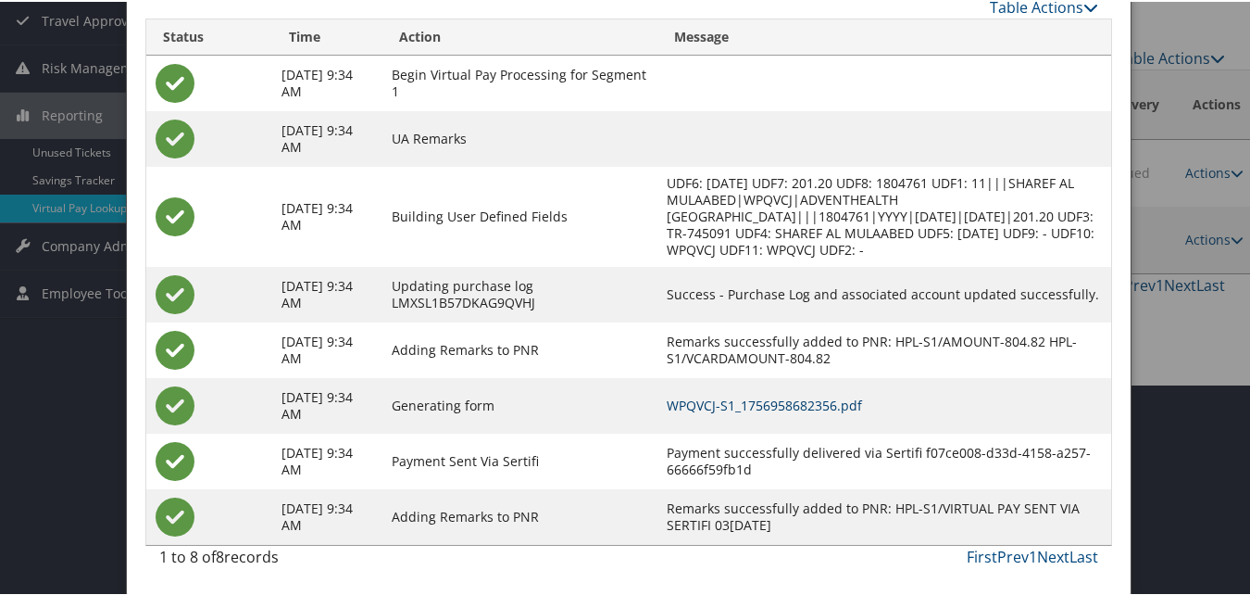
click at [681, 400] on link "WPQVCJ-S1_1756958682356.pdf" at bounding box center [764, 404] width 195 height 18
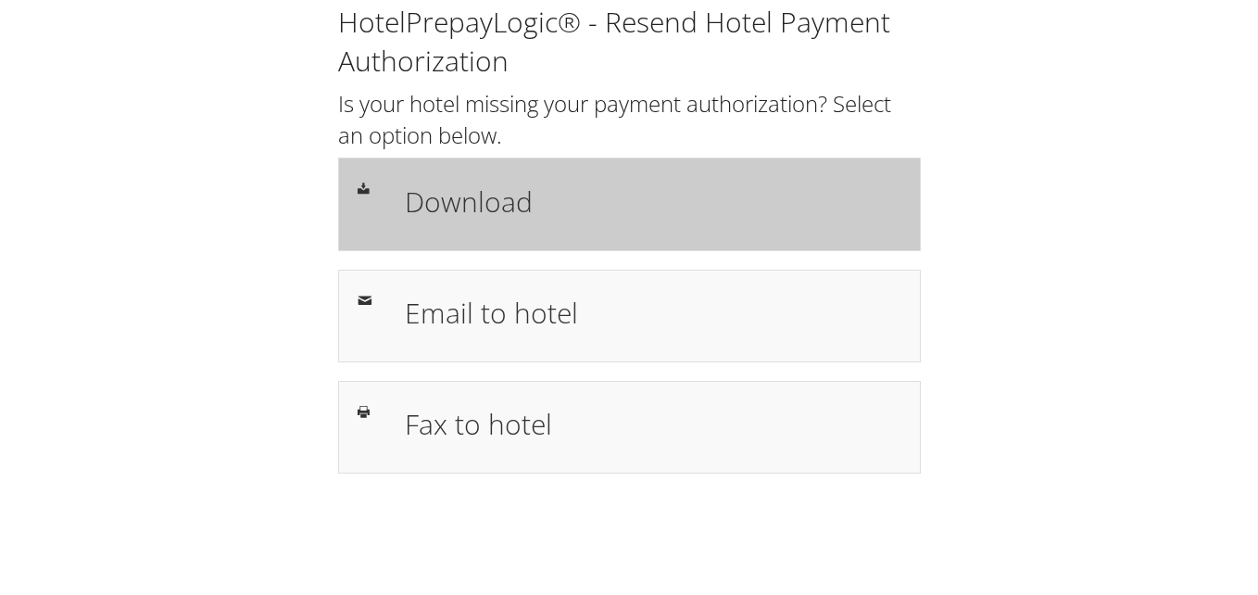
click at [696, 191] on h1 "Download" at bounding box center [653, 202] width 496 height 42
click at [511, 164] on div "Download" at bounding box center [629, 203] width 583 height 93
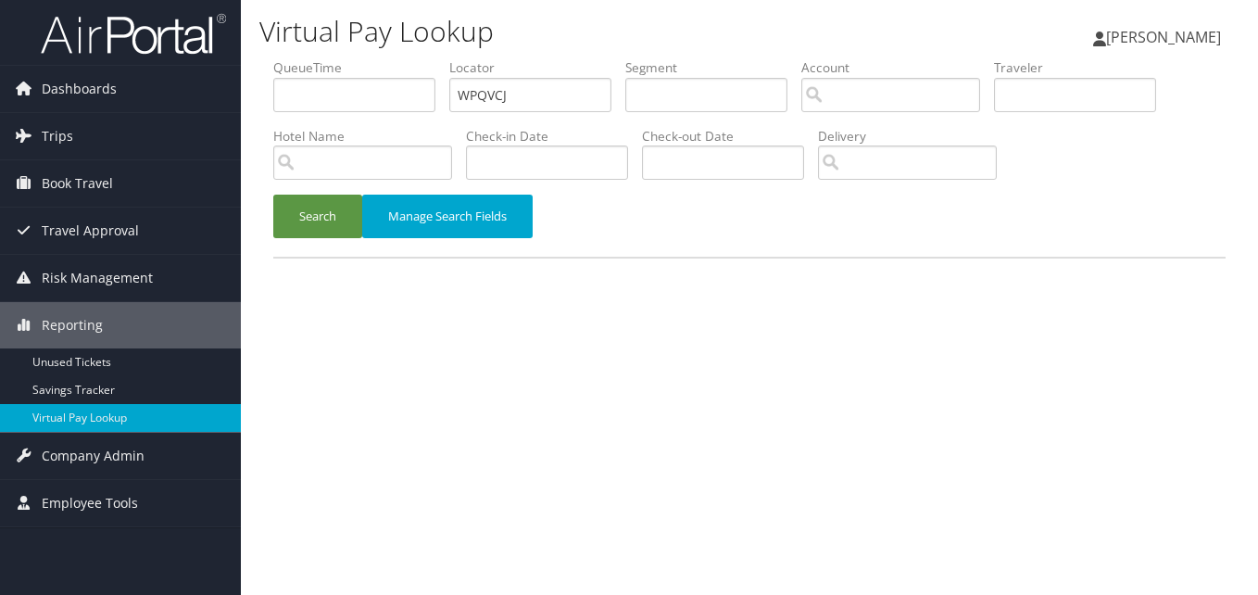
click at [395, 58] on ul "QueueTime Locator WPQVCJ Segment Account Traveler Hotel Name Check-in Date Chec…" at bounding box center [749, 58] width 952 height 0
type input "OBFVYJ"
click at [273, 195] on button "Search" at bounding box center [317, 217] width 89 height 44
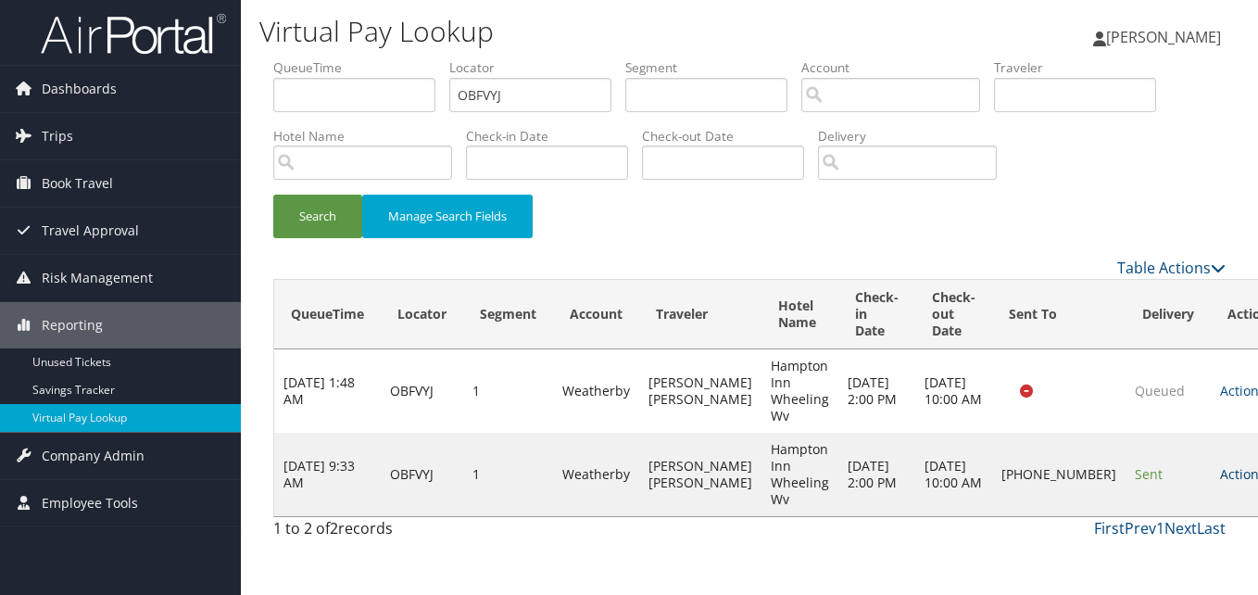
click at [1220, 474] on link "Actions" at bounding box center [1249, 474] width 58 height 18
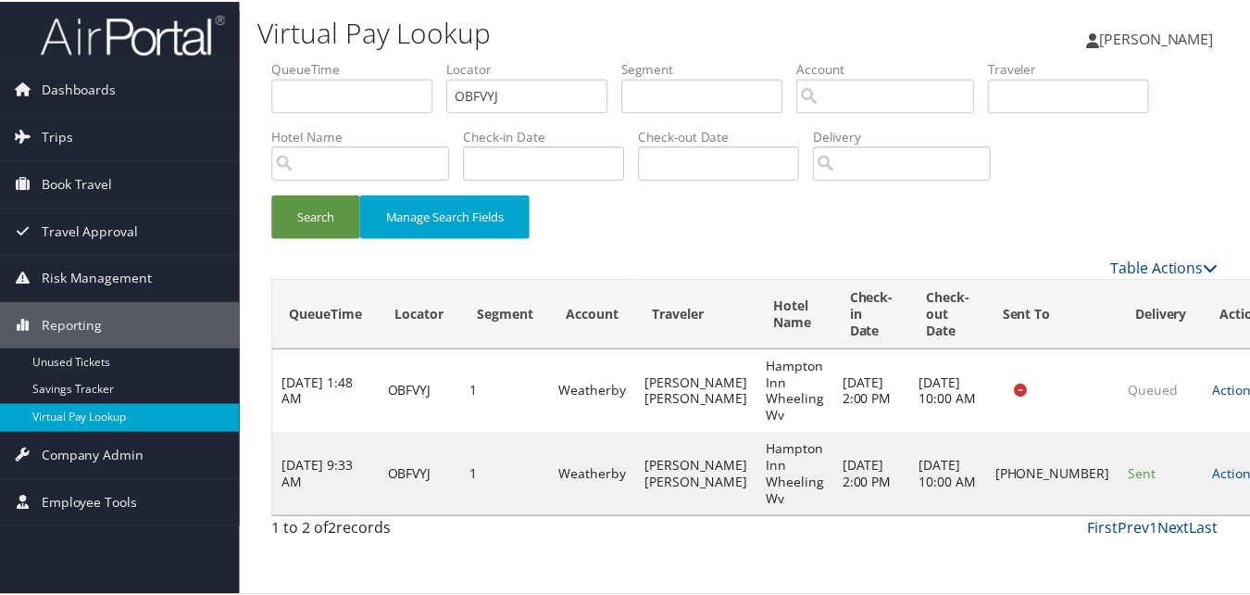
scroll to position [18, 0]
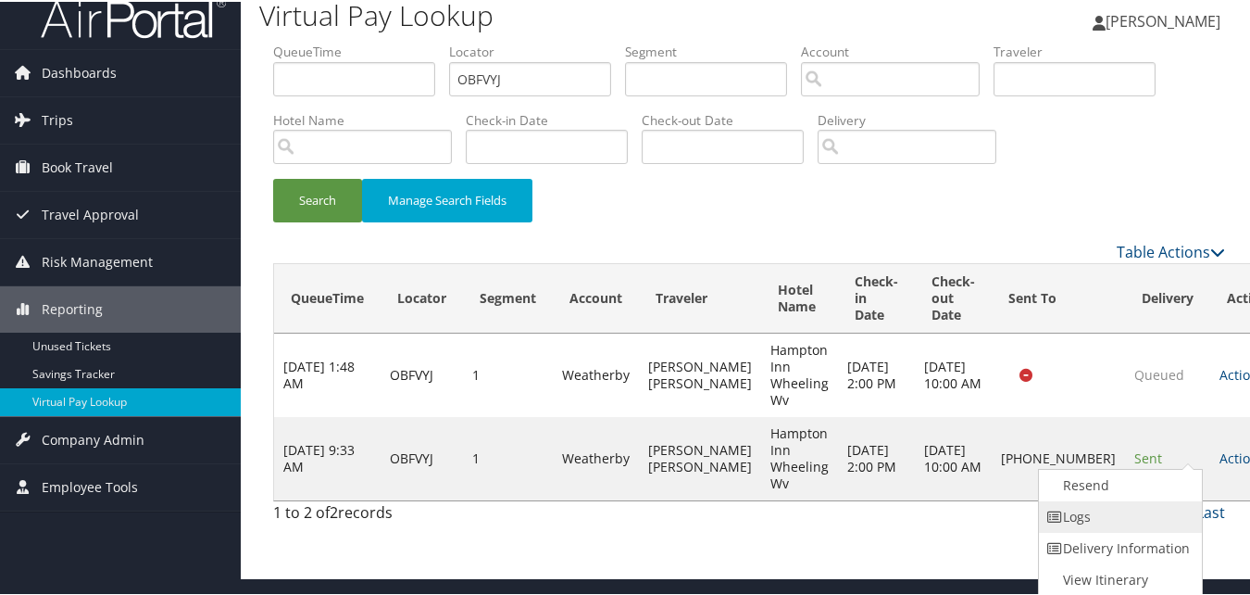
click at [1119, 512] on link "Logs" at bounding box center [1118, 514] width 158 height 31
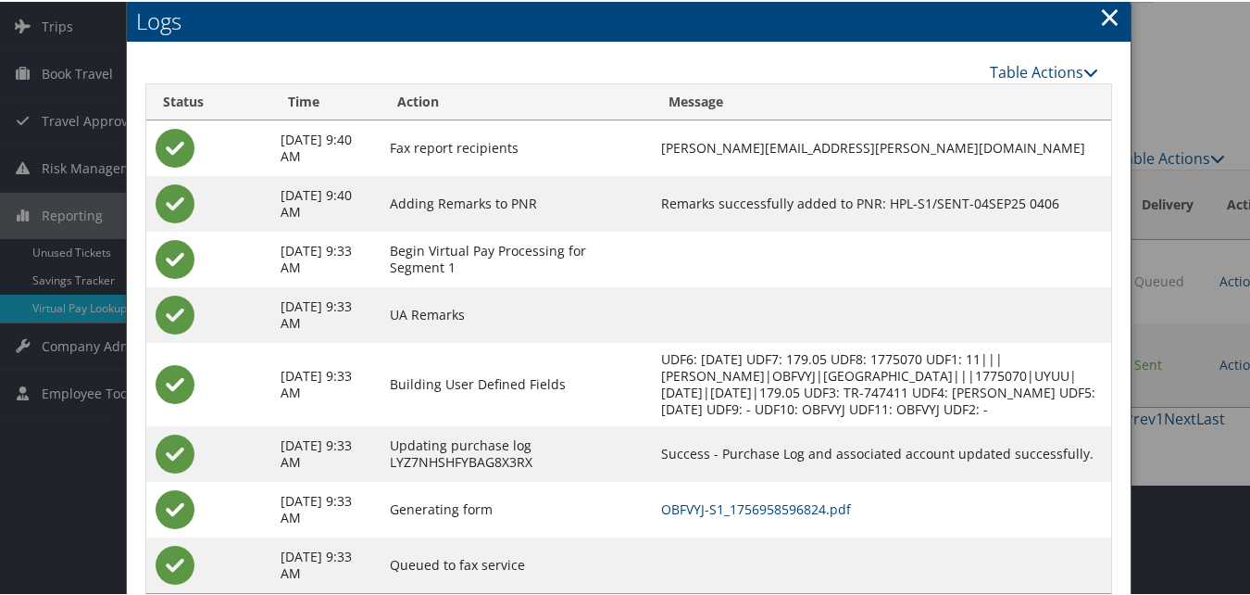
scroll to position [176, 0]
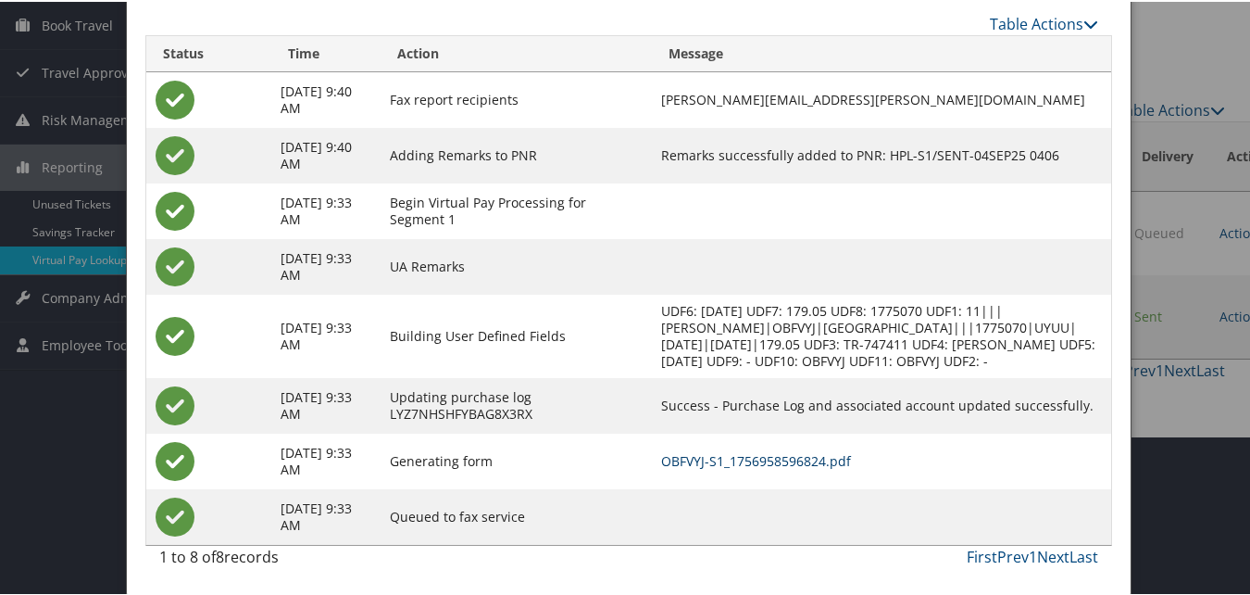
click at [771, 455] on link "OBFVYJ-S1_1756958596824.pdf" at bounding box center [756, 459] width 190 height 18
